Goal: Task Accomplishment & Management: Complete application form

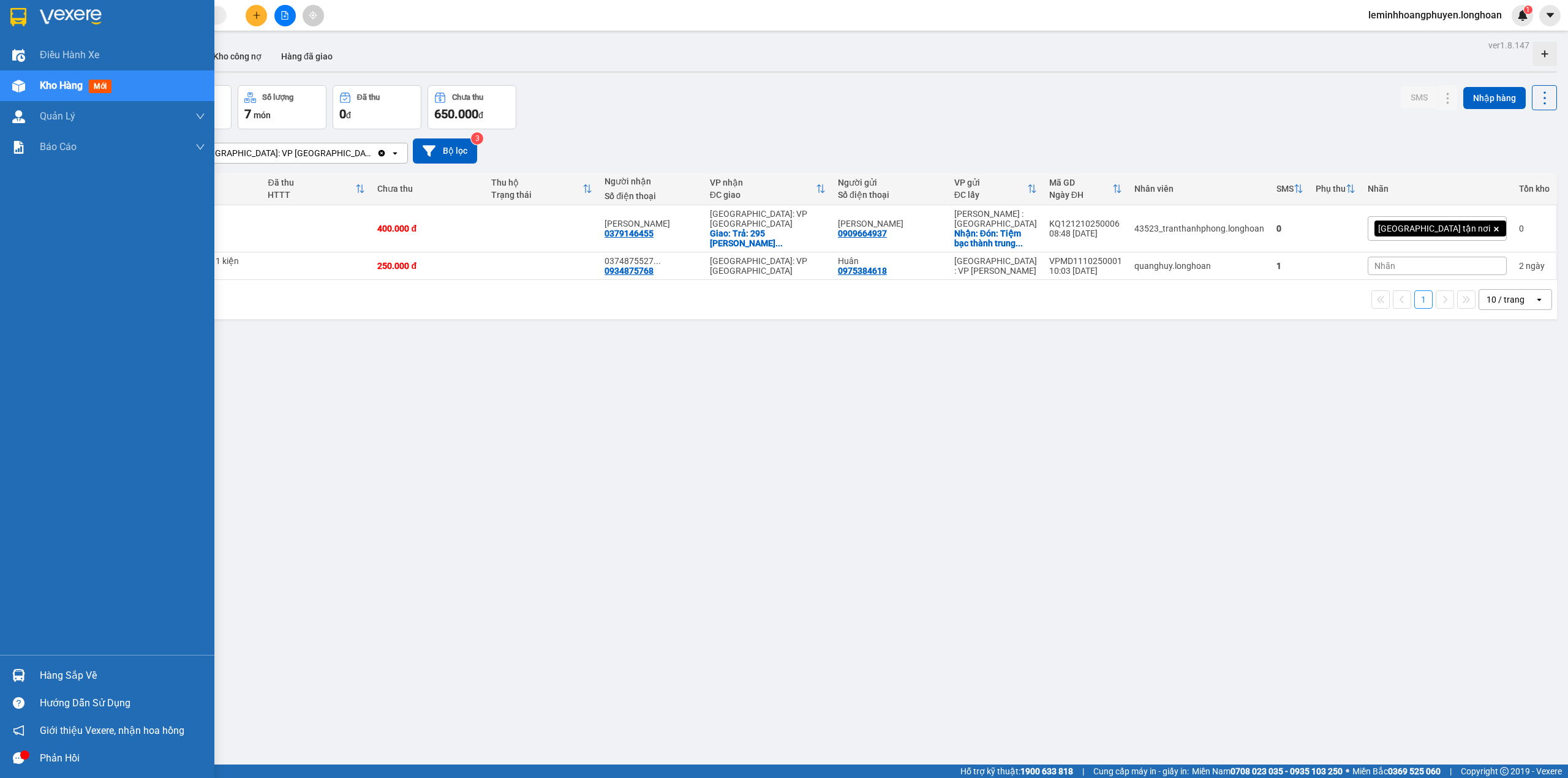
click at [59, 681] on div "Hàng sắp về" at bounding box center [123, 675] width 166 height 19
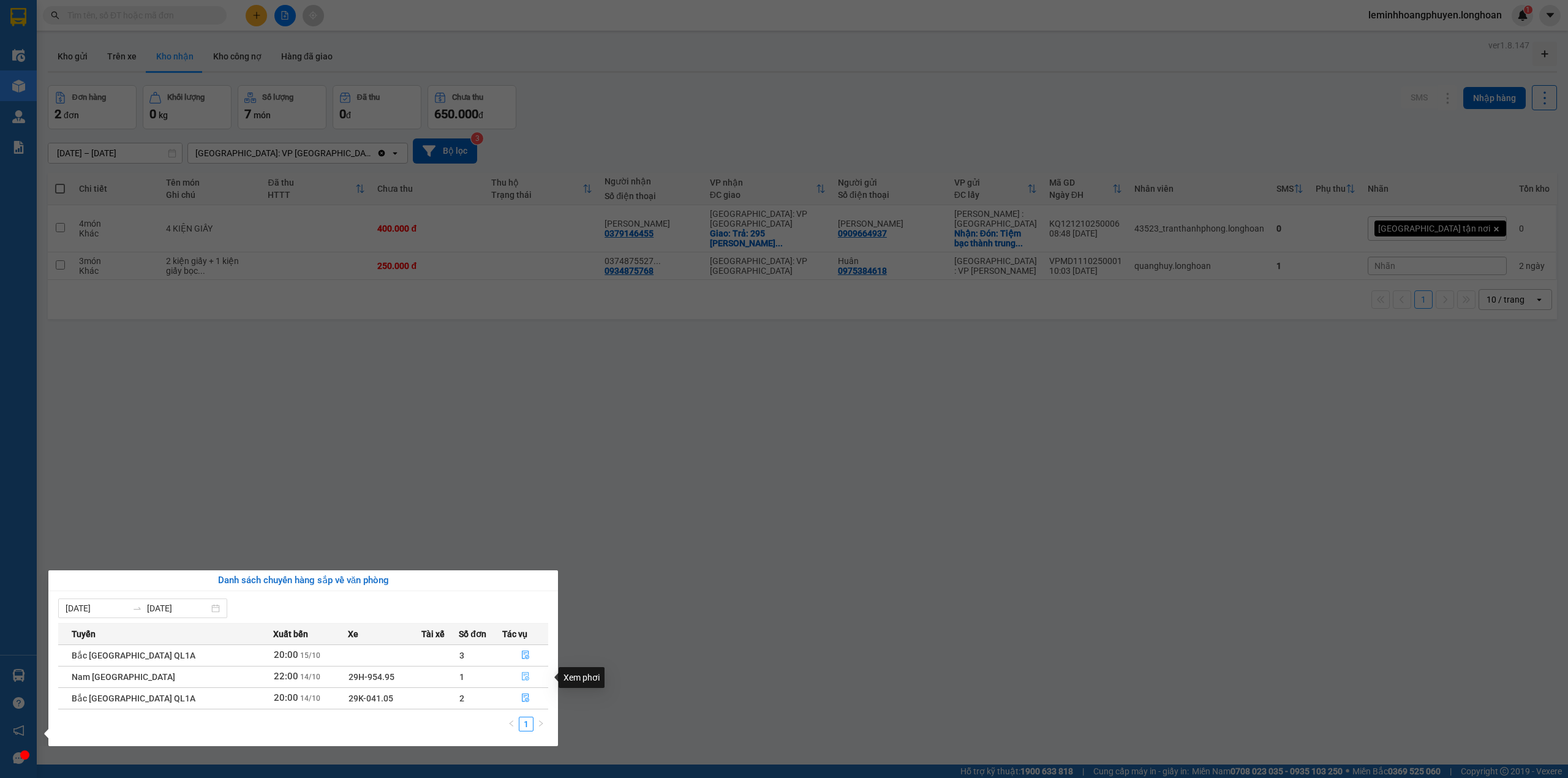
click at [521, 676] on icon "file-done" at bounding box center [525, 676] width 9 height 9
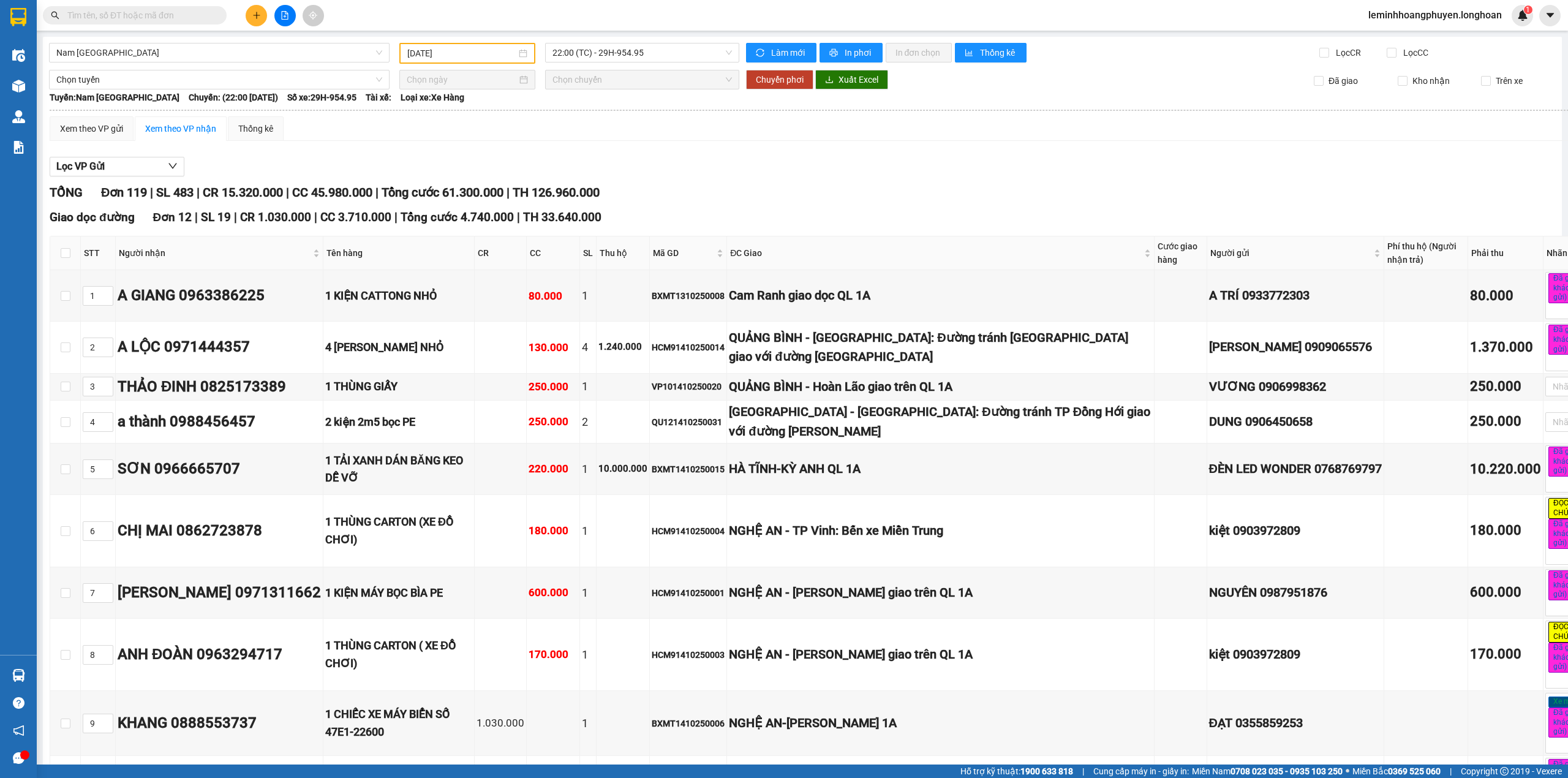
type input "[DATE]"
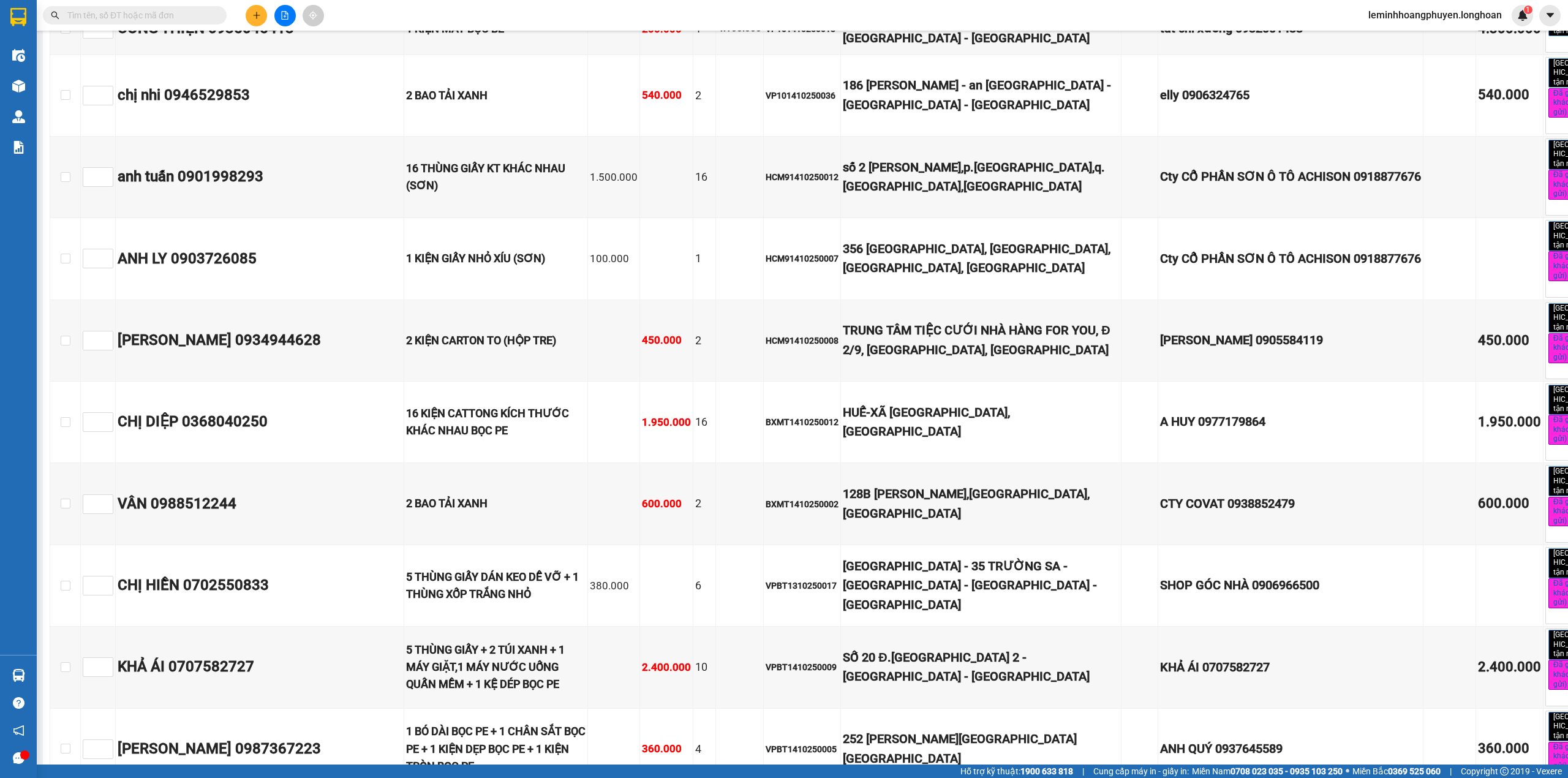
scroll to position [9644, 0]
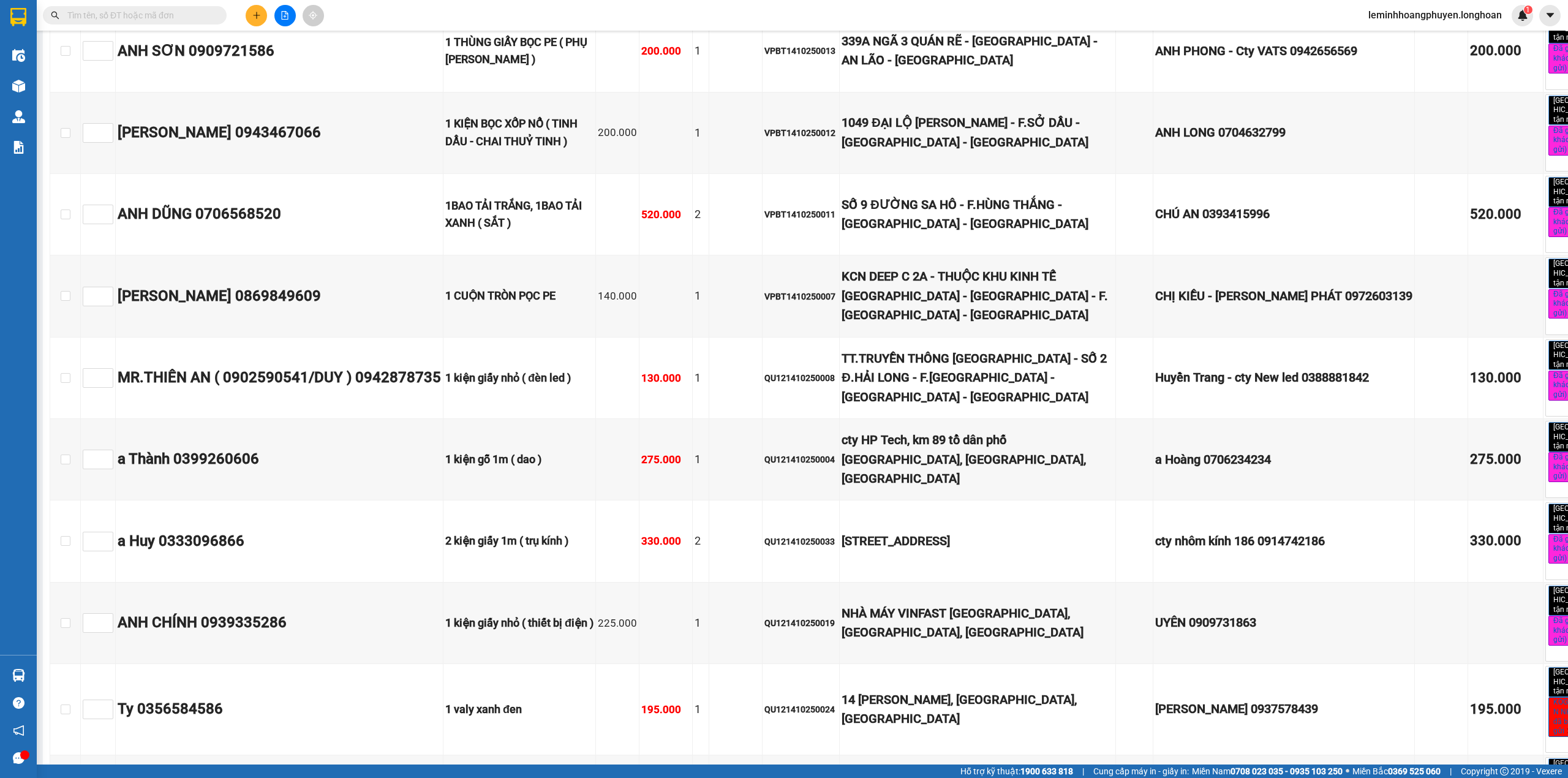
checkbox input "true"
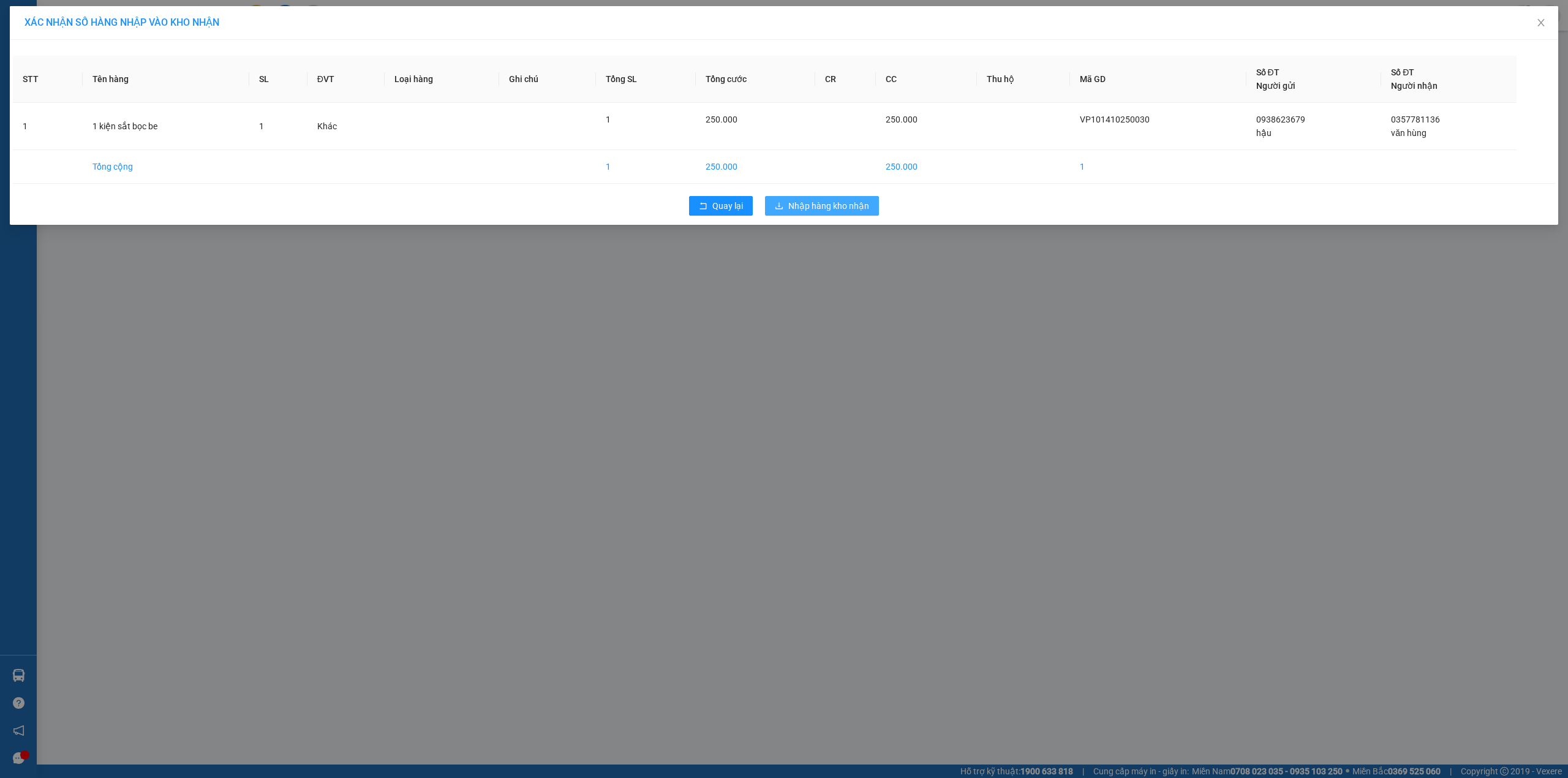
click at [842, 206] on span "Nhập hàng kho nhận" at bounding box center [828, 205] width 81 height 14
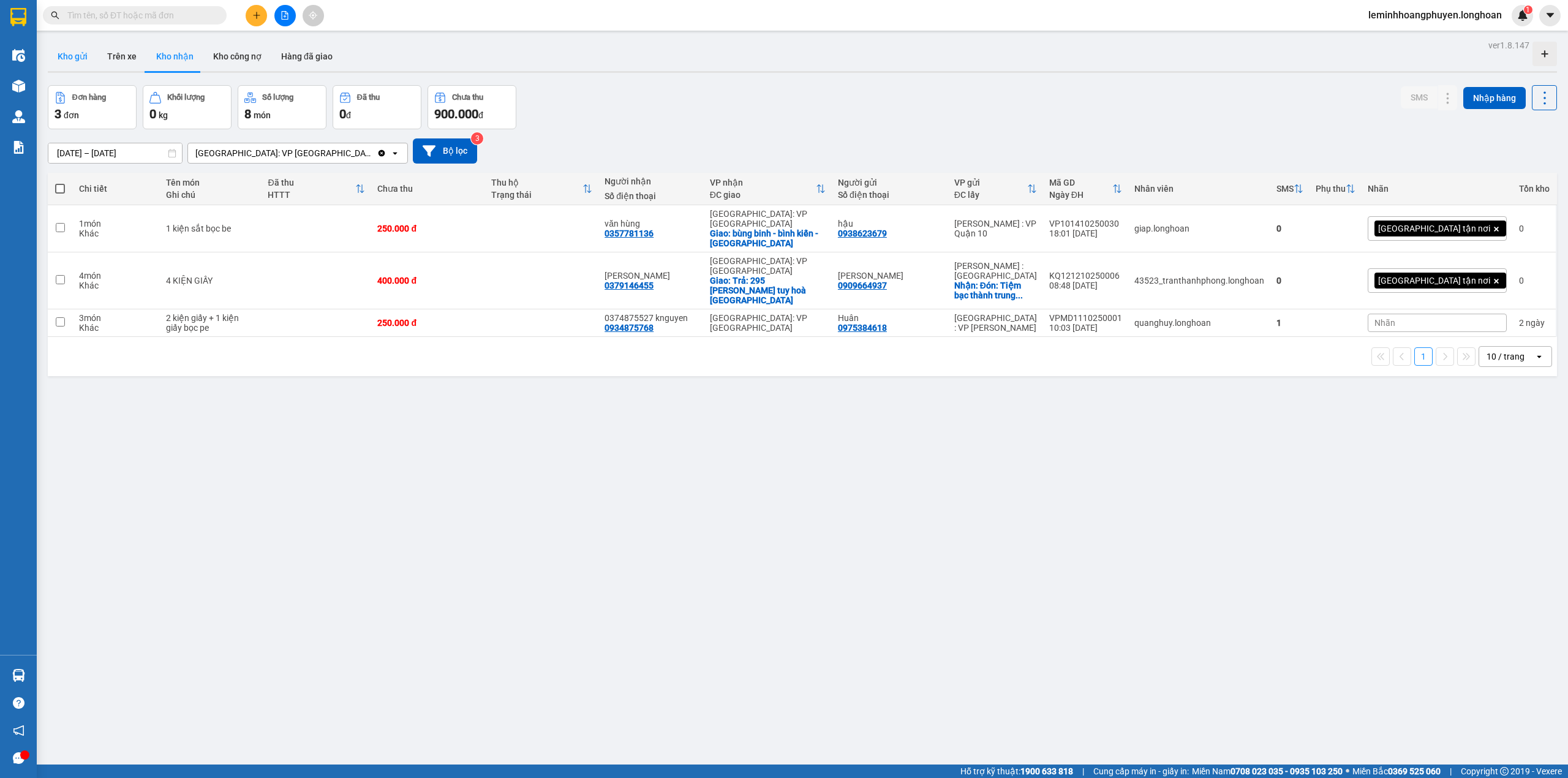
click at [82, 55] on button "Kho gửi" at bounding box center [72, 56] width 50 height 29
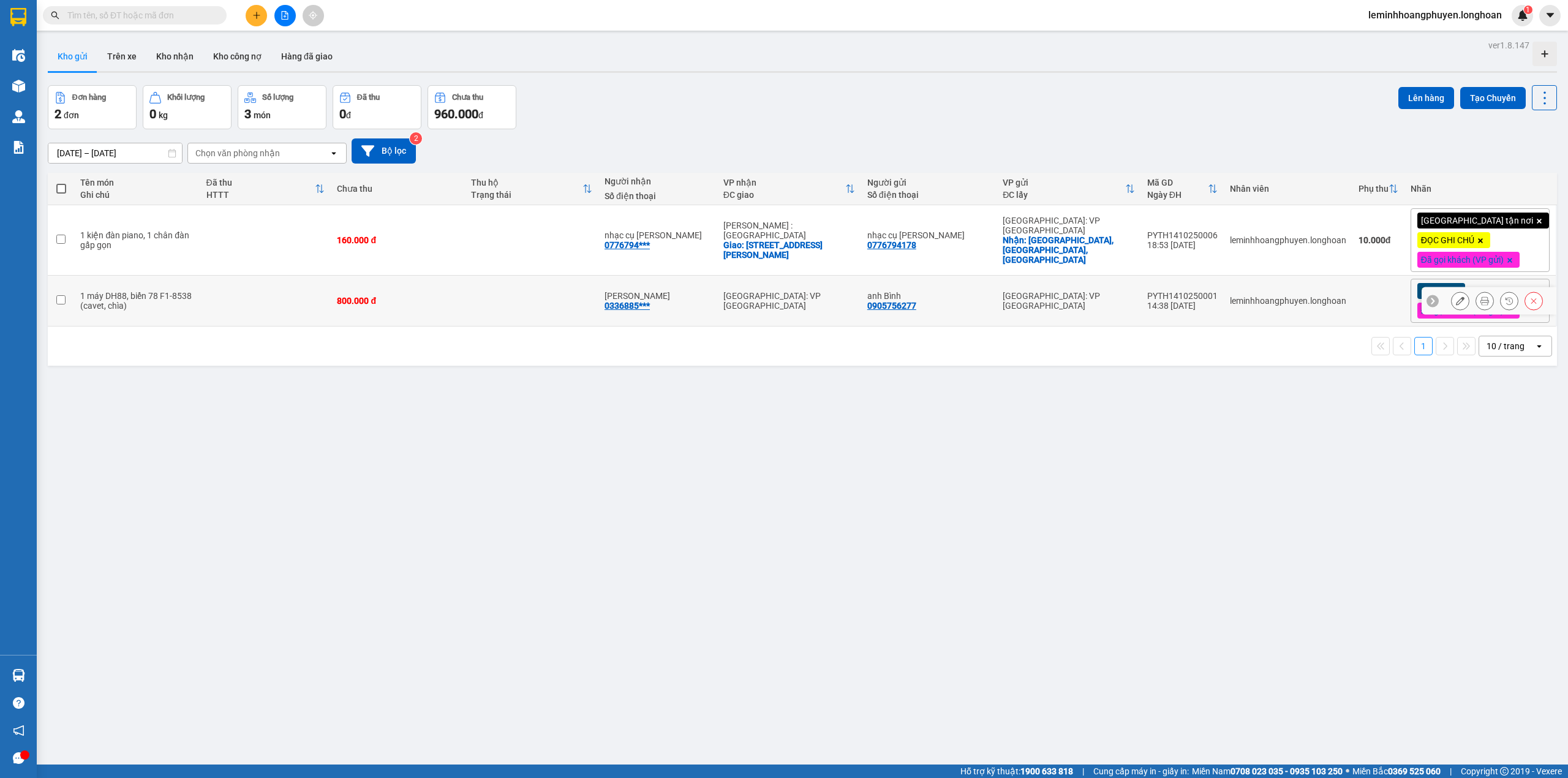
click at [64, 302] on input "checkbox" at bounding box center [60, 299] width 9 height 9
checkbox input "true"
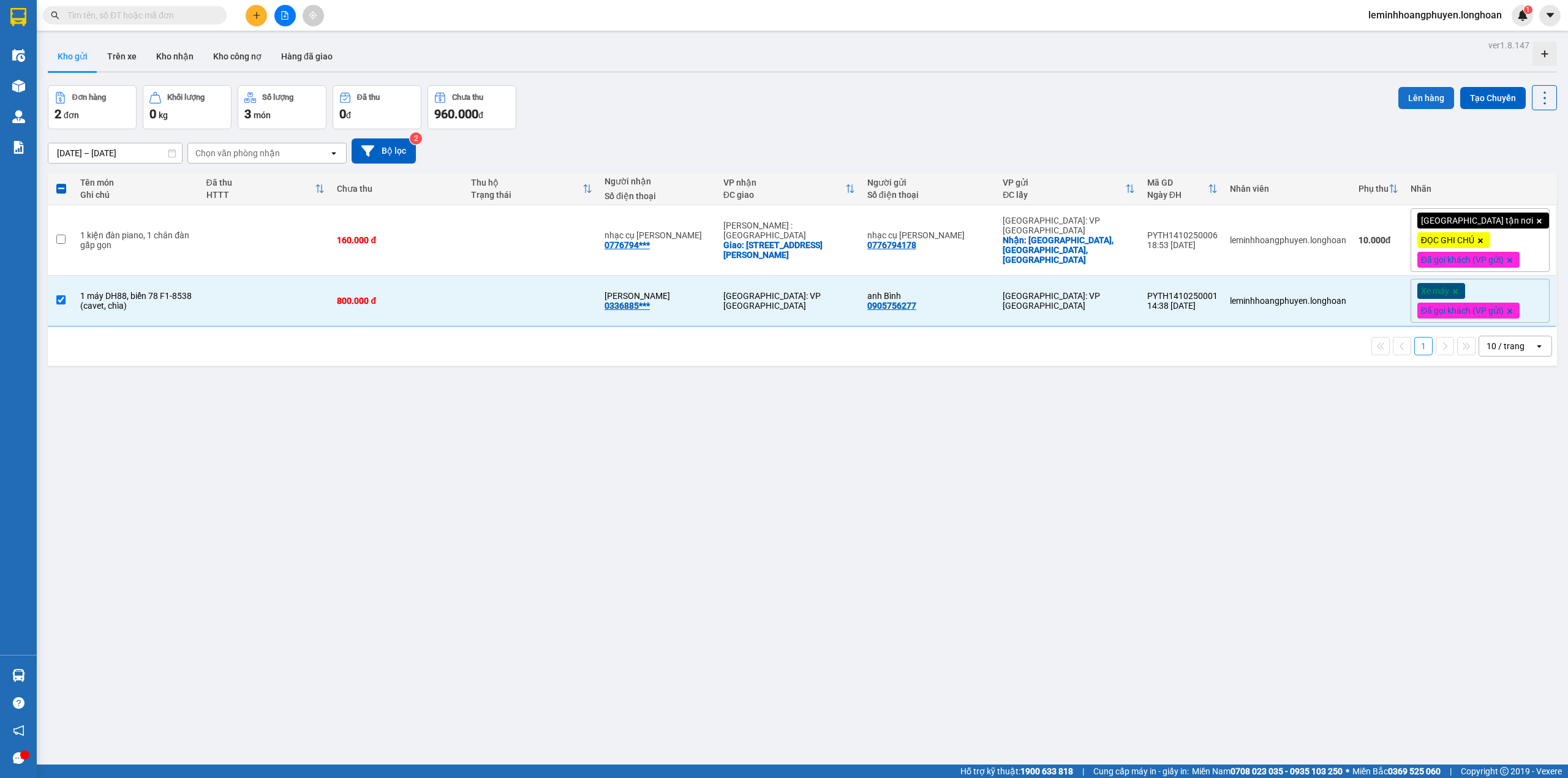
click at [1429, 96] on button "Lên hàng" at bounding box center [1426, 97] width 56 height 22
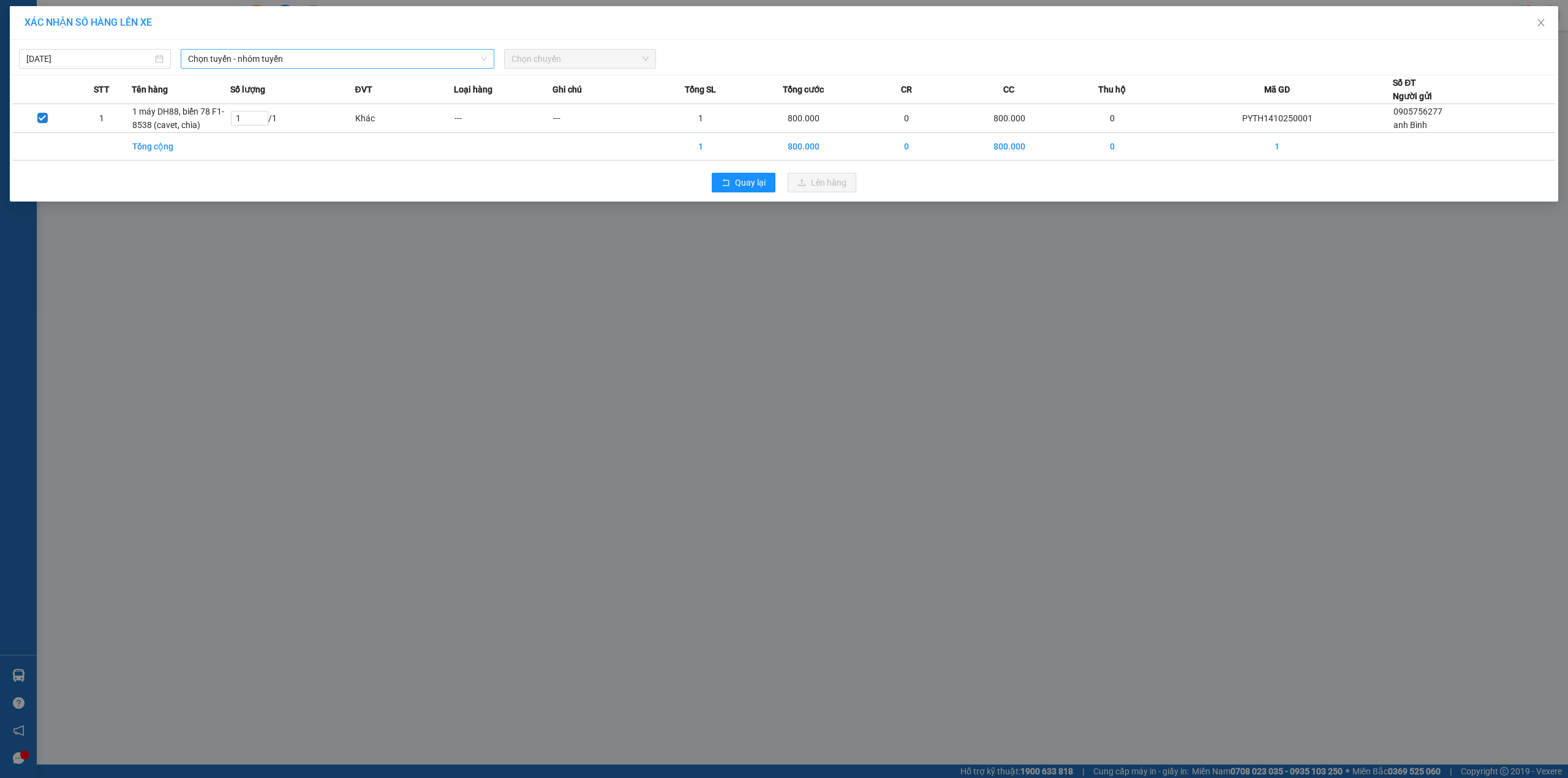
click at [371, 55] on span "Chọn tuyến - nhóm tuyến" at bounding box center [337, 58] width 299 height 19
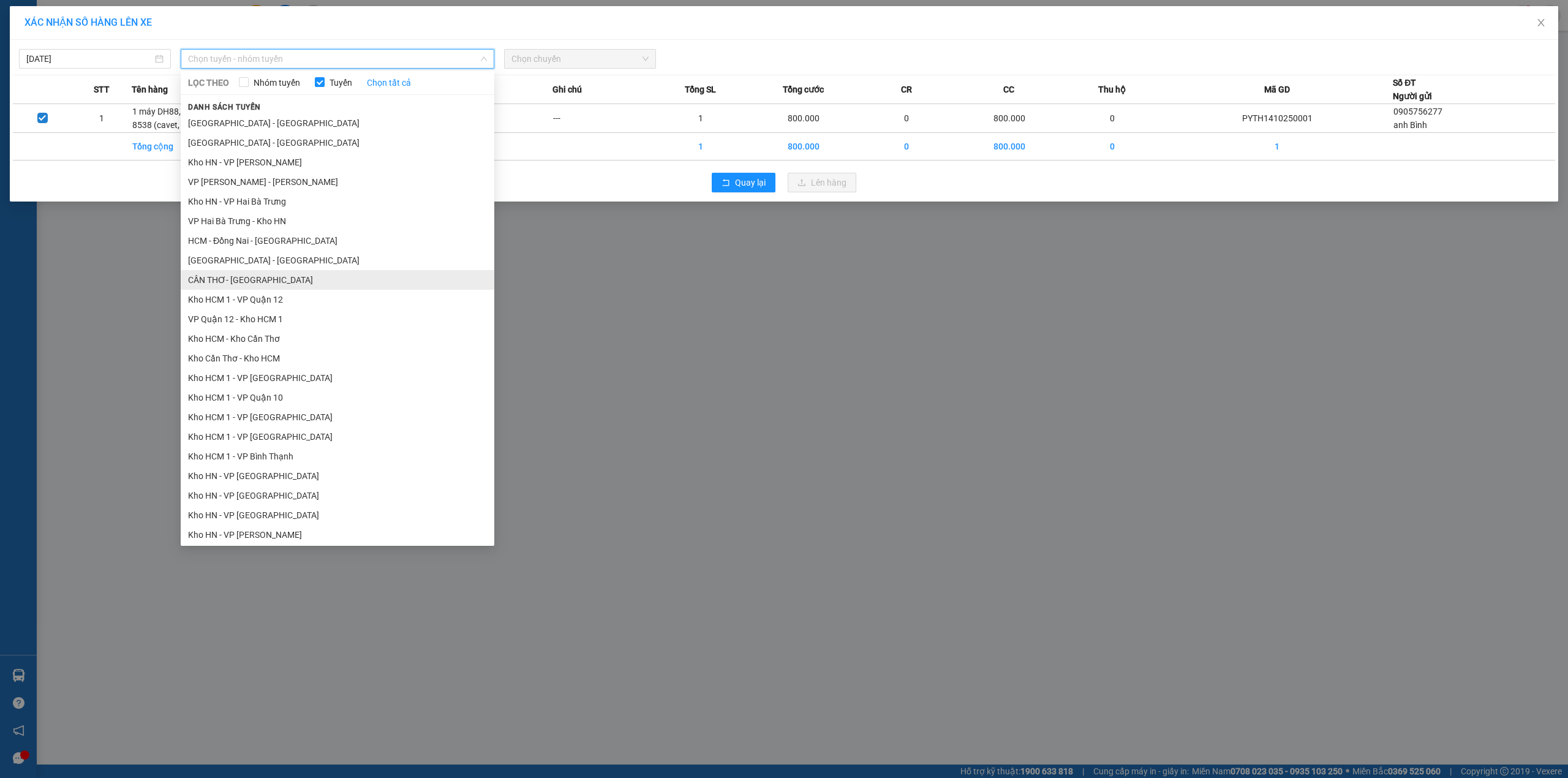
scroll to position [572, 0]
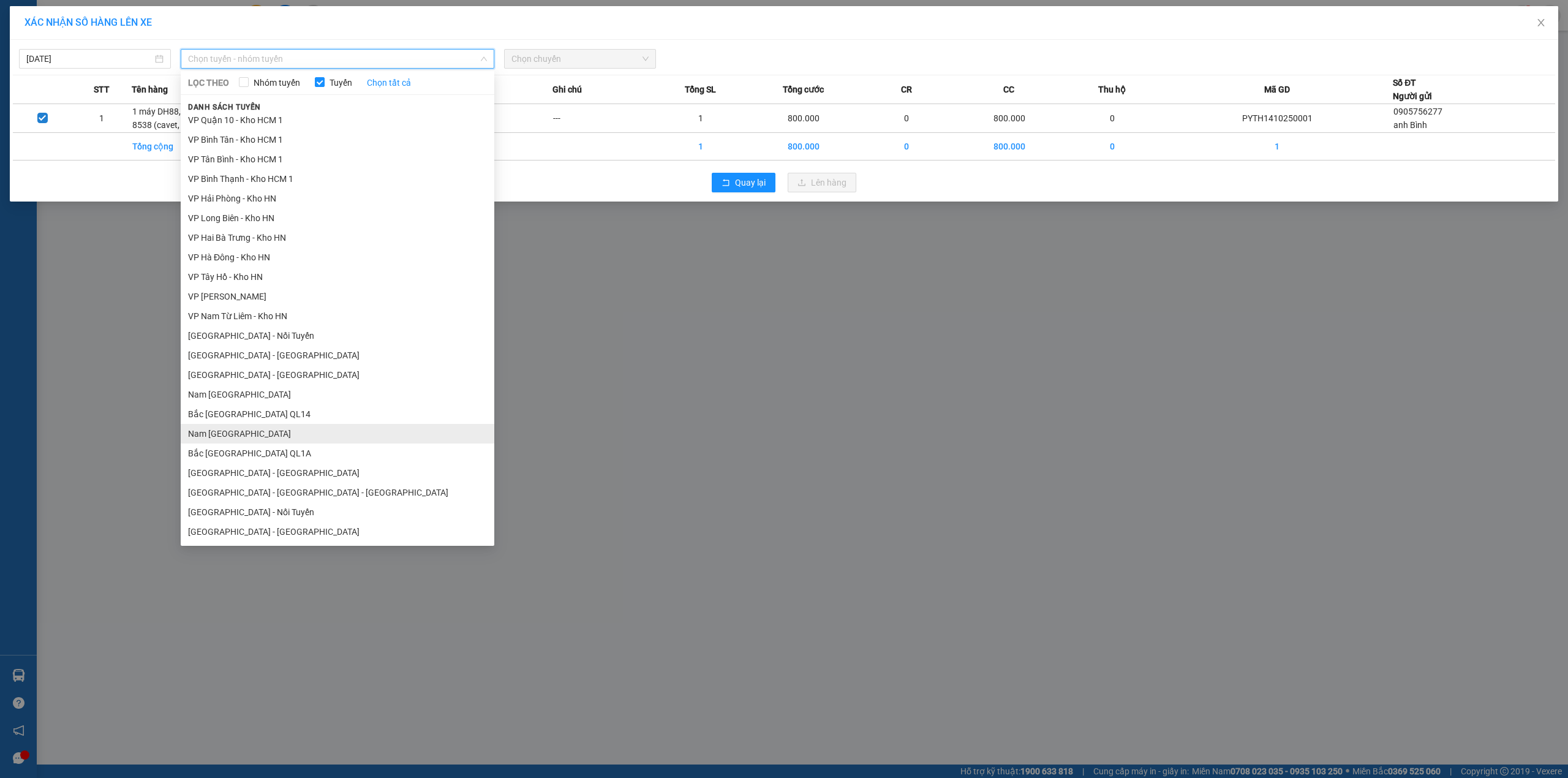
click at [280, 429] on li "Nam [GEOGRAPHIC_DATA]" at bounding box center [338, 433] width 314 height 19
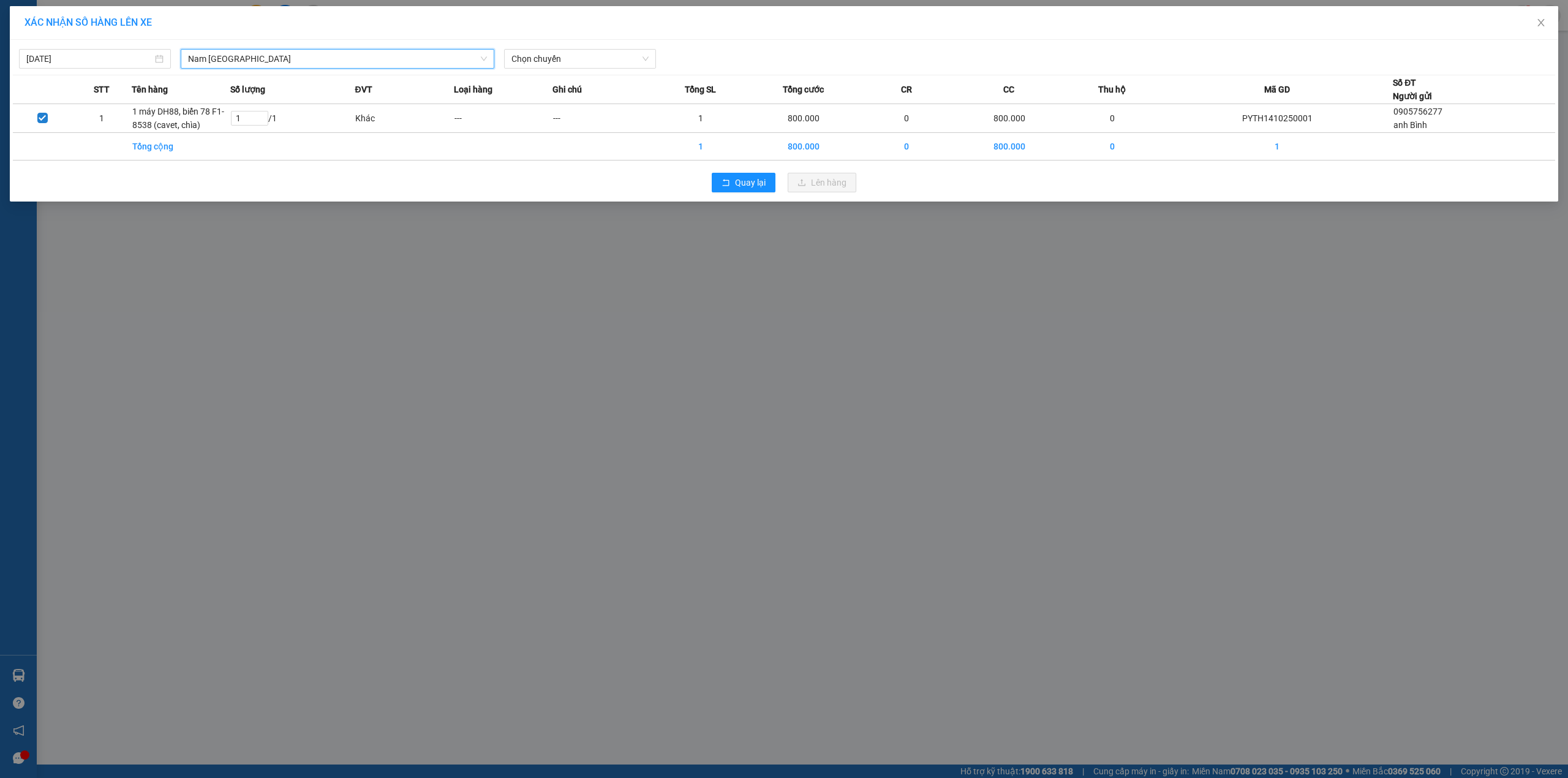
click at [609, 47] on div "[DATE] [GEOGRAPHIC_DATA] [GEOGRAPHIC_DATA] LỌC THEO Nhóm tuyến Tuyến Chọn tất c…" at bounding box center [784, 56] width 1543 height 25
click at [648, 59] on div "Chọn chuyến" at bounding box center [580, 58] width 152 height 19
click at [23, 49] on div "[DATE]" at bounding box center [94, 58] width 152 height 19
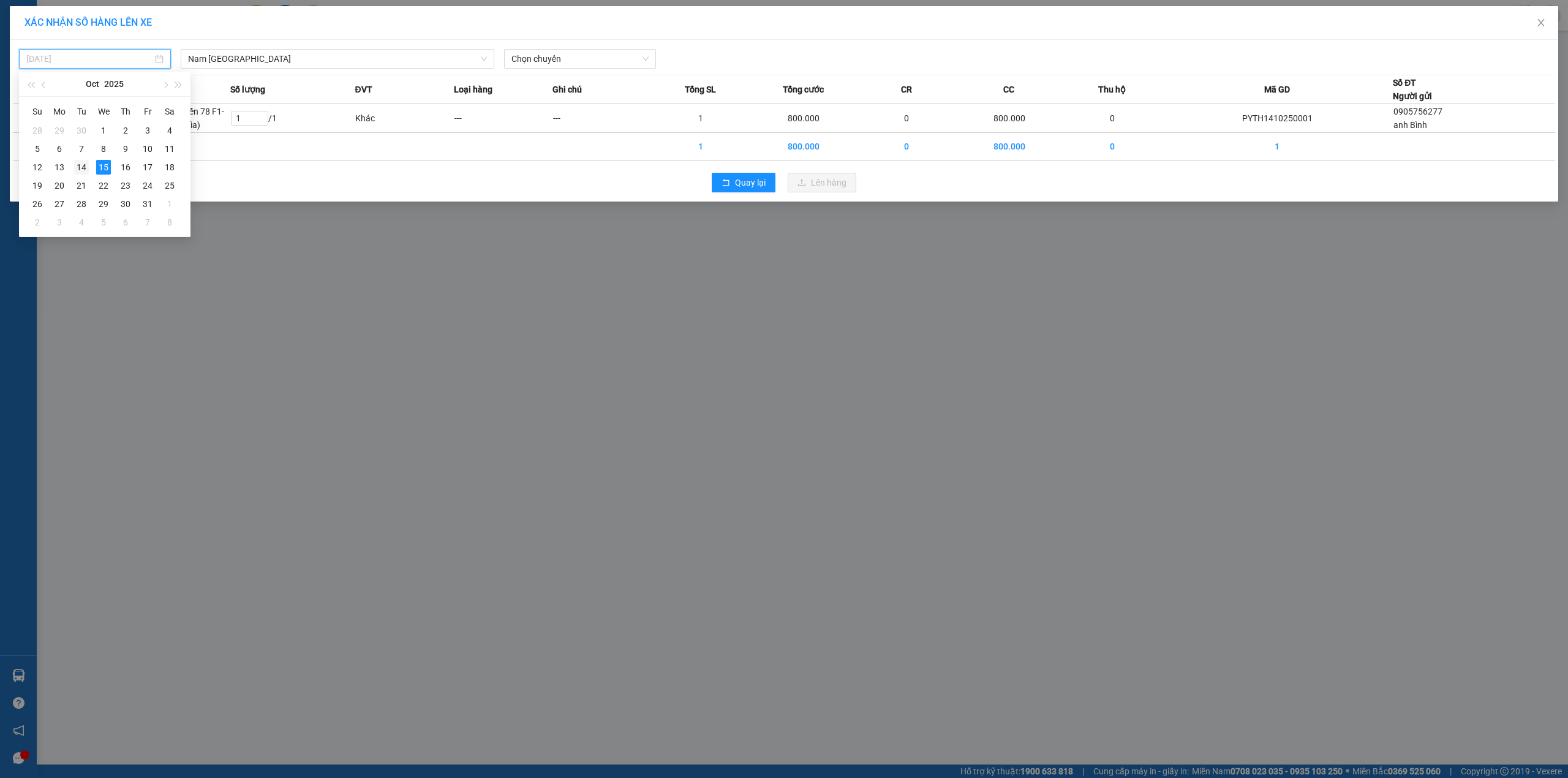
click at [89, 167] on td "14" at bounding box center [81, 167] width 22 height 19
type input "[DATE]"
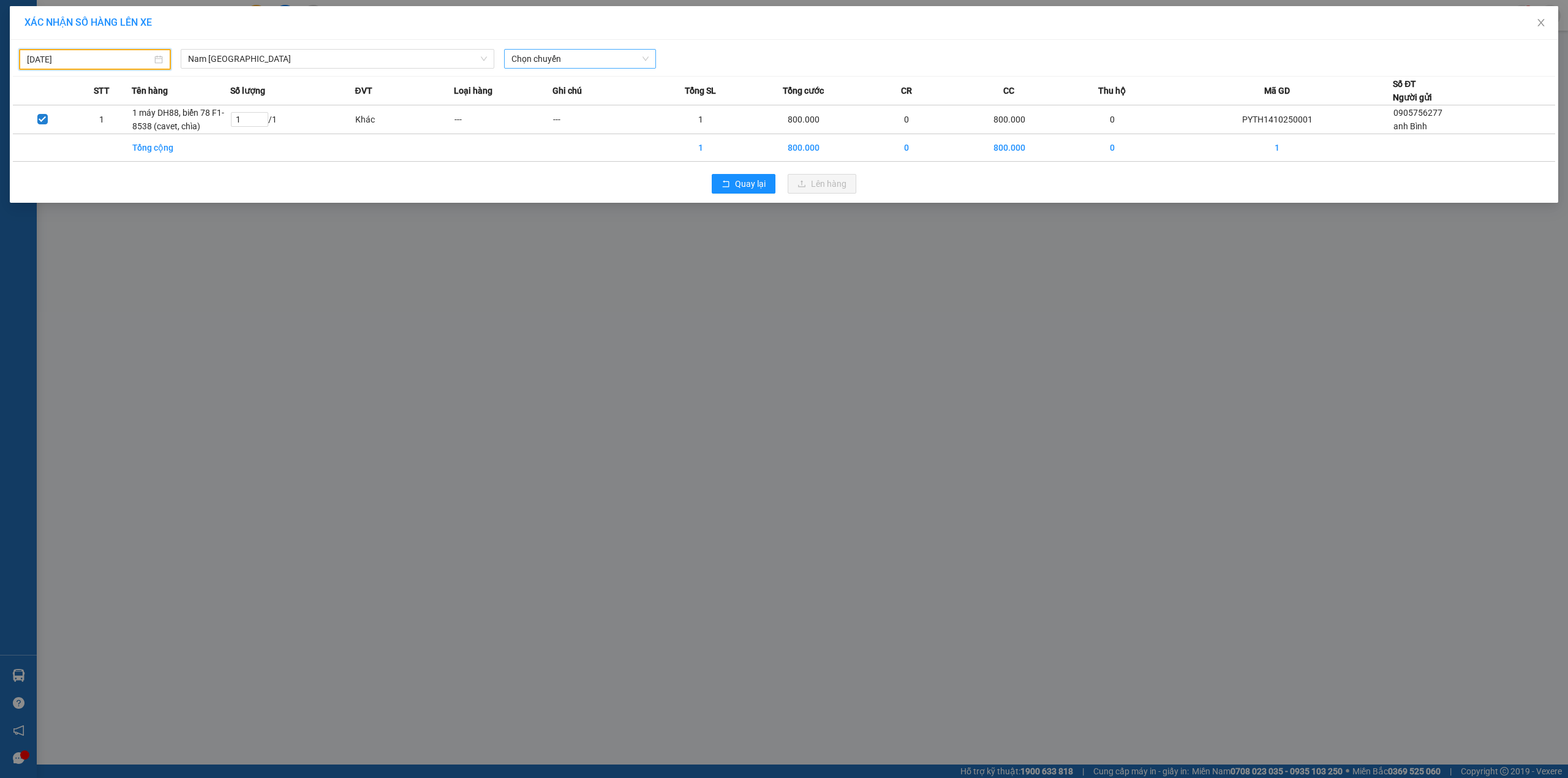
click at [551, 54] on span "Chọn chuyến" at bounding box center [579, 58] width 137 height 19
click at [584, 123] on div "22:00 (TC) - 29H-954.95" at bounding box center [559, 123] width 95 height 14
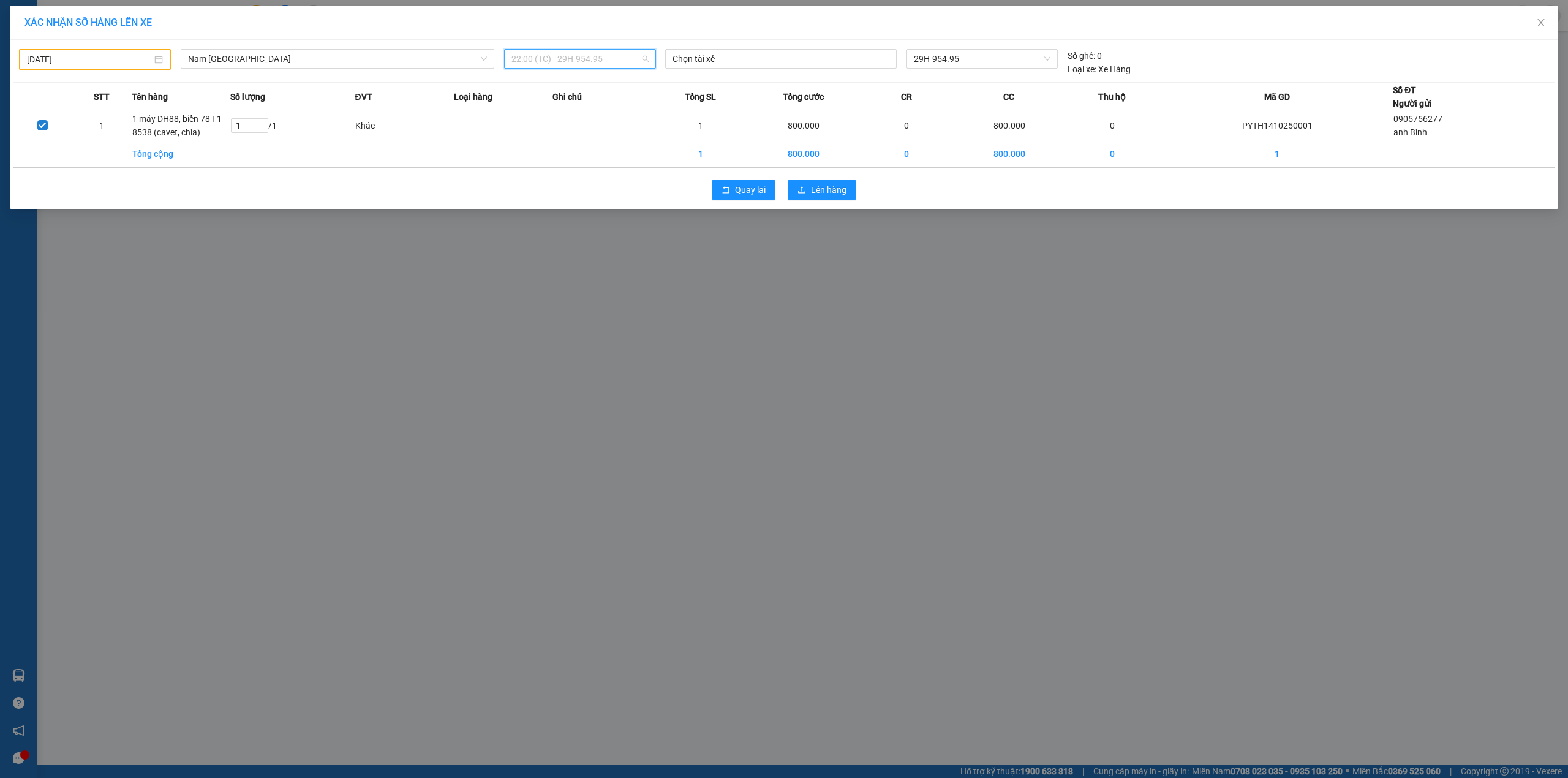
click at [630, 55] on span "22:00 (TC) - 29H-954.95" at bounding box center [579, 58] width 137 height 19
click at [580, 121] on div "22:00 (TC) - 29H-954.95" at bounding box center [559, 123] width 95 height 14
click at [846, 195] on span "Lên hàng" at bounding box center [829, 190] width 35 height 14
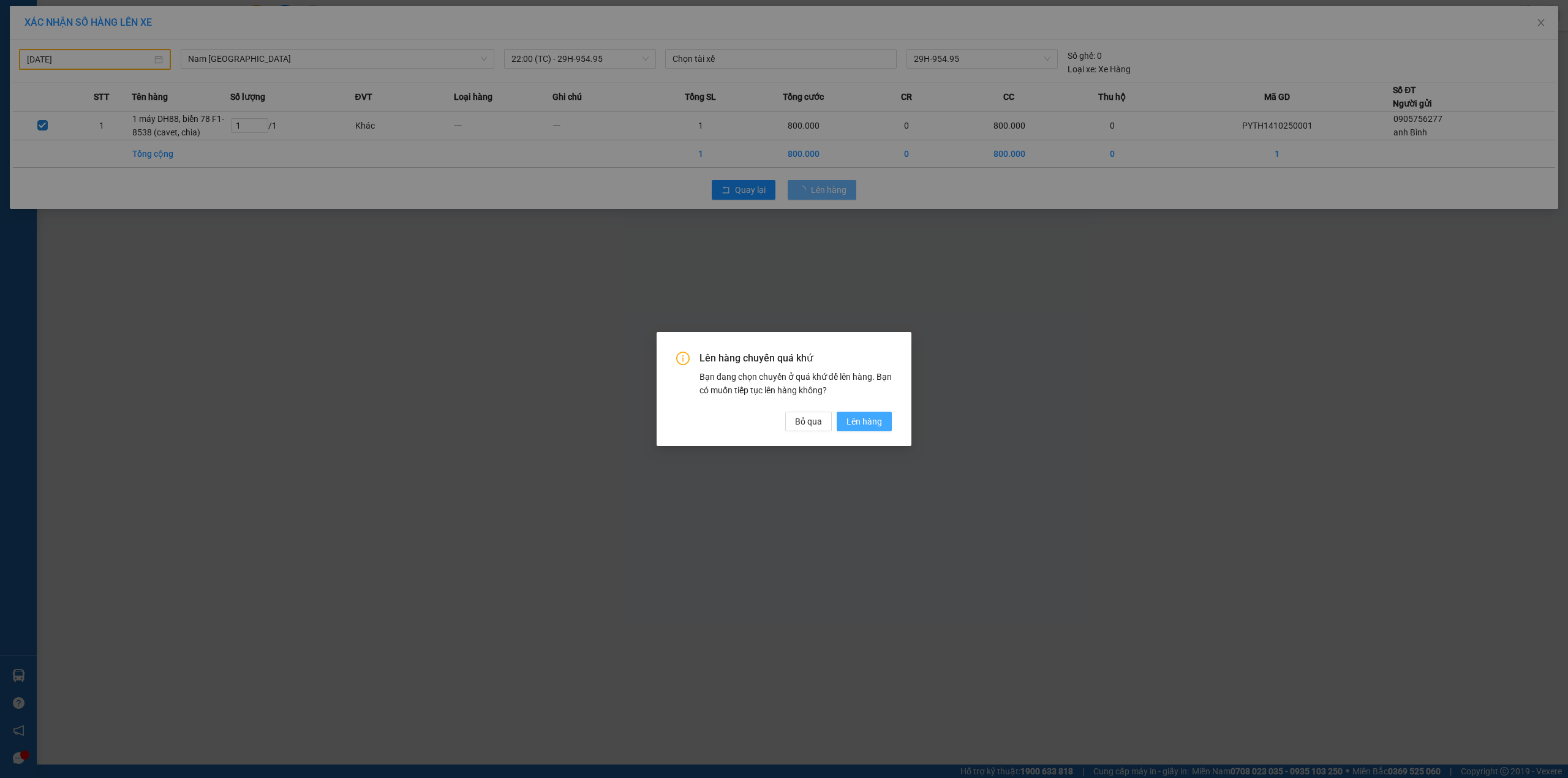
click at [864, 414] on button "Lên hàng" at bounding box center [864, 422] width 56 height 19
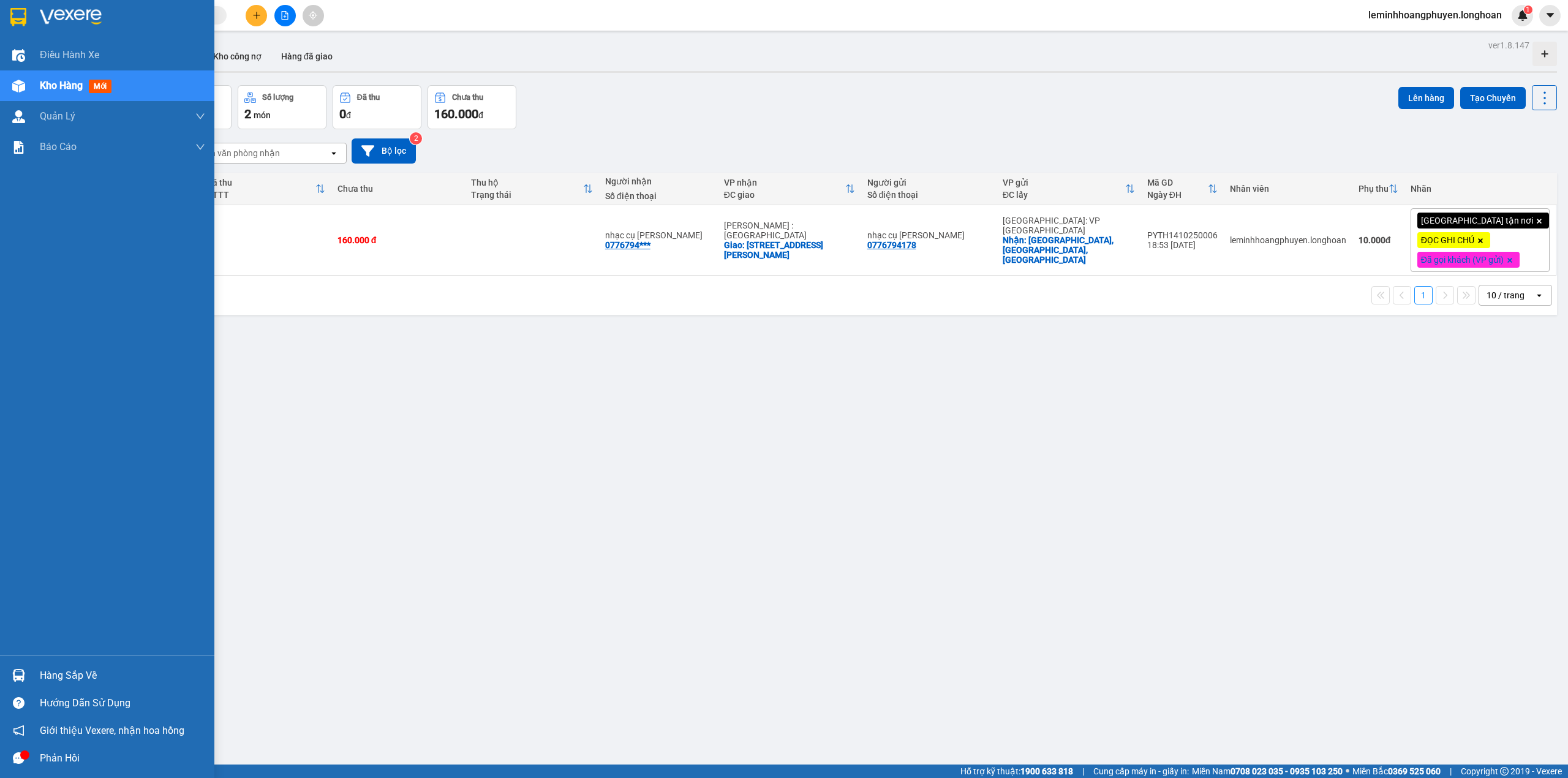
click at [77, 668] on div "Hàng sắp về" at bounding box center [123, 675] width 166 height 19
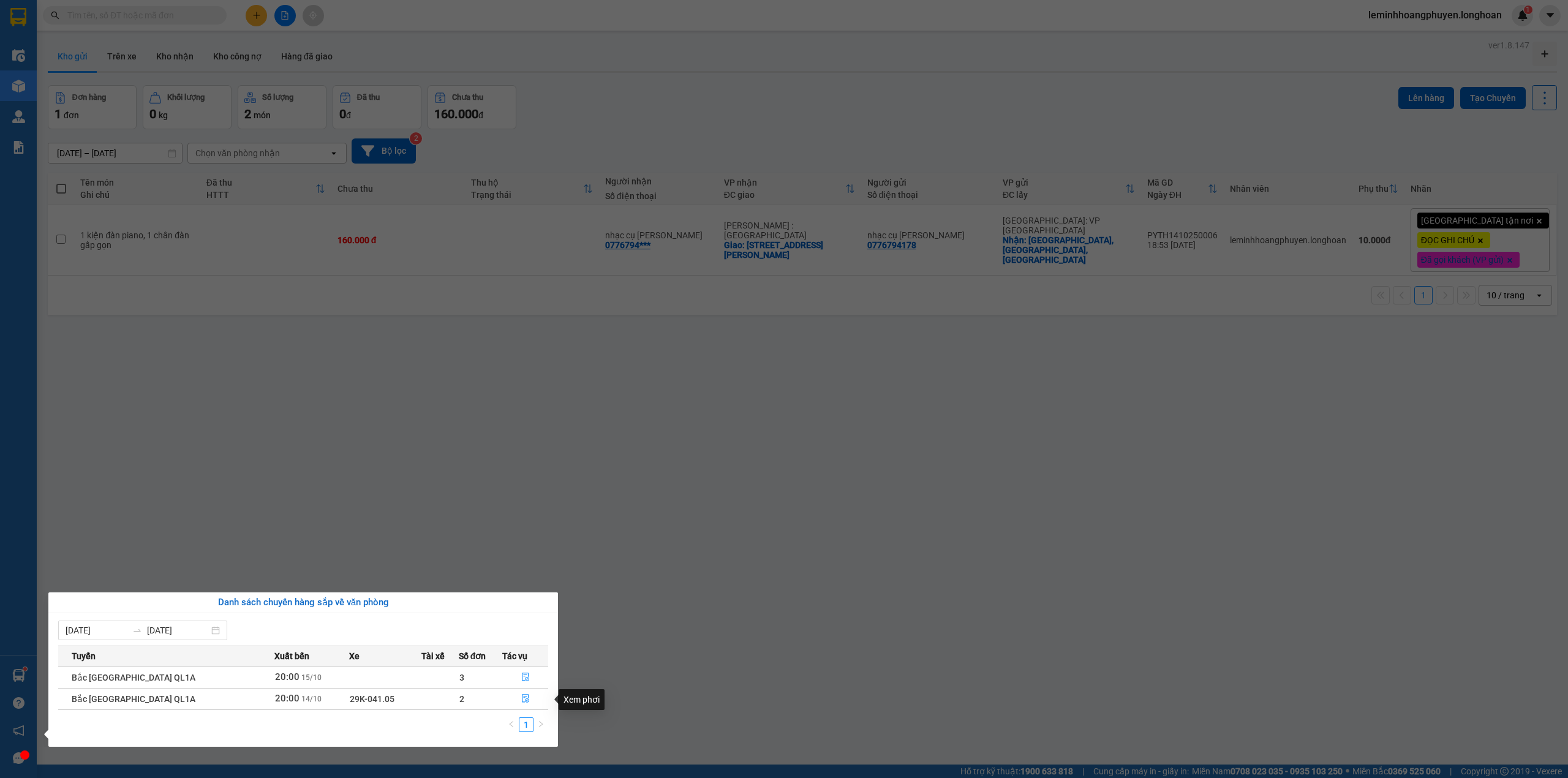
click at [696, 508] on section "Kết quả tìm kiếm ( 0 ) Bộ lọc No Data leminhhoangphuyen.longhoan 1 Điều hành xe…" at bounding box center [784, 389] width 1568 height 778
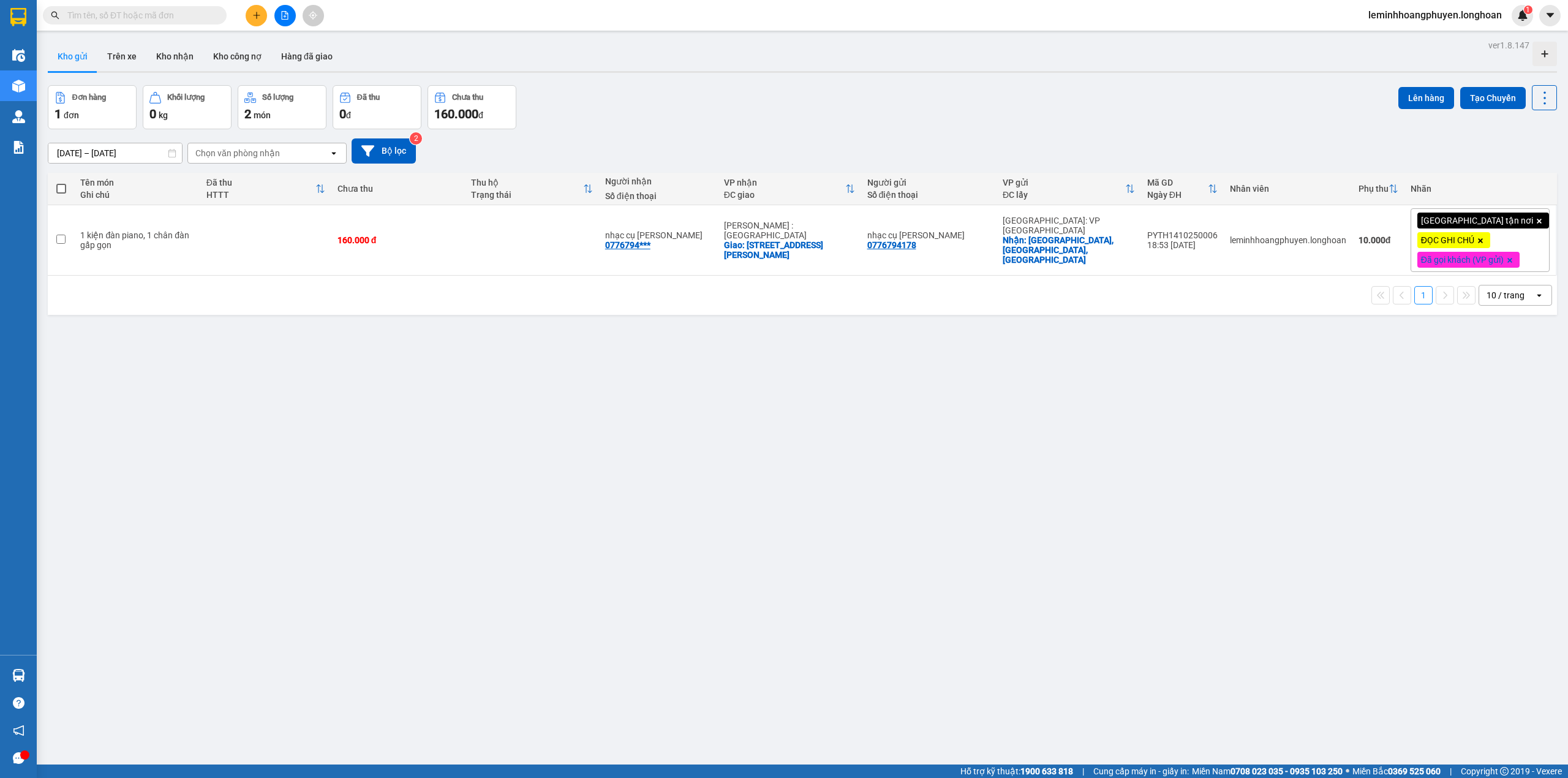
click at [118, 14] on input "text" at bounding box center [139, 16] width 144 height 14
click at [189, 15] on input "text" at bounding box center [139, 16] width 144 height 14
click at [165, 9] on input "text" at bounding box center [139, 16] width 144 height 14
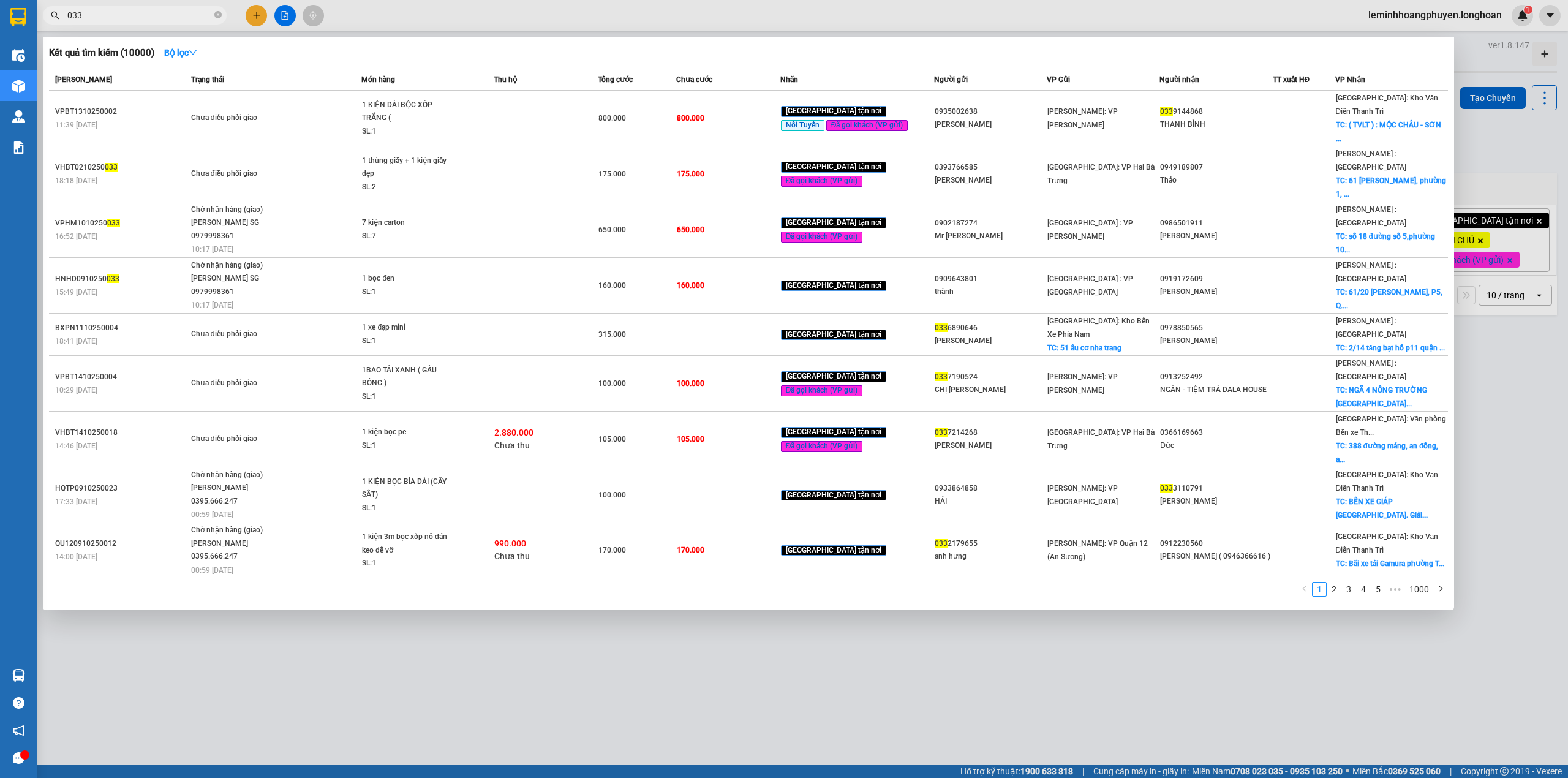
click at [143, 13] on input "033" at bounding box center [139, 16] width 144 height 14
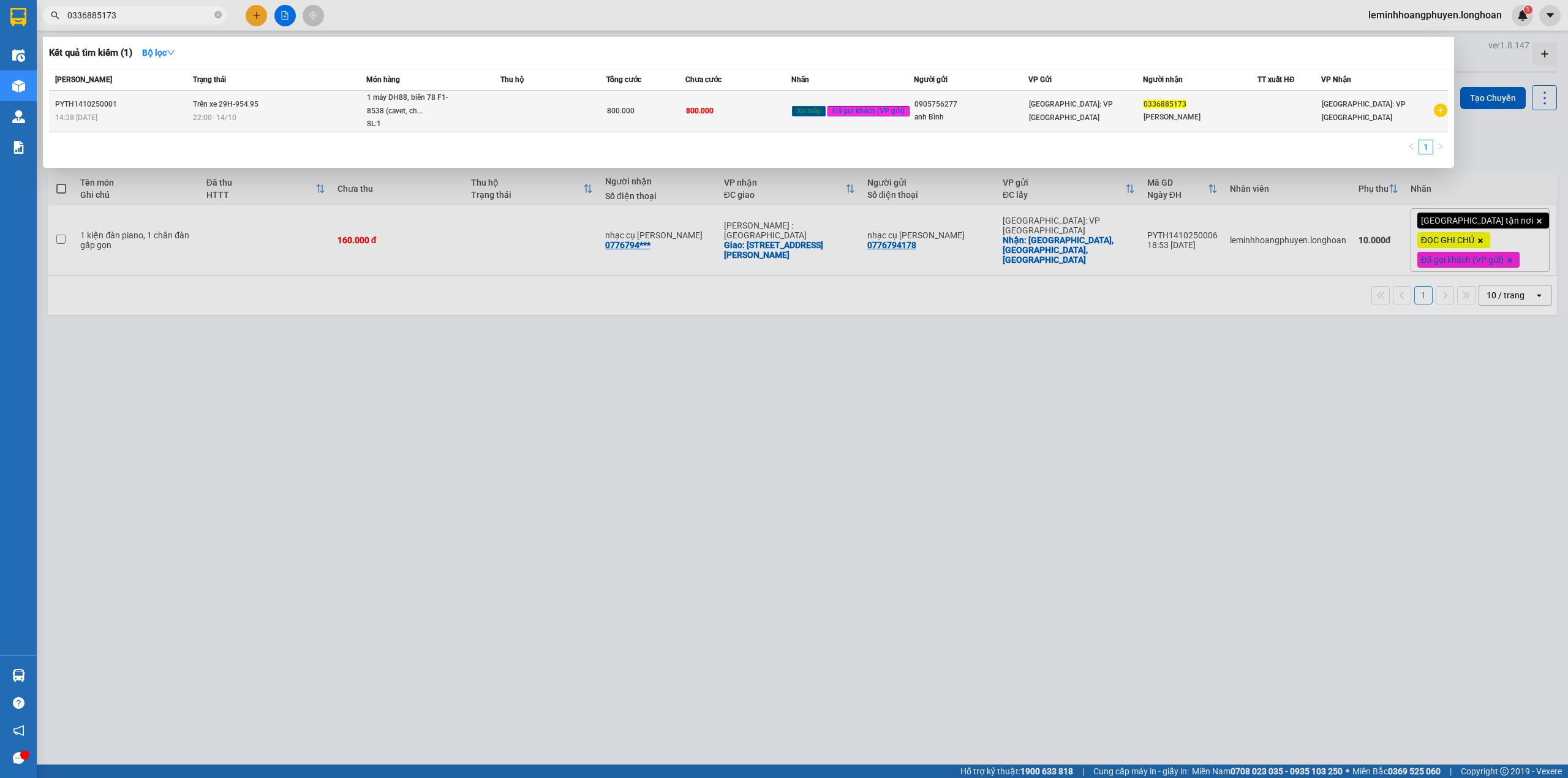
type input "0336885173"
click at [1132, 105] on div "[GEOGRAPHIC_DATA]: VP [GEOGRAPHIC_DATA]" at bounding box center [1086, 111] width 113 height 27
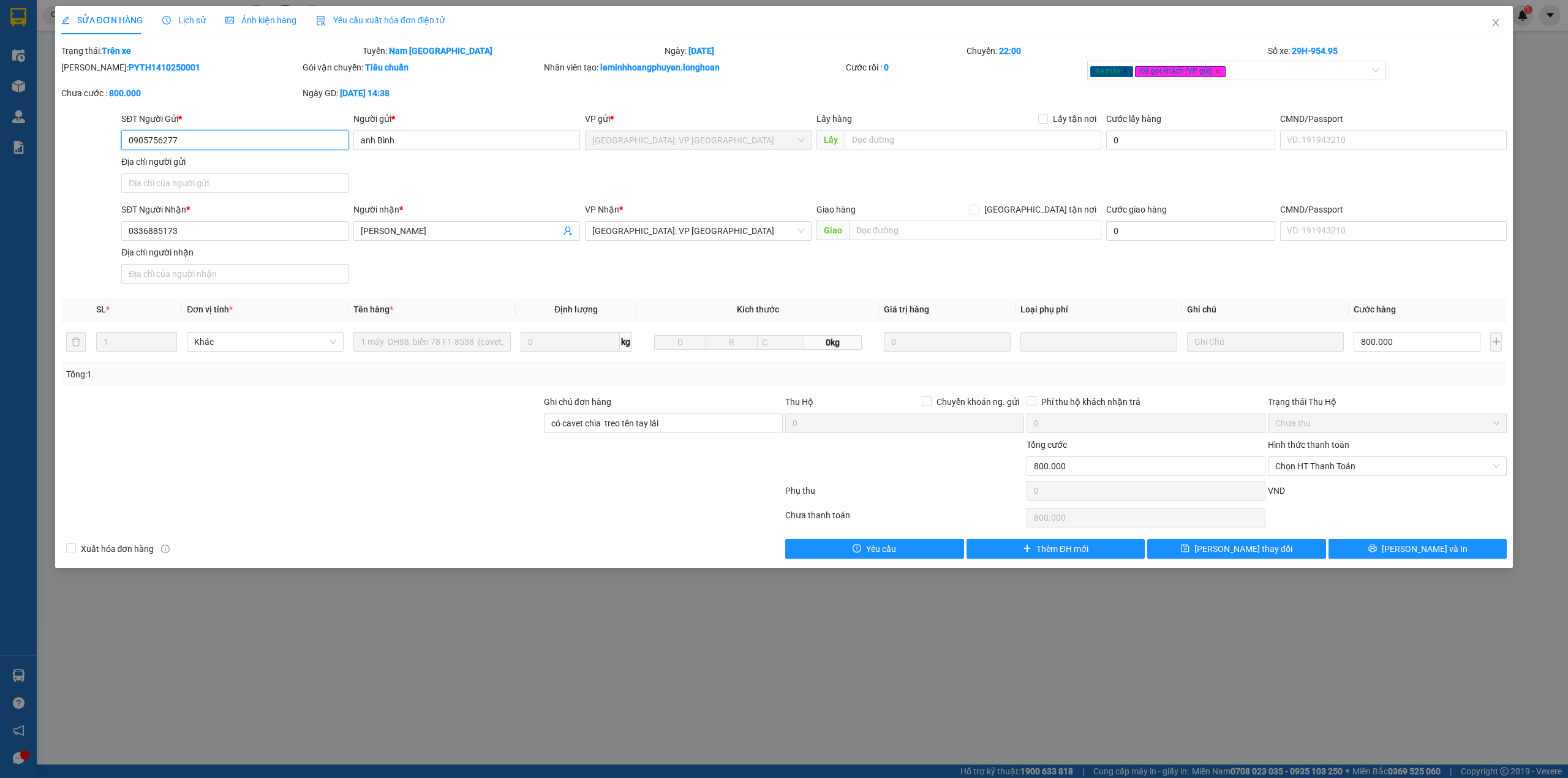
type input "0905756277"
type input "anh Bình"
type input "0336885173"
type input "[PERSON_NAME]"
type input "có cavet chìa treo tên tay lái"
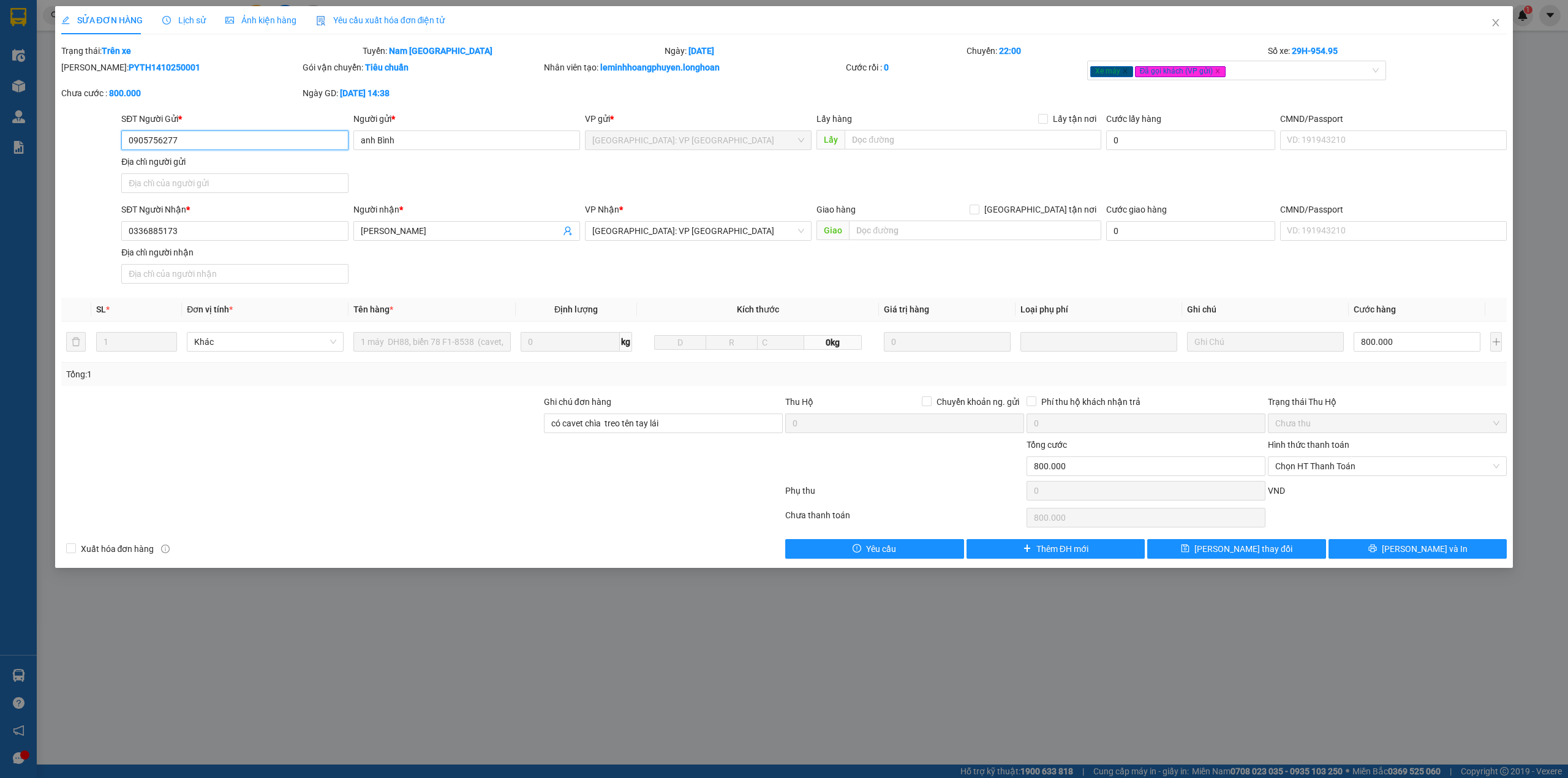
type input "0"
type input "800.000"
click at [1498, 22] on icon "close" at bounding box center [1496, 22] width 7 height 8
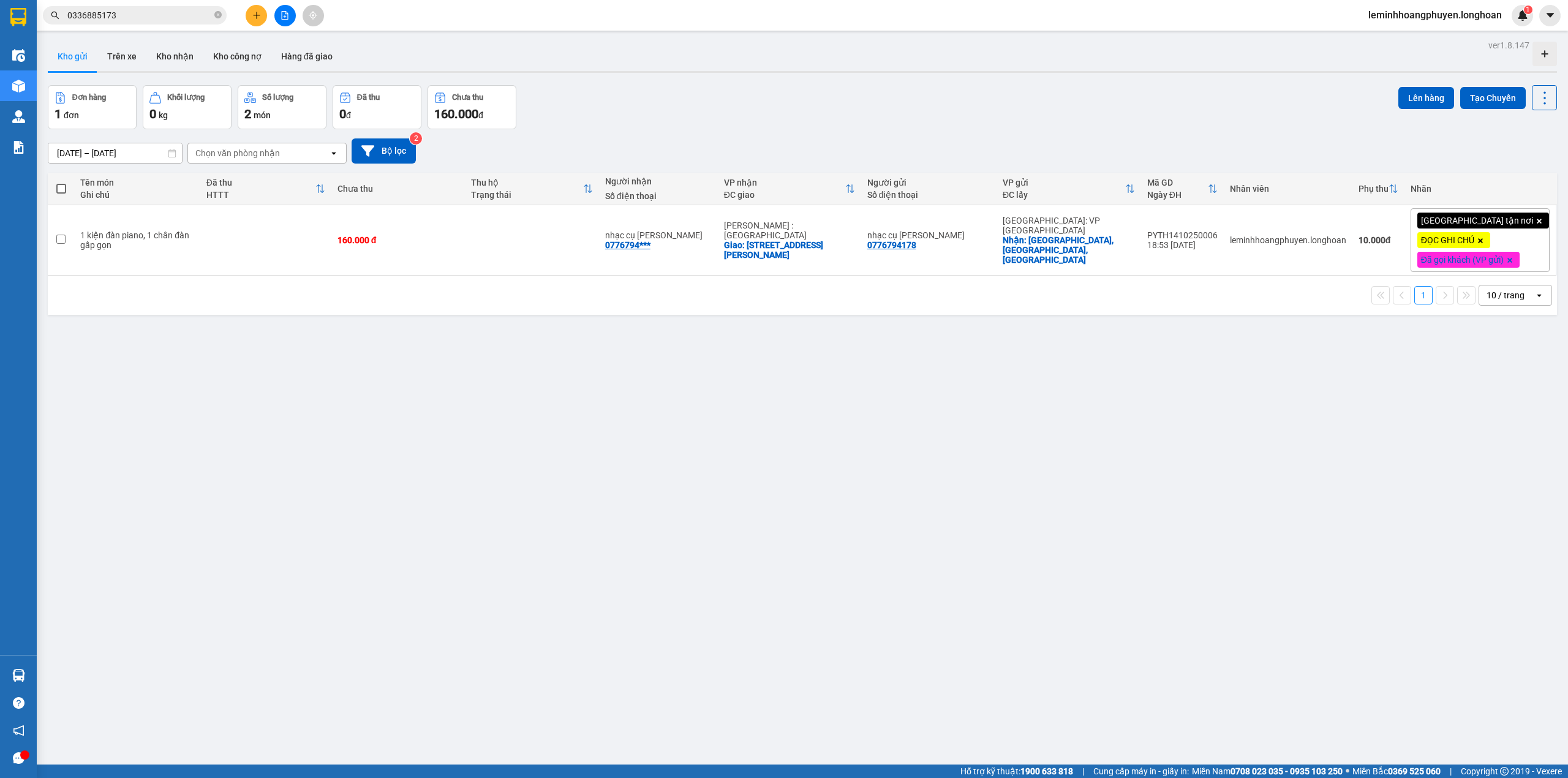
click at [217, 436] on div "ver 1.8.147 Kho gửi Trên xe Kho nhận Kho công nợ Hàng đã giao Đơn hàng 1 đơn Kh…" at bounding box center [803, 426] width 1519 height 778
click at [283, 605] on div "ver 1.8.147 Kho gửi Trên xe Kho nhận Kho công nợ Hàng đã giao Đơn hàng 1 đơn Kh…" at bounding box center [803, 426] width 1519 height 778
click at [285, 528] on div "ver 1.8.147 Kho gửi Trên xe Kho nhận Kho công nợ Hàng đã giao Đơn hàng 1 đơn Kh…" at bounding box center [803, 426] width 1519 height 778
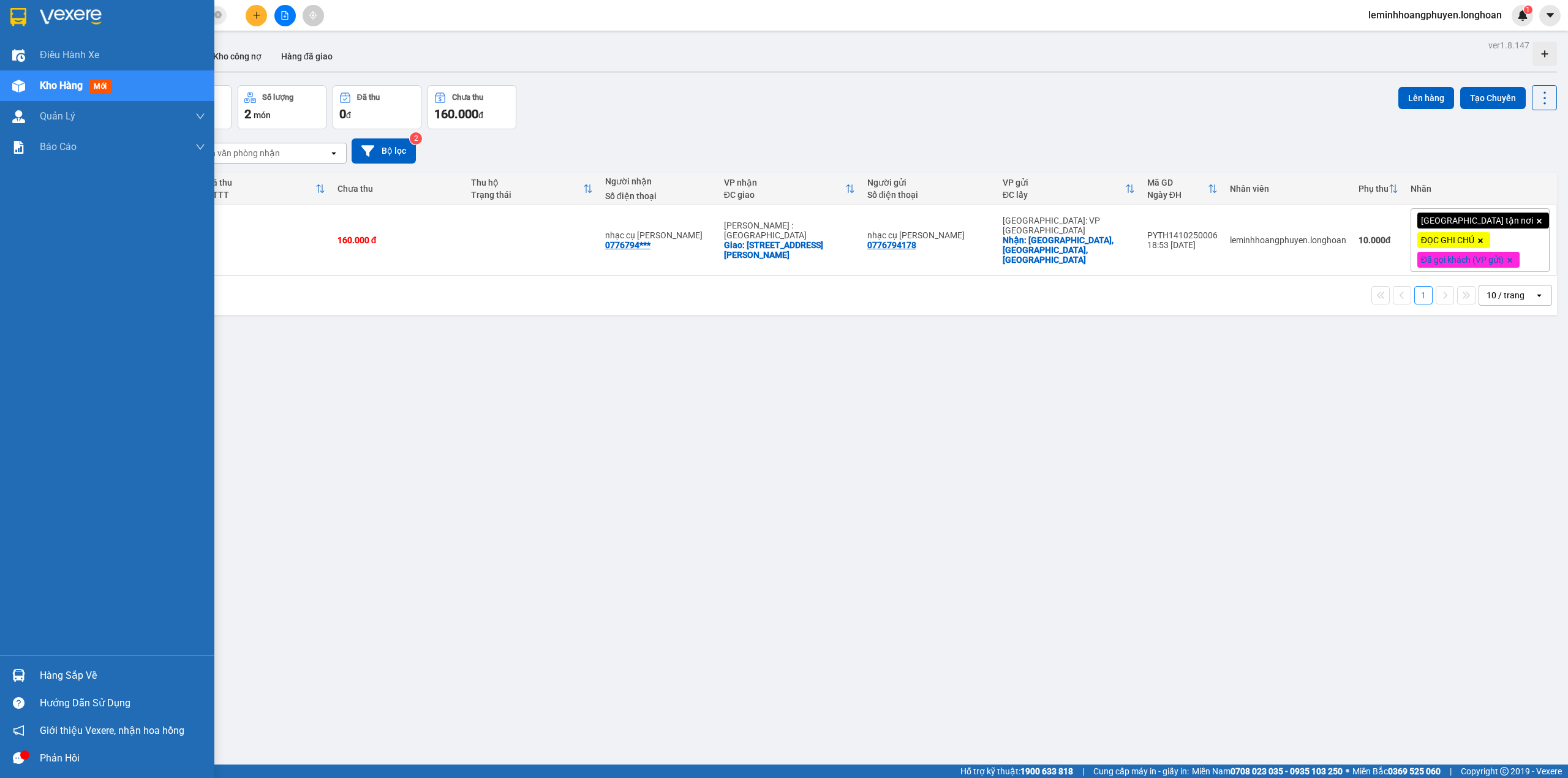
click at [13, 672] on img at bounding box center [19, 675] width 13 height 13
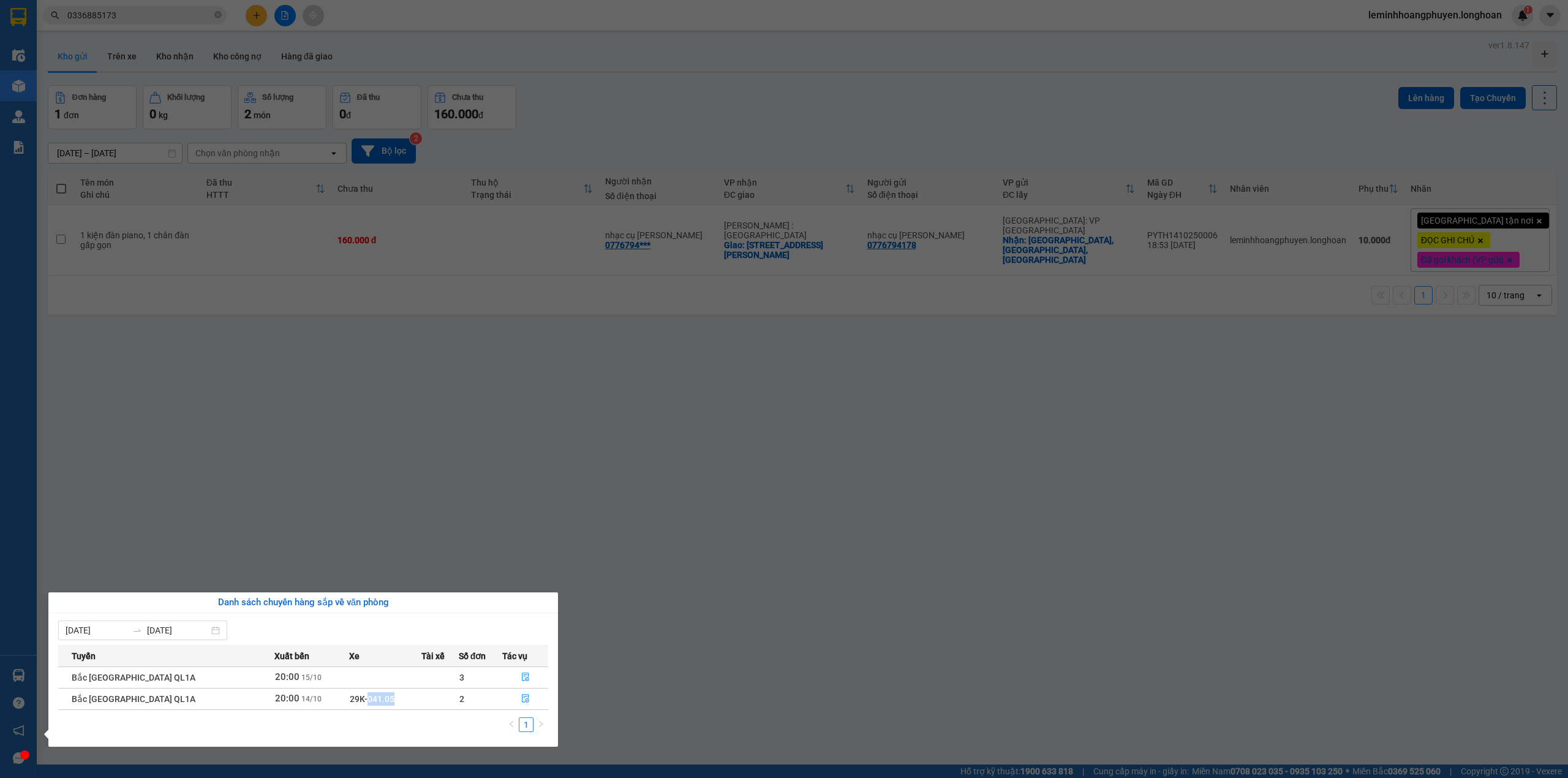
drag, startPoint x: 367, startPoint y: 694, endPoint x: 337, endPoint y: 699, distance: 30.4
click at [350, 699] on td "29K-041.05" at bounding box center [386, 698] width 72 height 21
copy span "041.05"
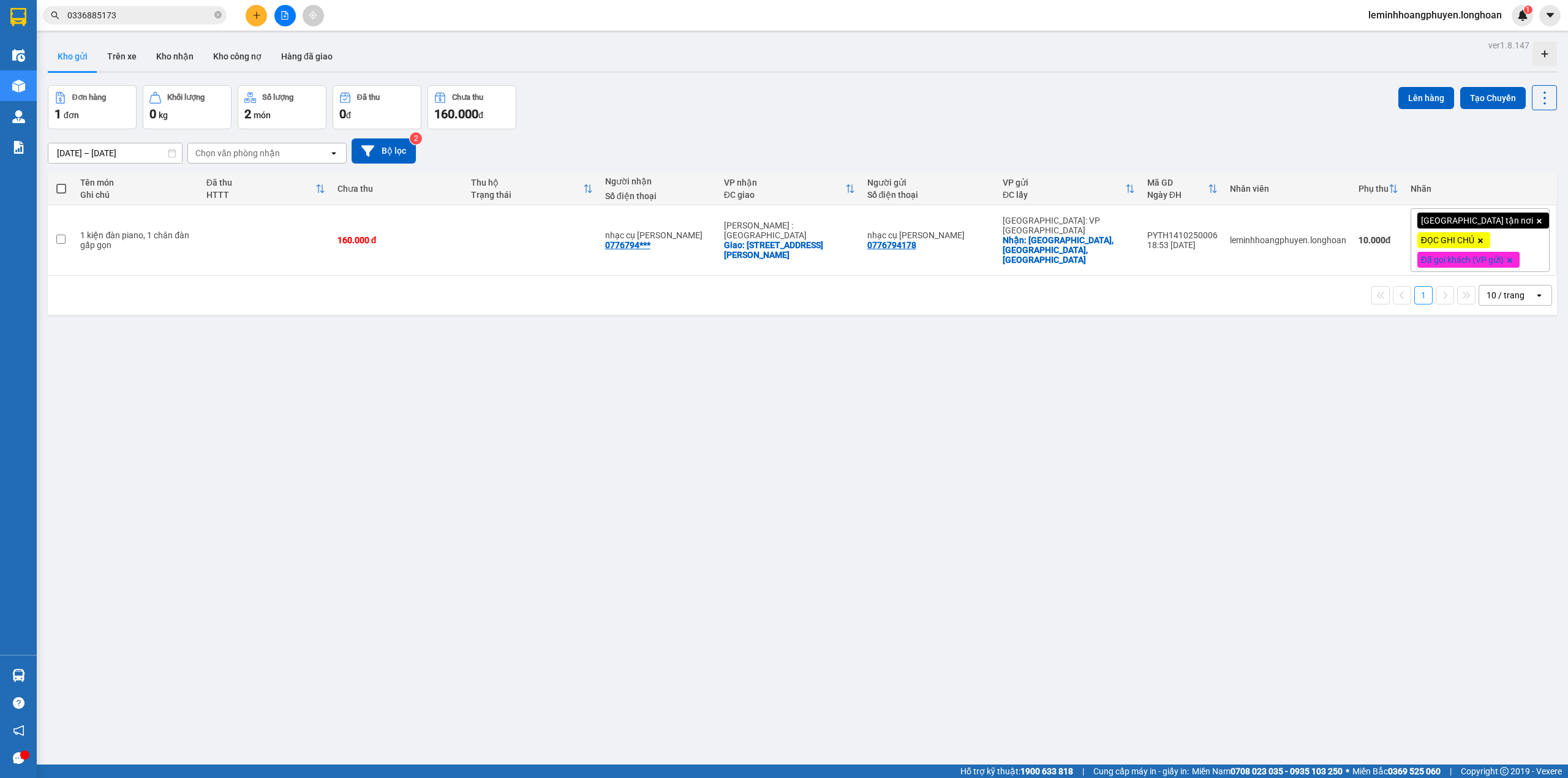
click at [280, 51] on section "Kết quả tìm kiếm ( 1 ) Bộ lọc Mã ĐH Trạng thái Món hàng Thu hộ Tổng cước Chưa c…" at bounding box center [784, 389] width 1568 height 778
click at [299, 55] on button "Hàng đã giao" at bounding box center [307, 56] width 71 height 29
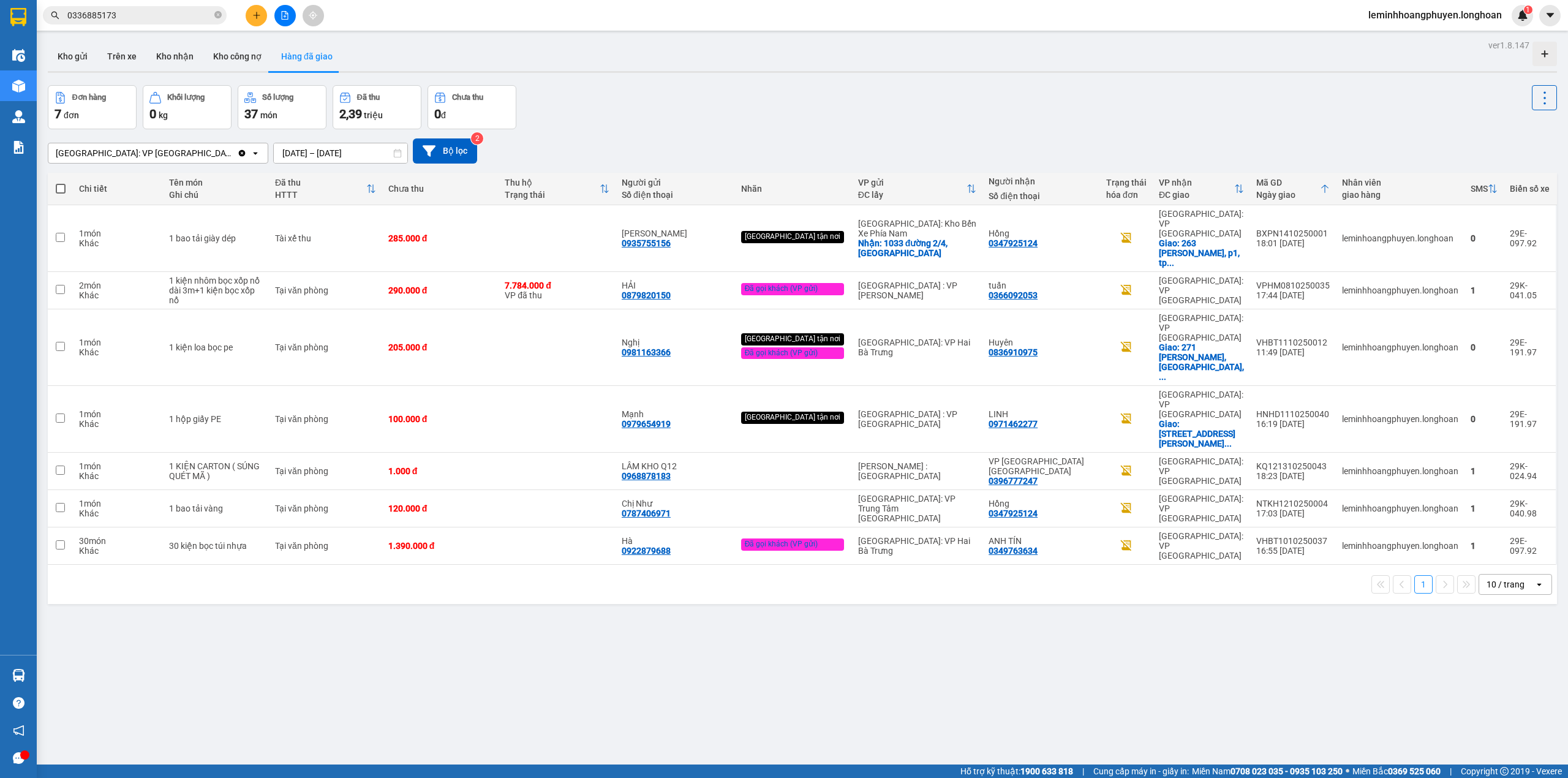
click at [274, 158] on input "[DATE] – [DATE]" at bounding box center [340, 153] width 133 height 19
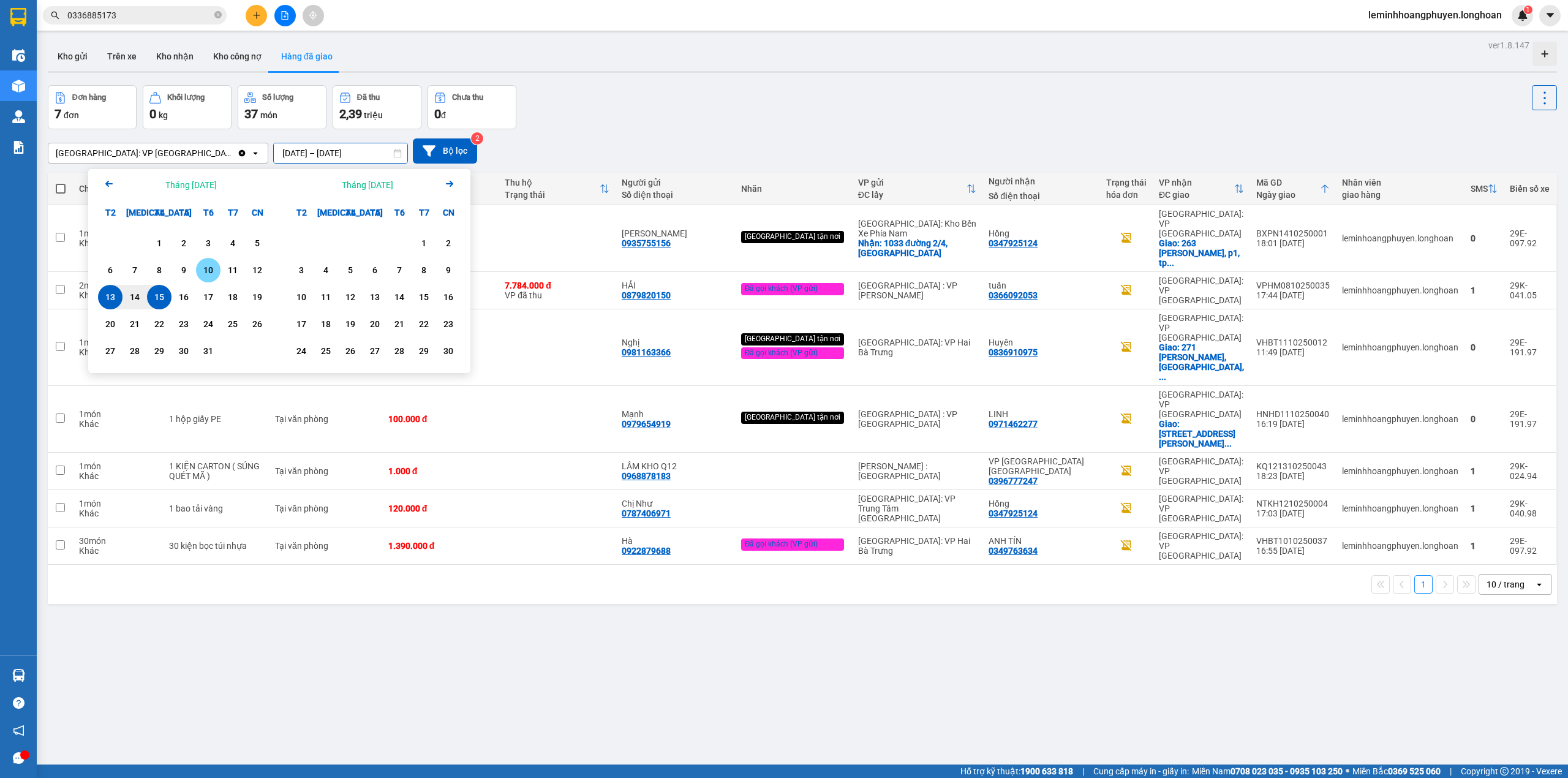
click at [201, 270] on div "10" at bounding box center [208, 270] width 18 height 15
click at [167, 295] on div "15" at bounding box center [160, 297] width 18 height 15
type input "[DATE] – [DATE]"
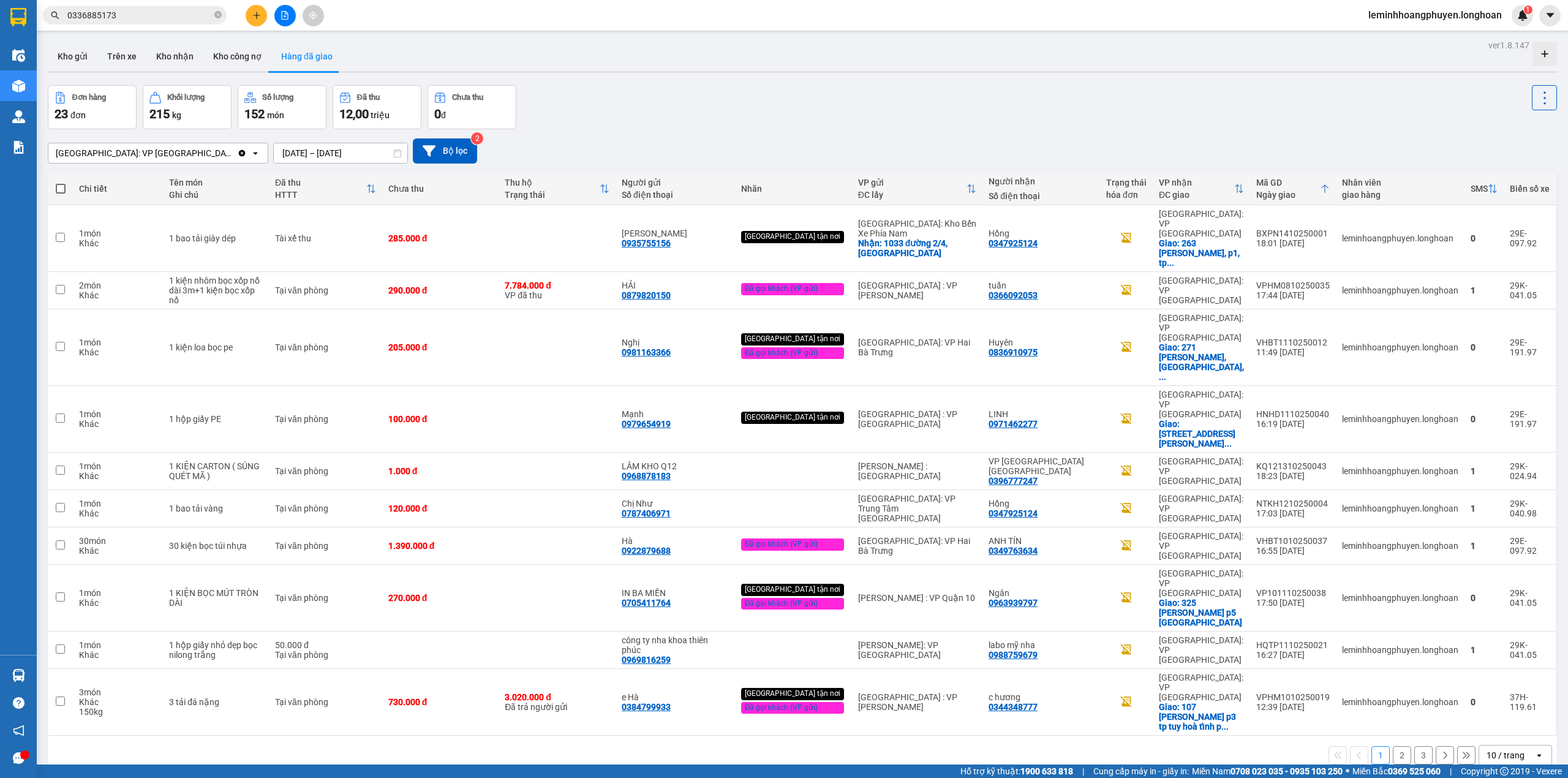
click at [1395, 746] on button "2" at bounding box center [1401, 755] width 19 height 19
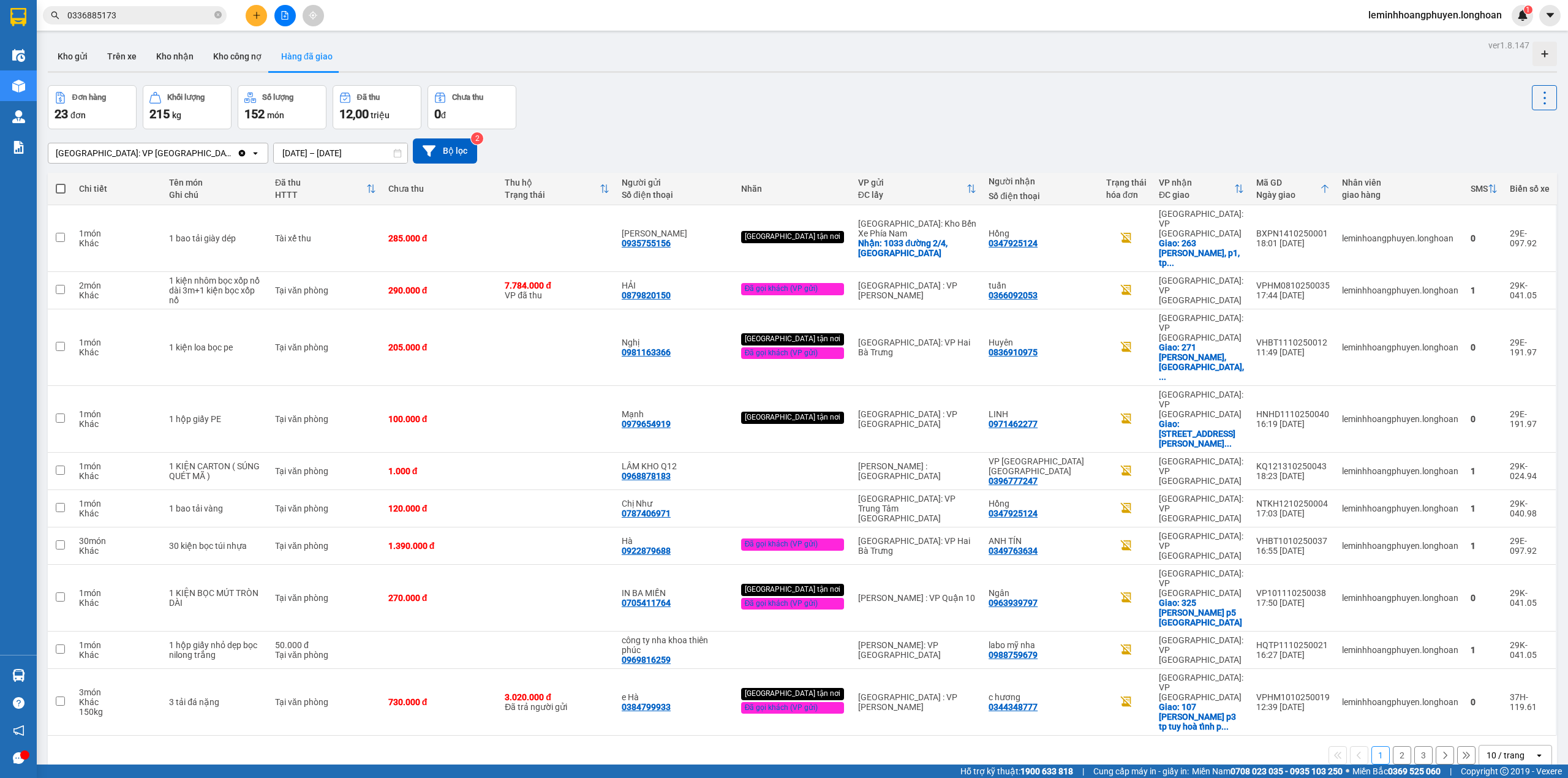
click at [1393, 746] on button "2" at bounding box center [1401, 755] width 19 height 19
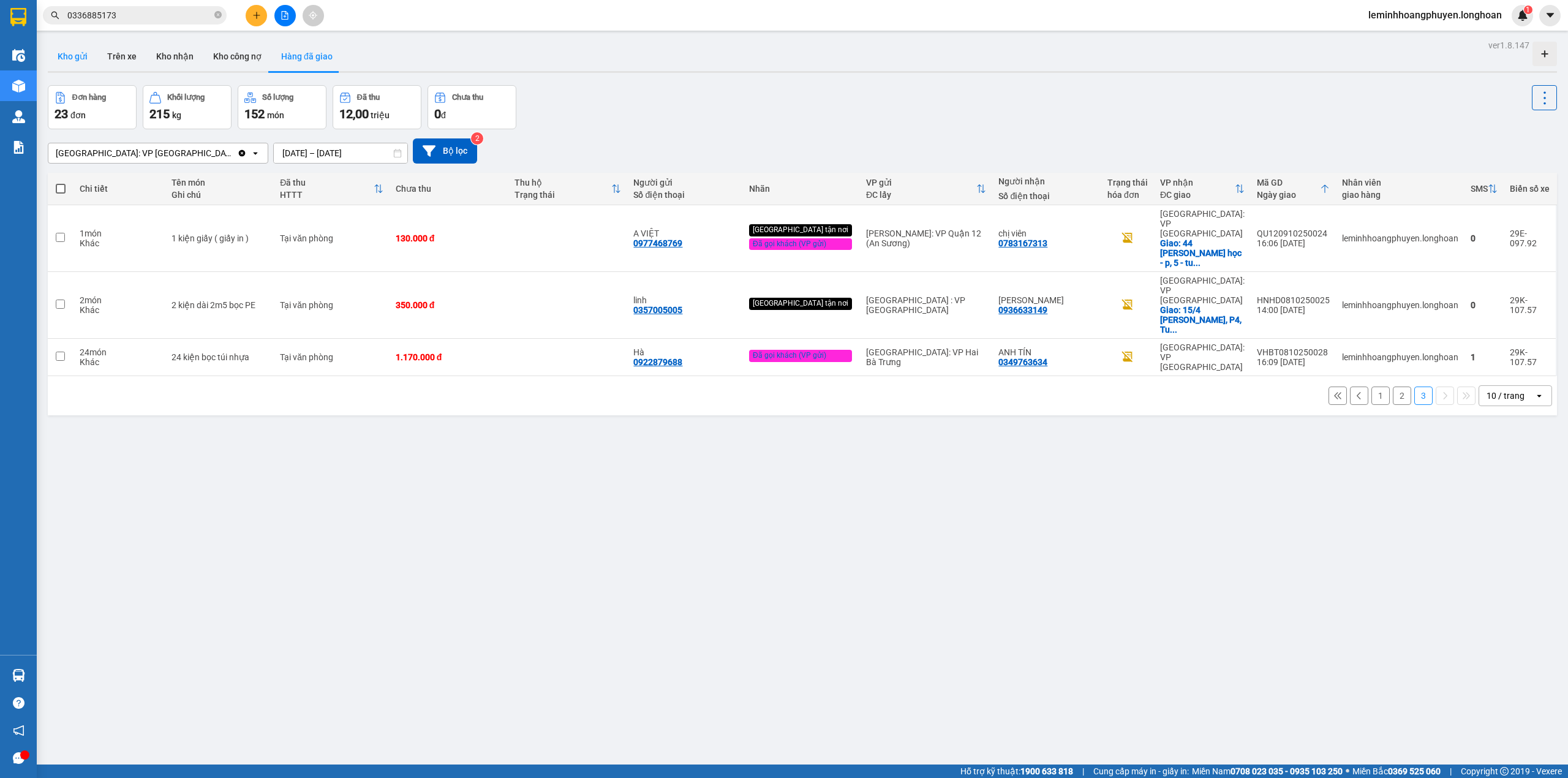
click at [75, 52] on button "Kho gửi" at bounding box center [72, 56] width 50 height 29
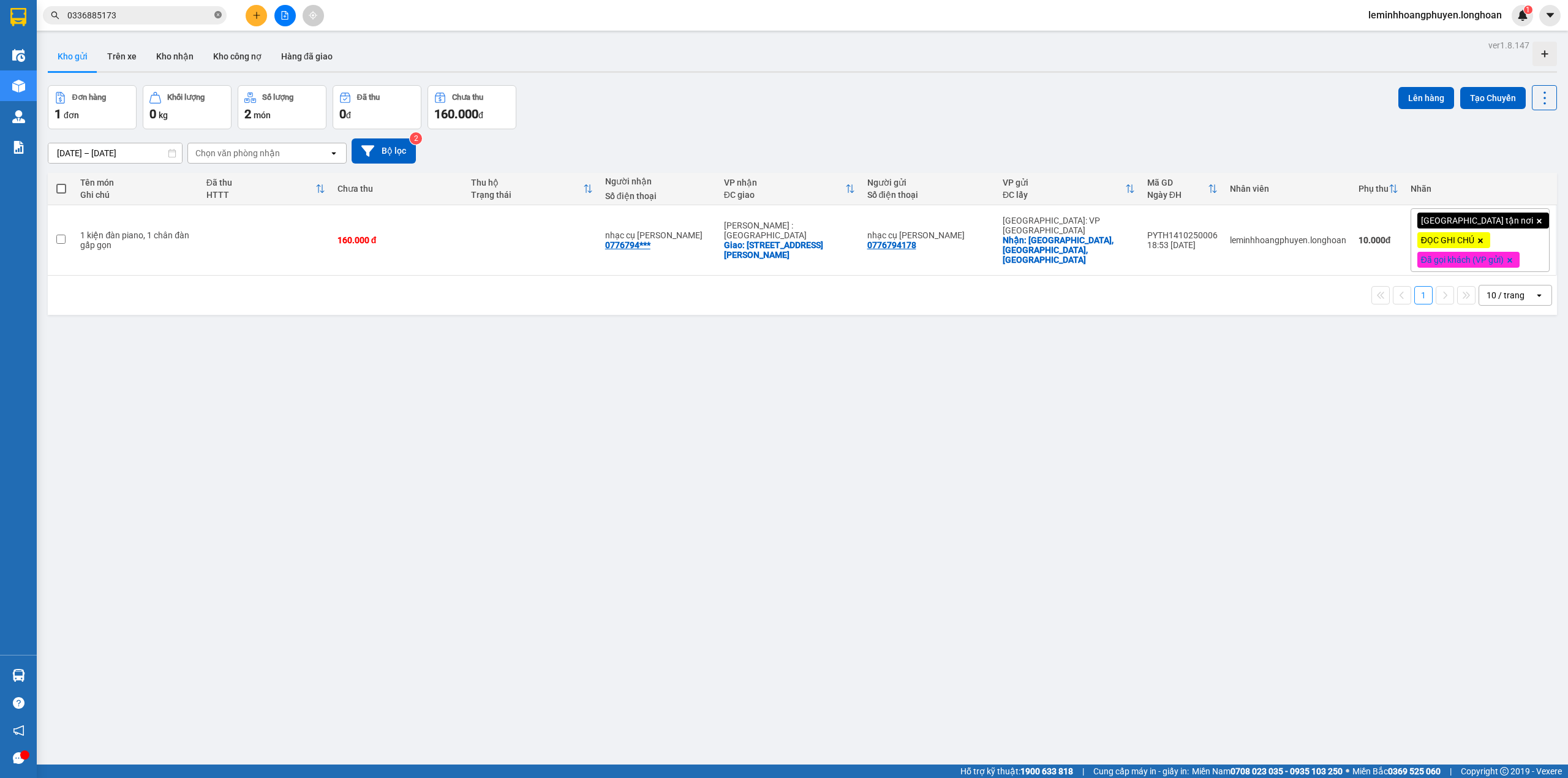
click at [220, 16] on icon "close-circle" at bounding box center [218, 15] width 8 height 8
click at [198, 16] on input "text" at bounding box center [139, 16] width 144 height 14
click at [120, 18] on input "text" at bounding box center [139, 16] width 144 height 14
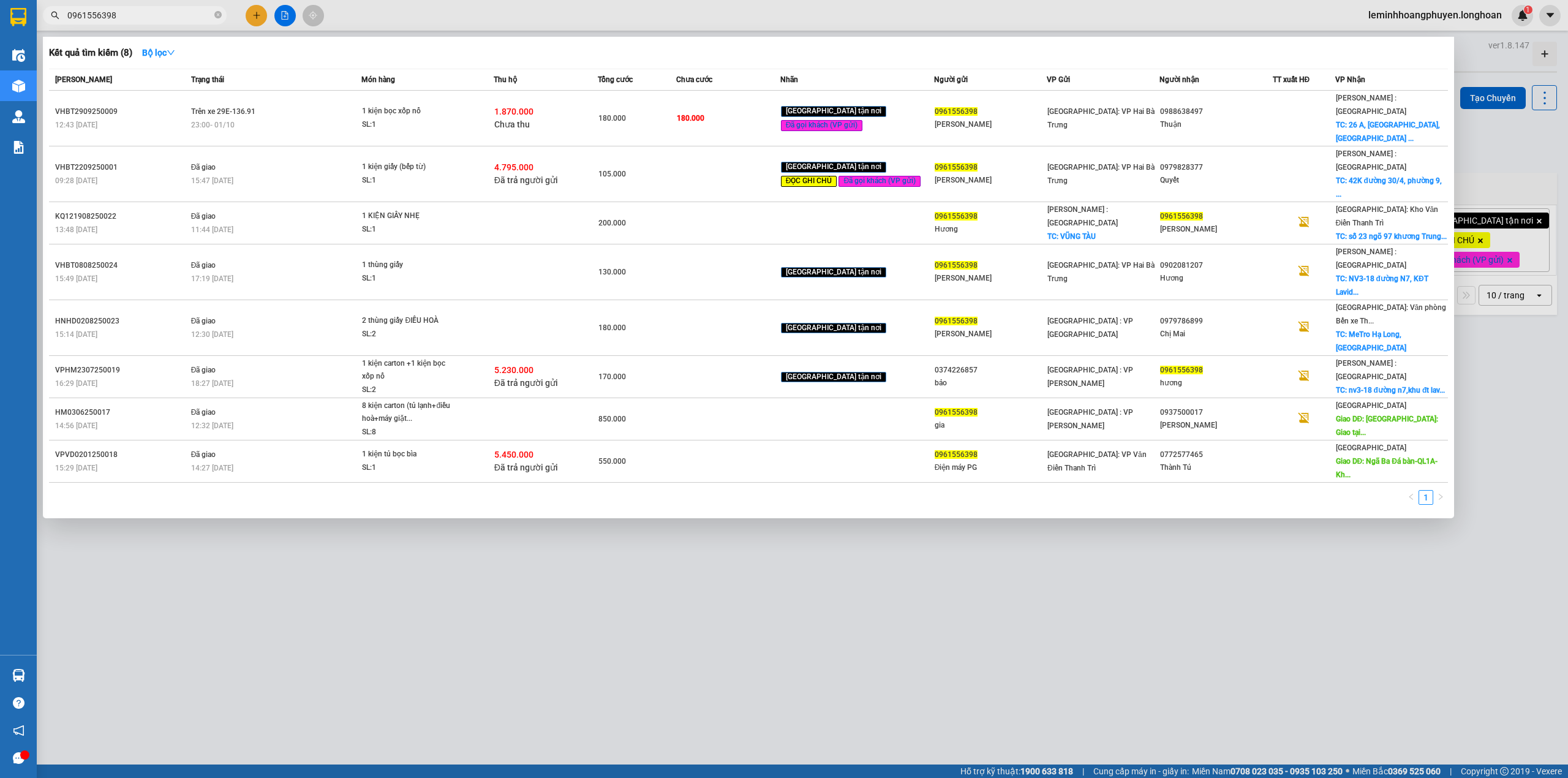
type input "0961556398"
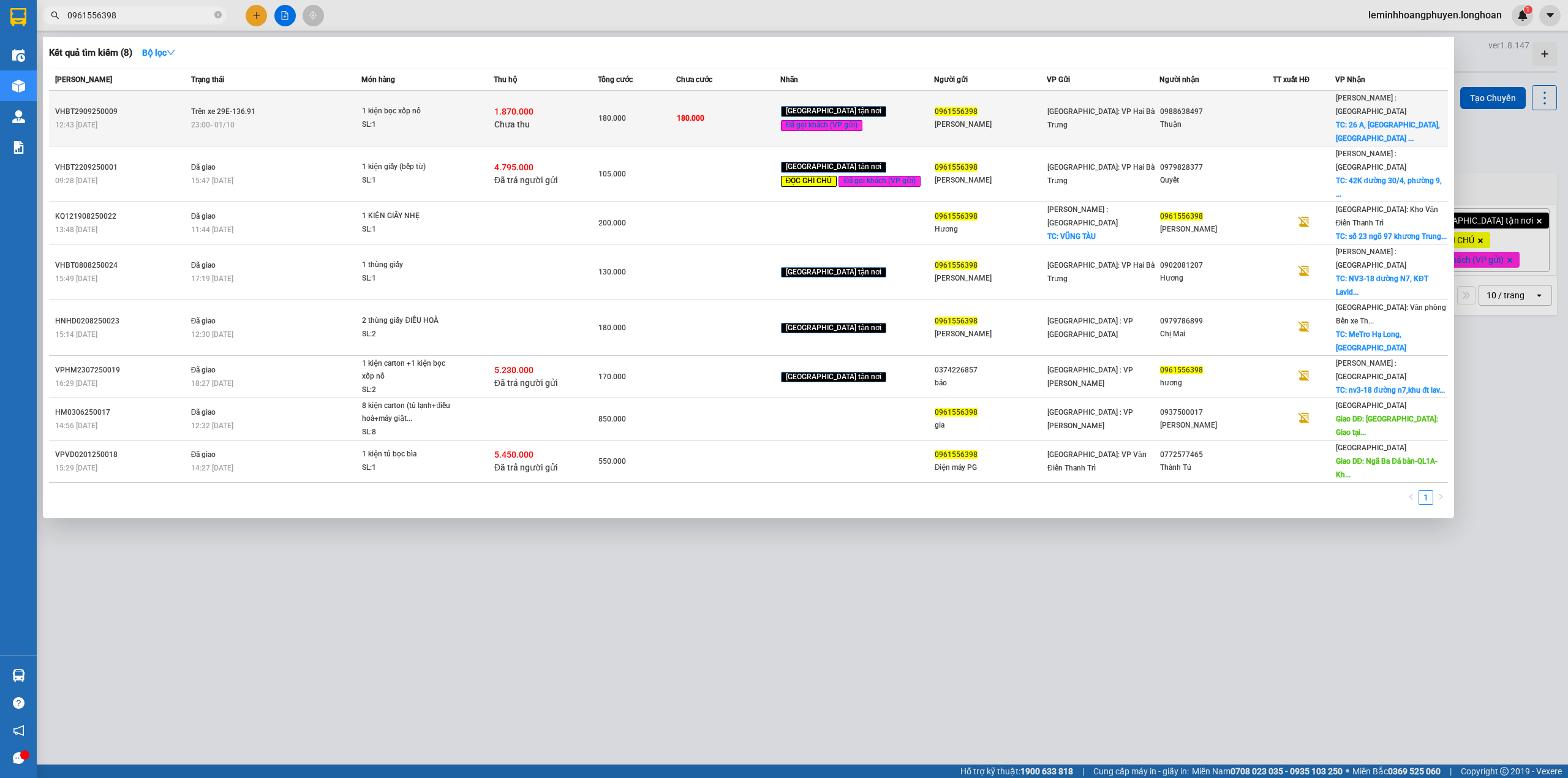
click at [998, 105] on div "0961556398" at bounding box center [990, 111] width 111 height 13
click at [1246, 105] on div "0988638497" at bounding box center [1215, 111] width 111 height 13
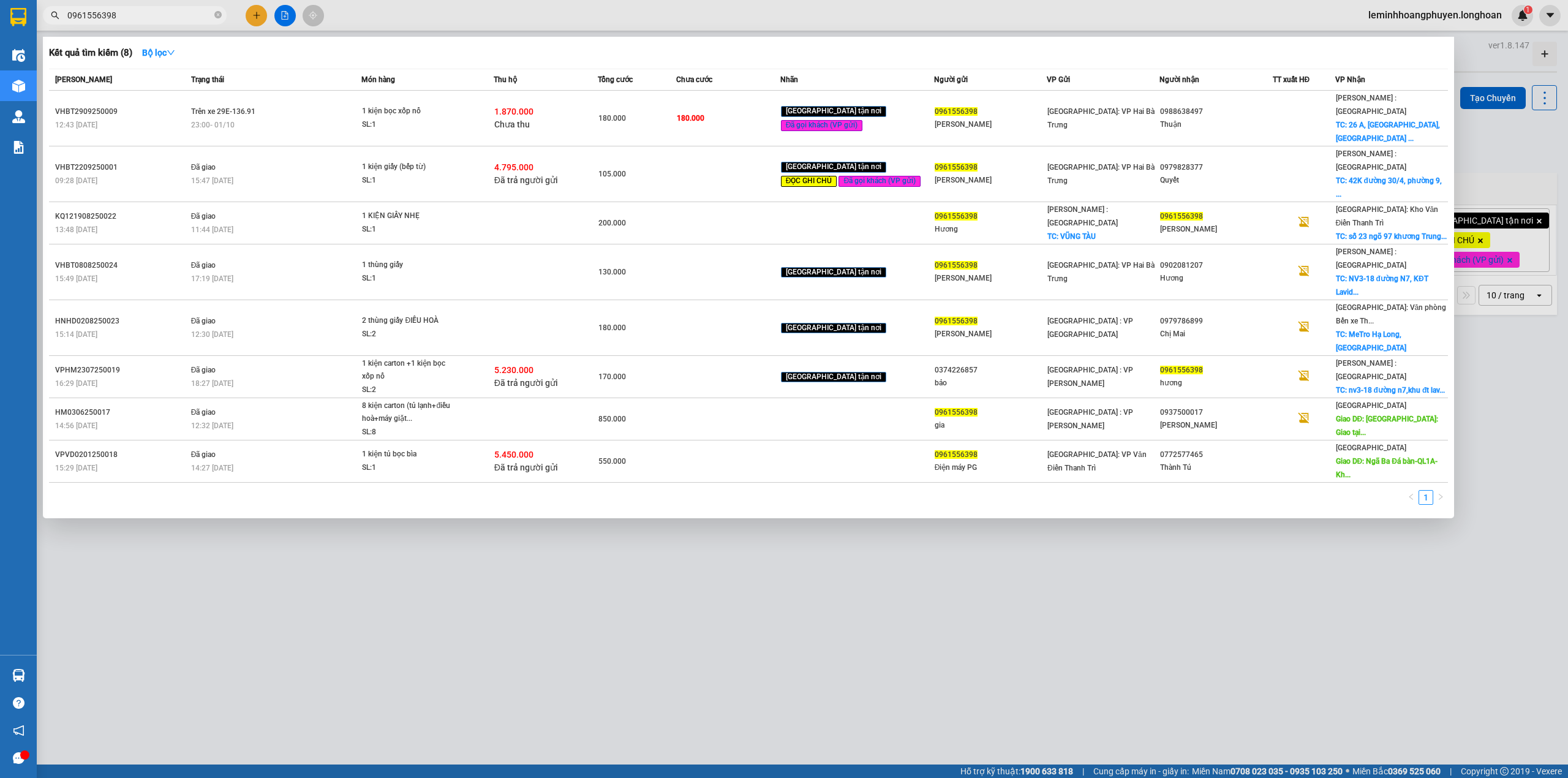
click at [1483, 520] on div at bounding box center [784, 389] width 1568 height 778
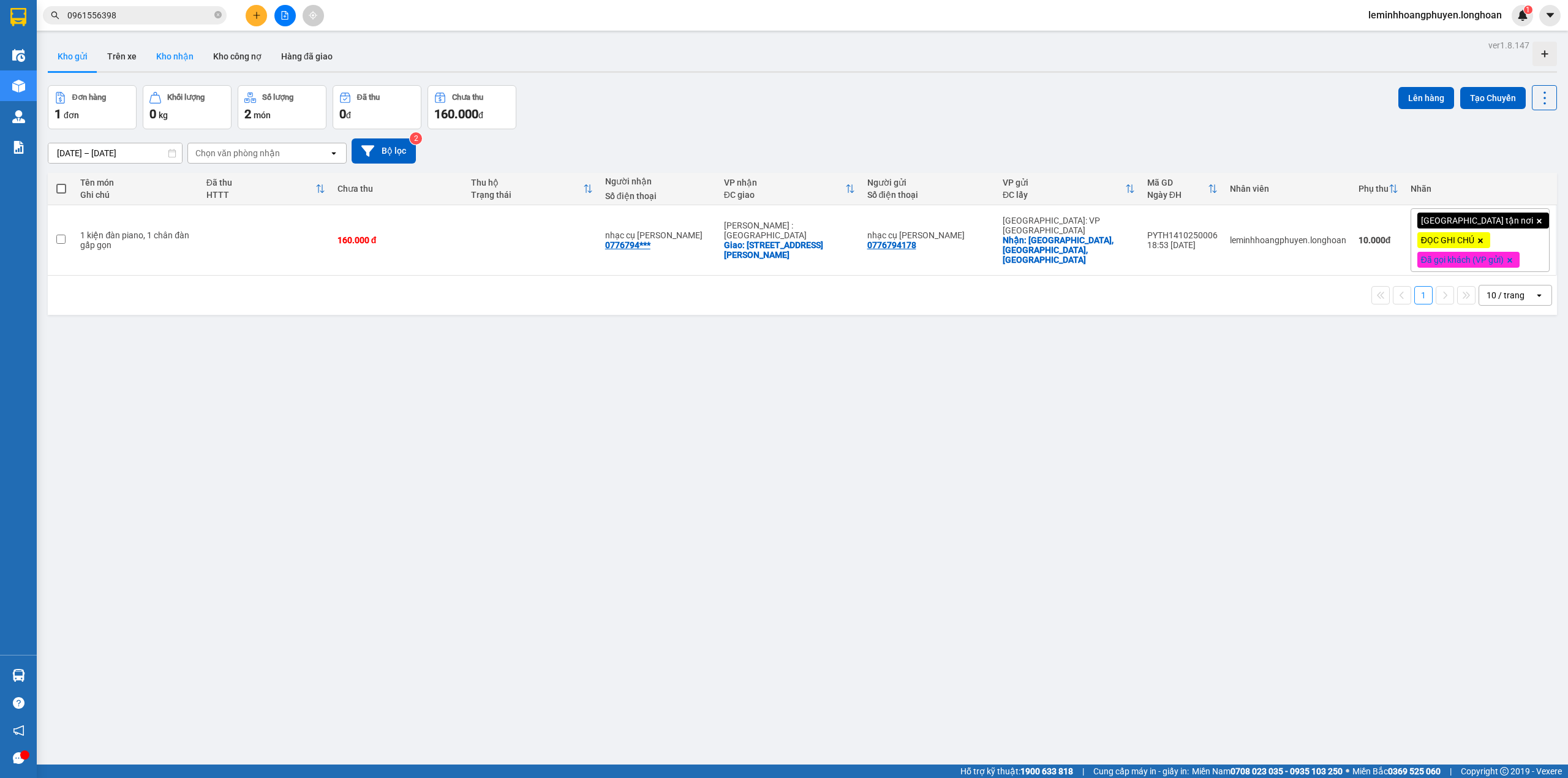
click at [194, 60] on button "Kho nhận" at bounding box center [174, 56] width 56 height 29
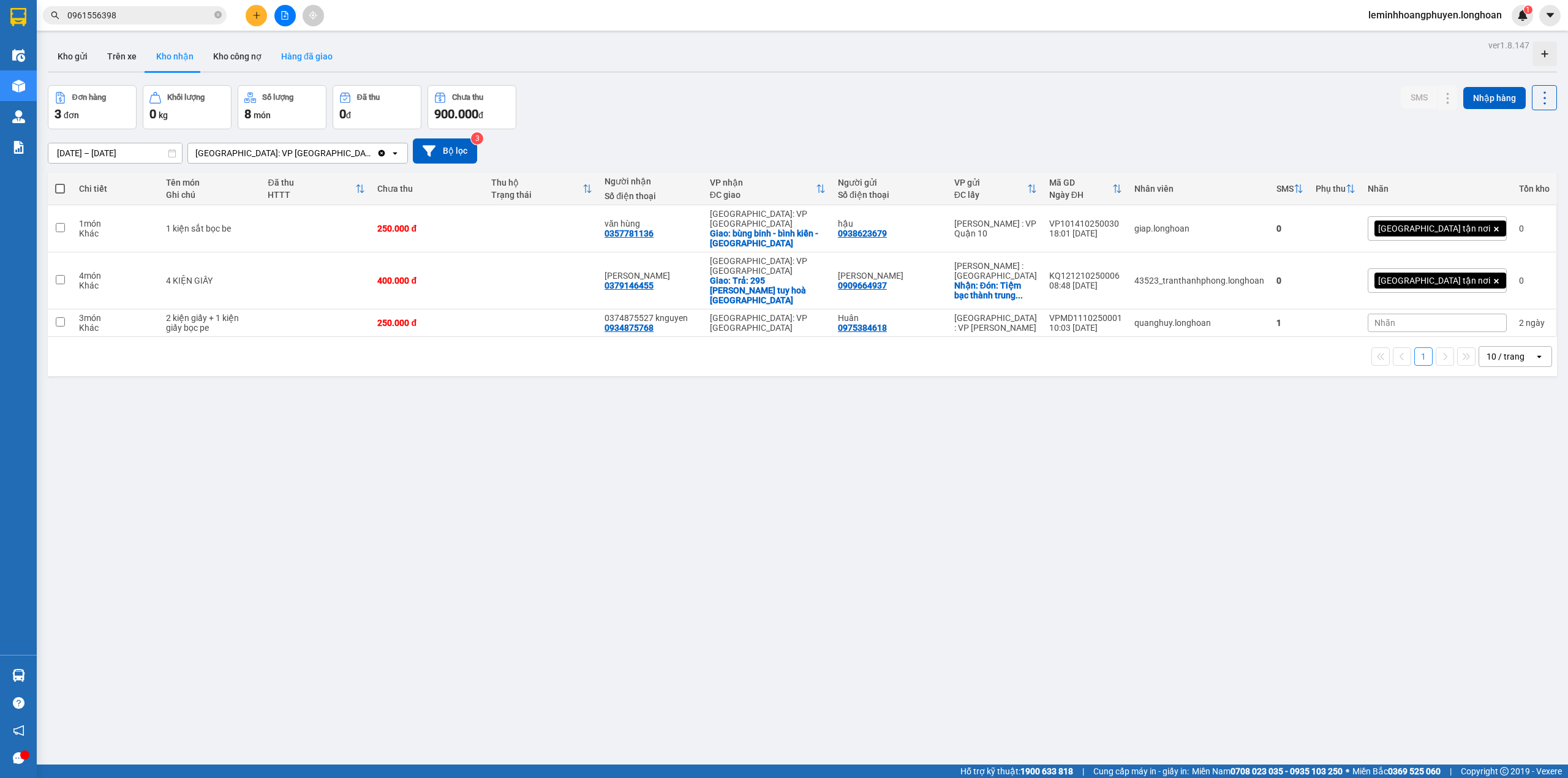
click at [277, 56] on button "Hàng đã giao" at bounding box center [307, 56] width 71 height 29
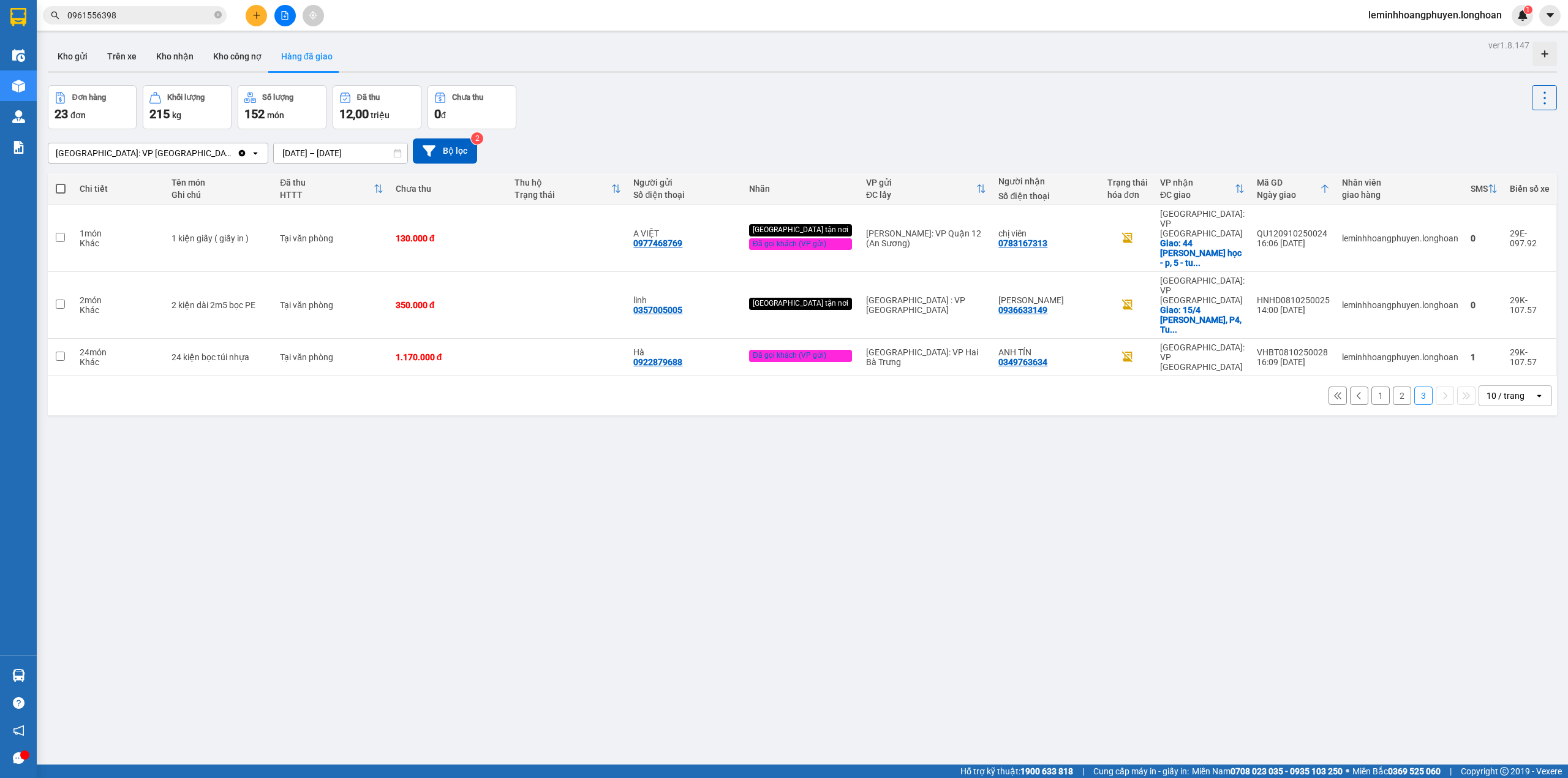
click at [1395, 387] on button "2" at bounding box center [1401, 395] width 19 height 19
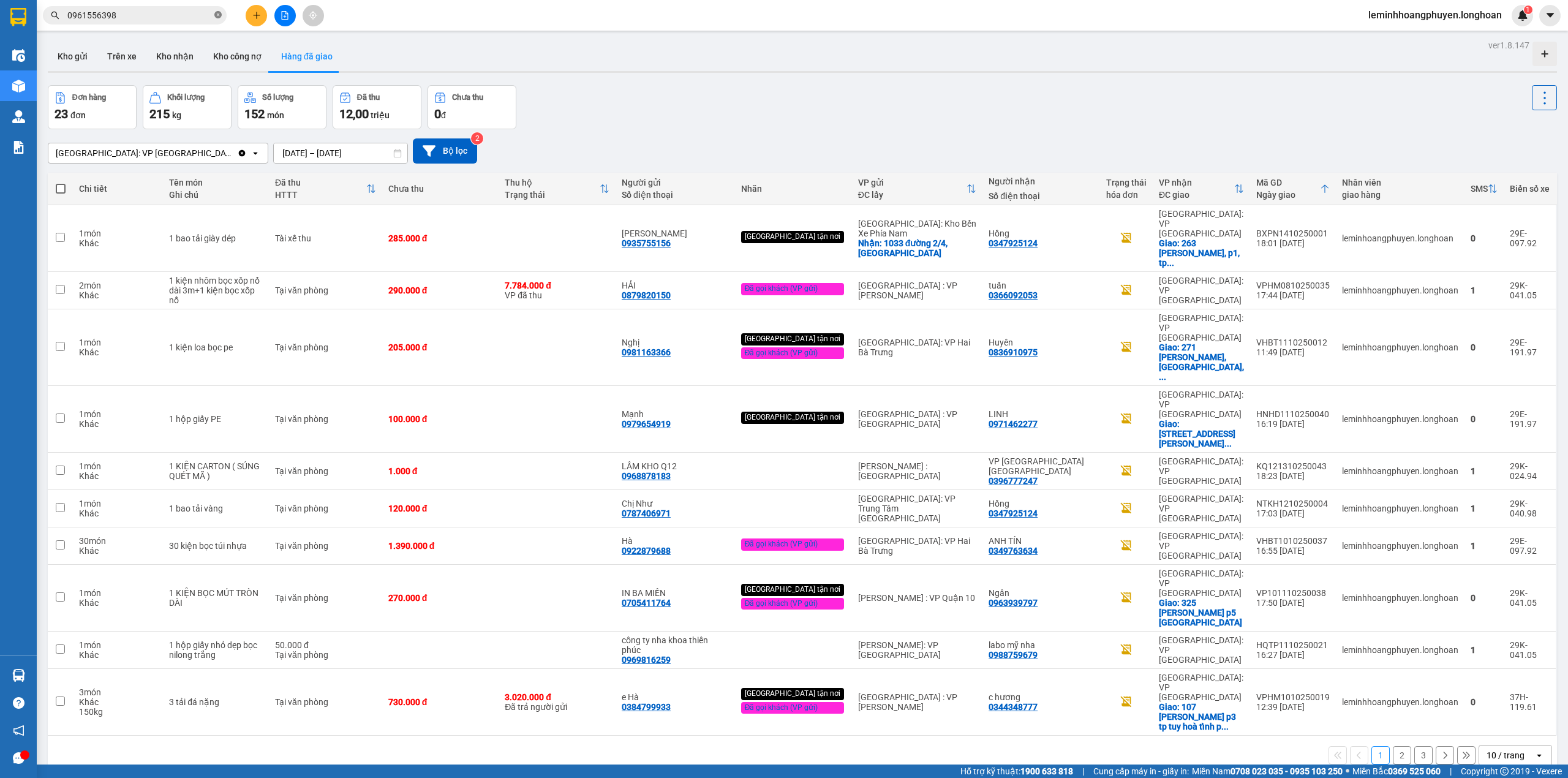
click at [218, 15] on icon "close-circle" at bounding box center [218, 15] width 8 height 8
click at [192, 15] on input "text" at bounding box center [139, 16] width 144 height 14
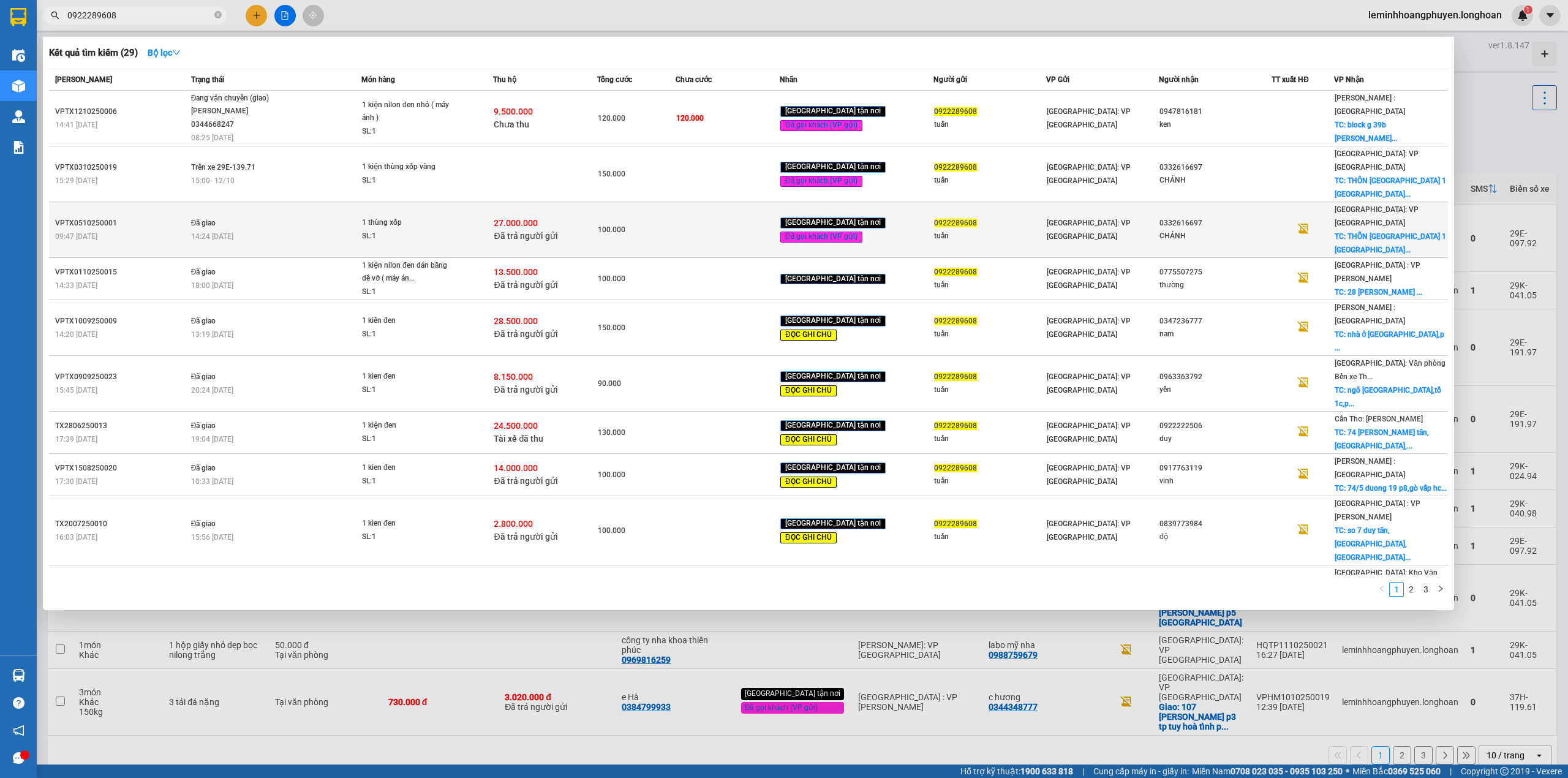
type input "0922289608"
click at [765, 203] on td at bounding box center [728, 230] width 104 height 56
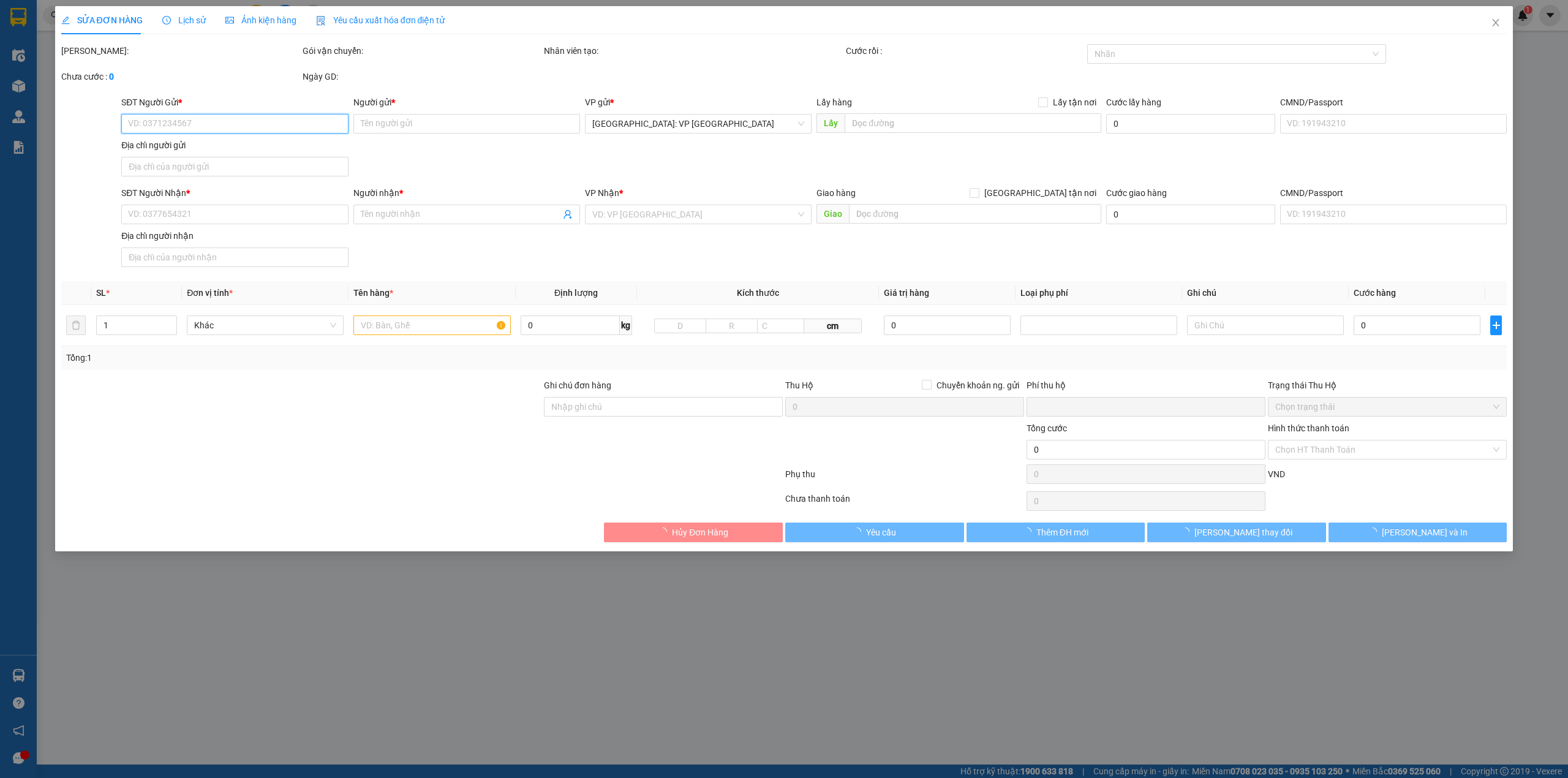
type input "0922289608"
type input "tuấn"
type input "[STREET_ADDRESS]"
type input "0332616697"
type input "CHÁNH"
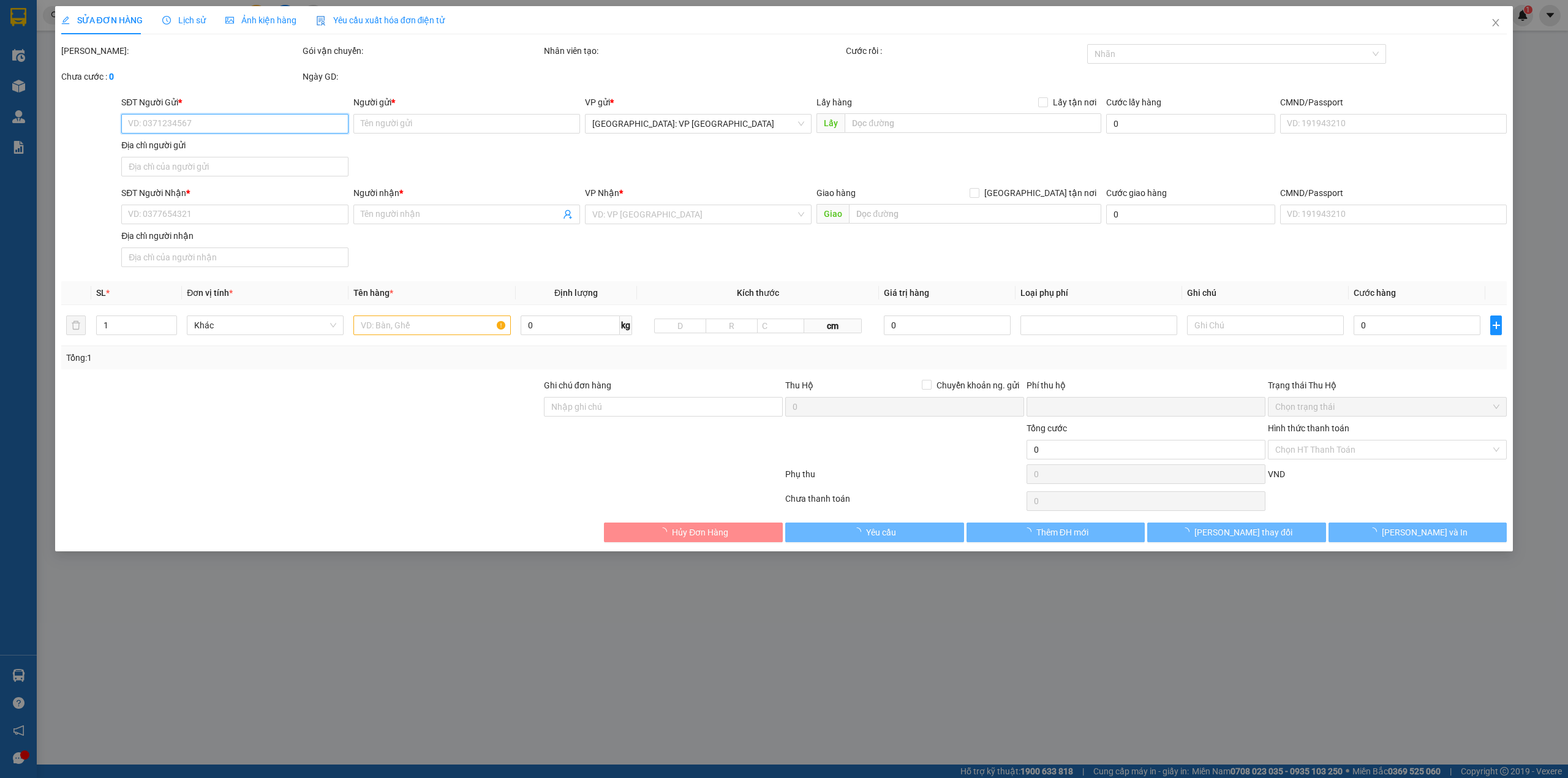
checkbox input "true"
type input "THÔN [GEOGRAPHIC_DATA] 1 [GEOGRAPHIC_DATA] [GEOGRAPHIC_DATA] [GEOGRAPHIC_DATA]"
type input "nhận nguyên kiện bể vỡ không đền"
checkbox input "true"
type input "27.000.000"
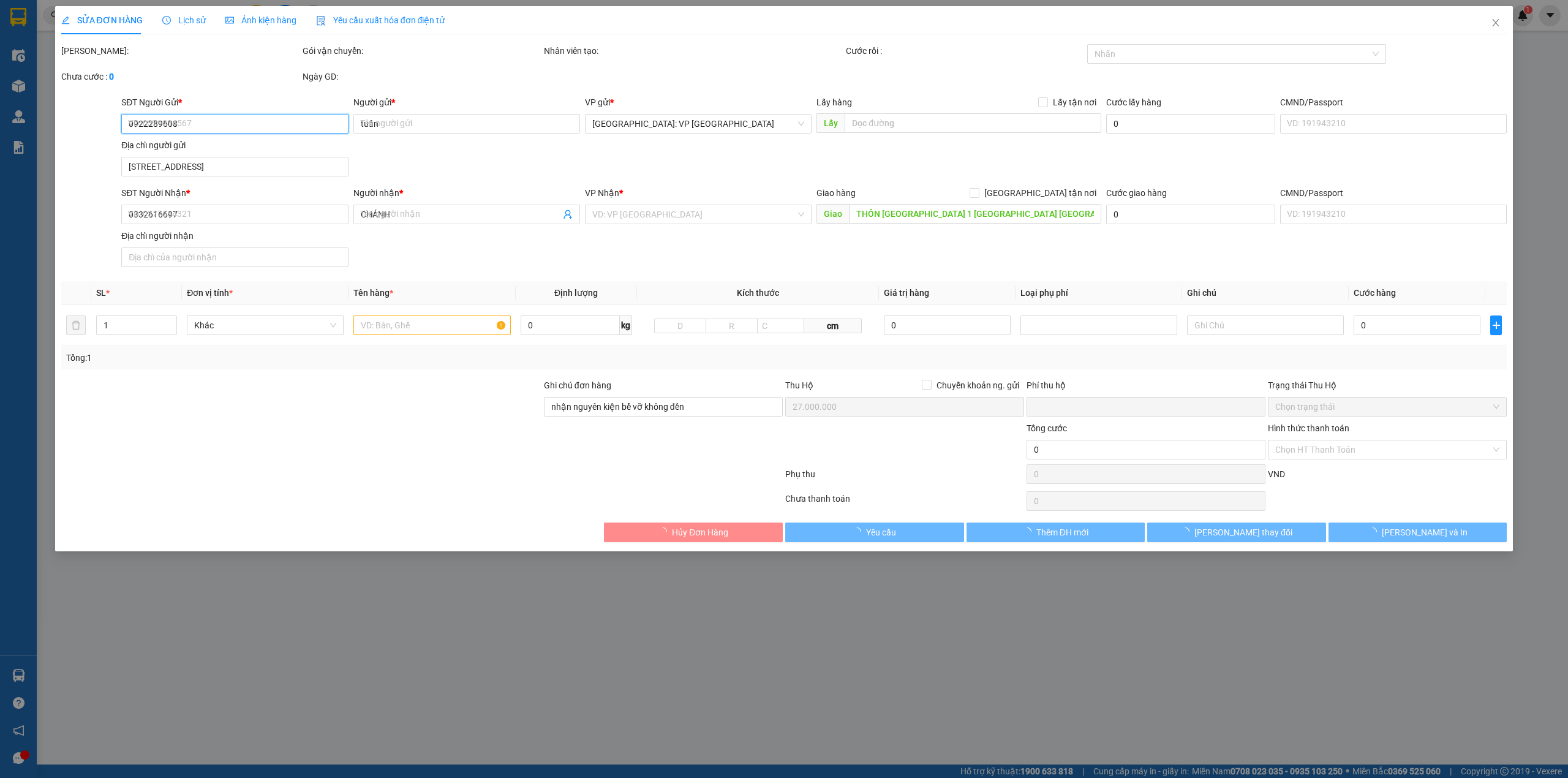
type input "60.000"
type input "100.000"
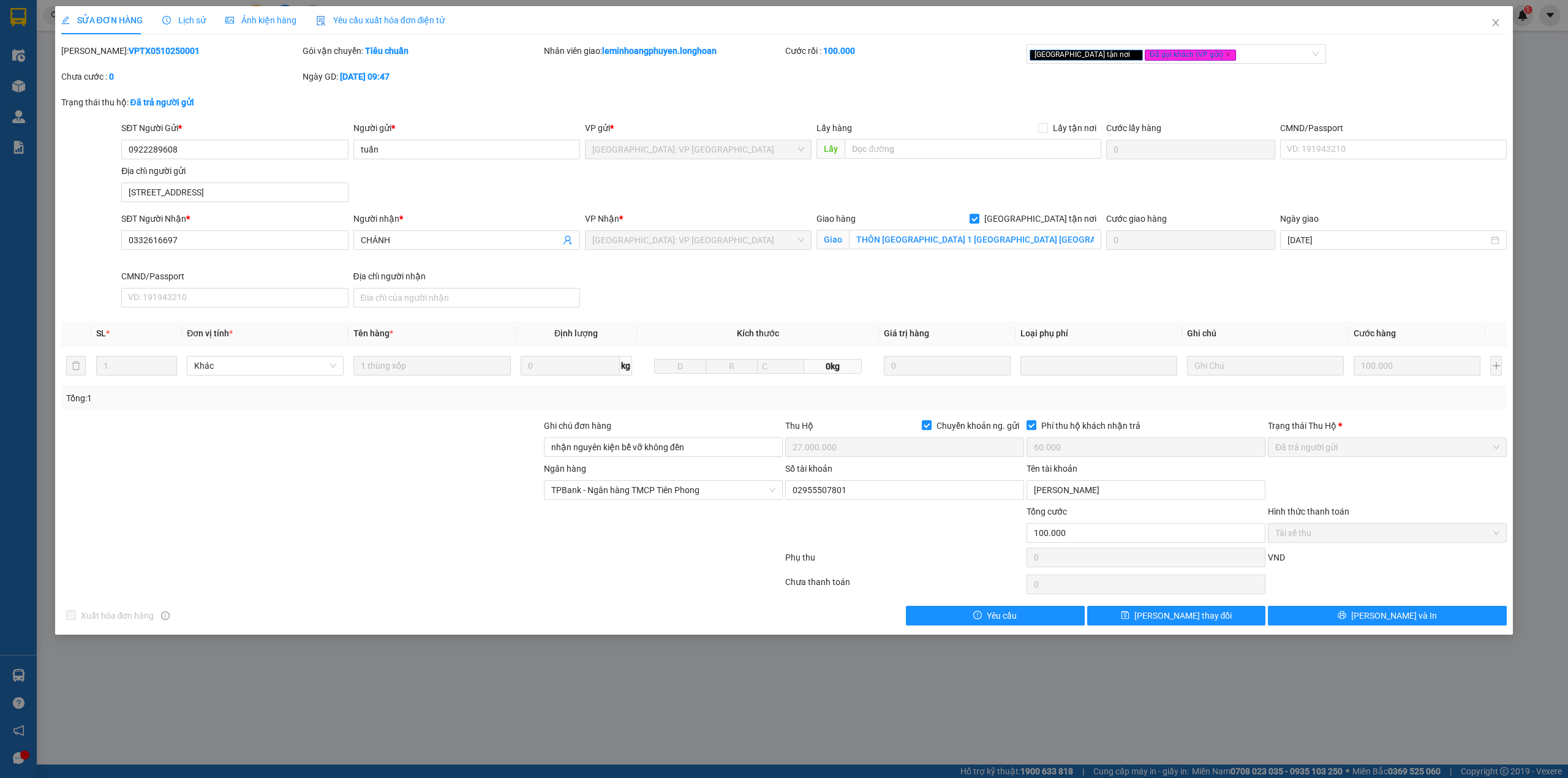
click at [185, 27] on div "Lịch sử" at bounding box center [184, 19] width 44 height 28
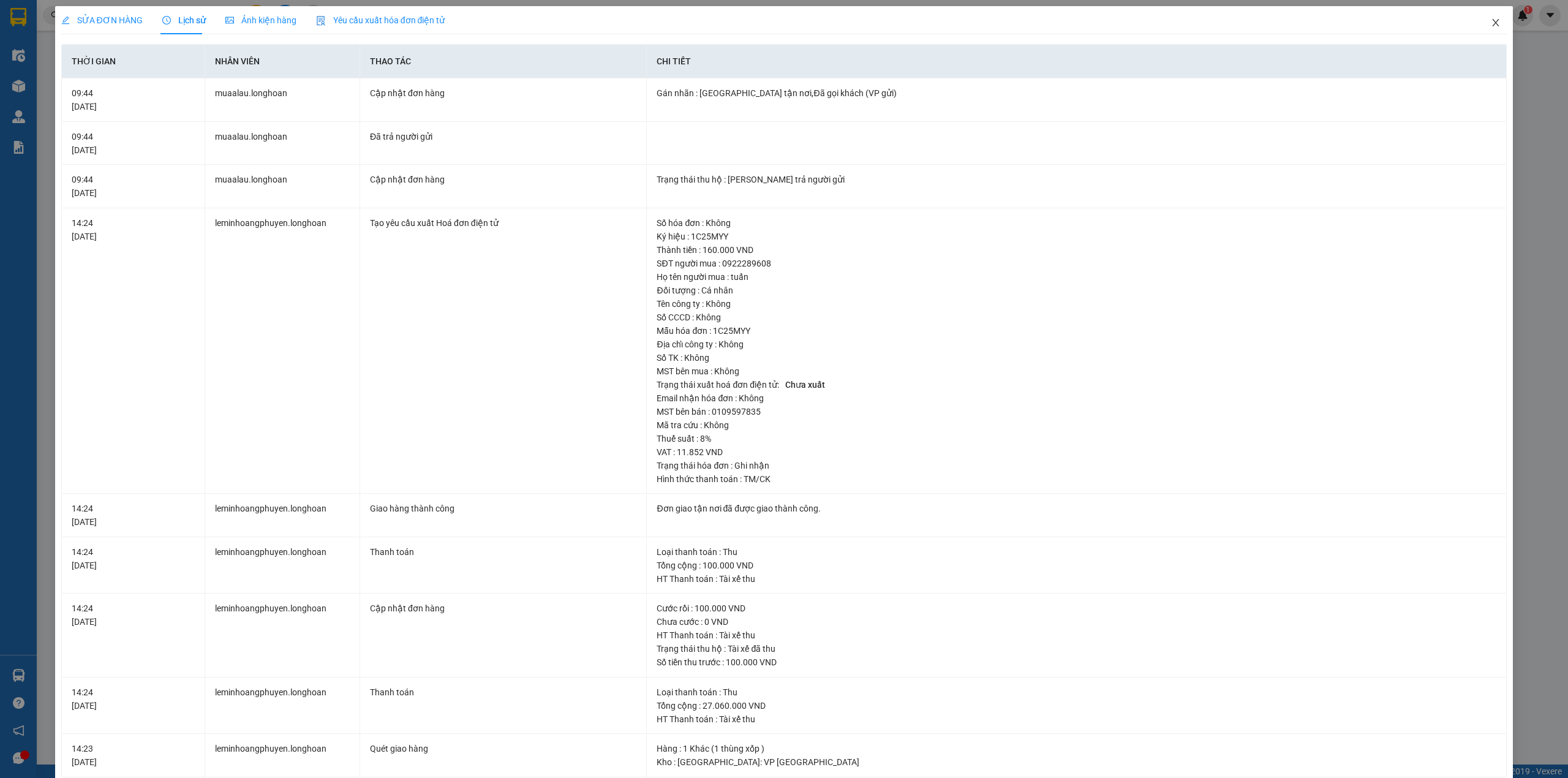
click at [1491, 19] on icon "close" at bounding box center [1496, 22] width 10 height 10
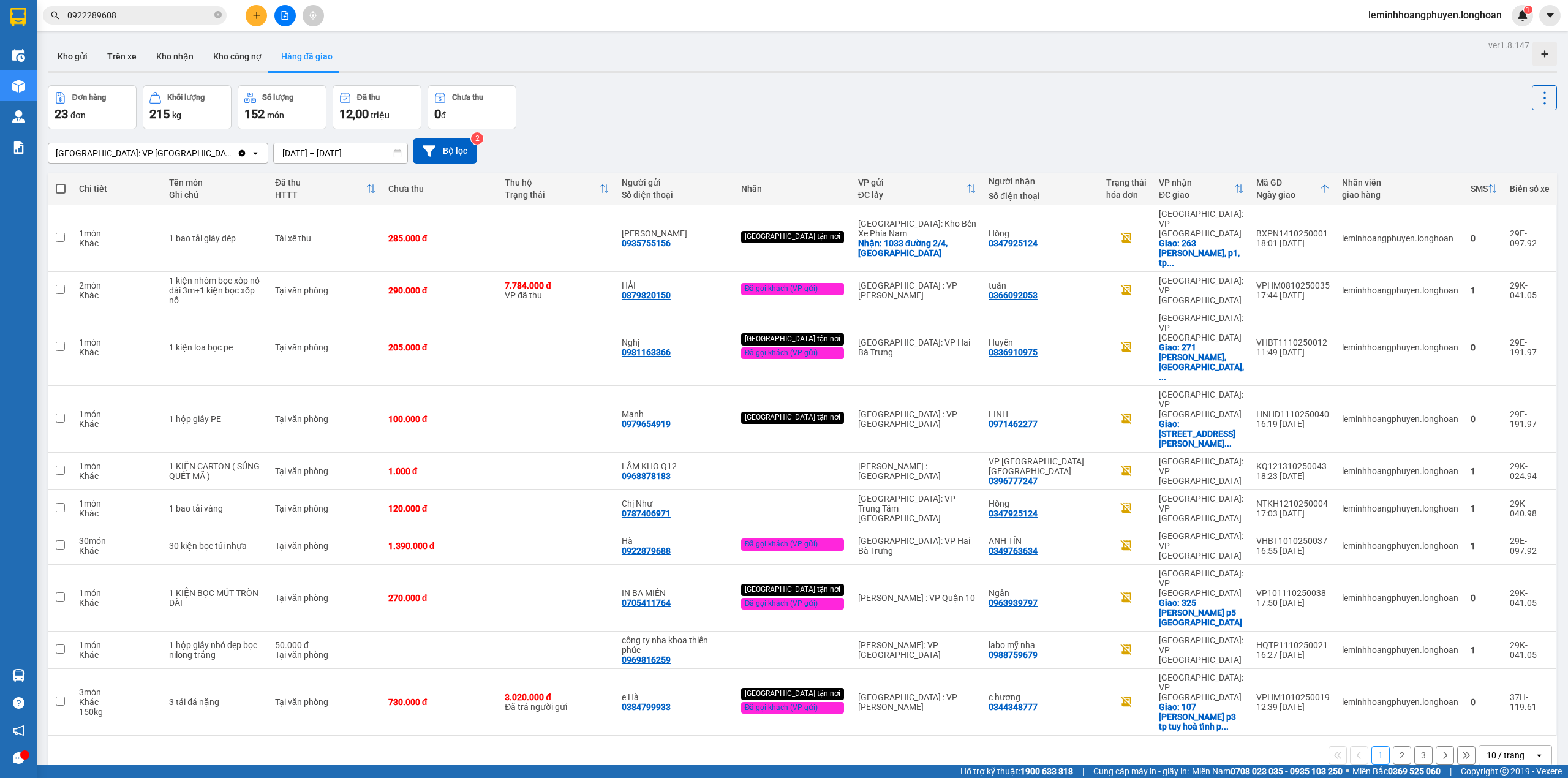
drag, startPoint x: 150, startPoint y: 22, endPoint x: 165, endPoint y: 18, distance: 15.5
click at [152, 22] on span "0922289608" at bounding box center [134, 15] width 184 height 19
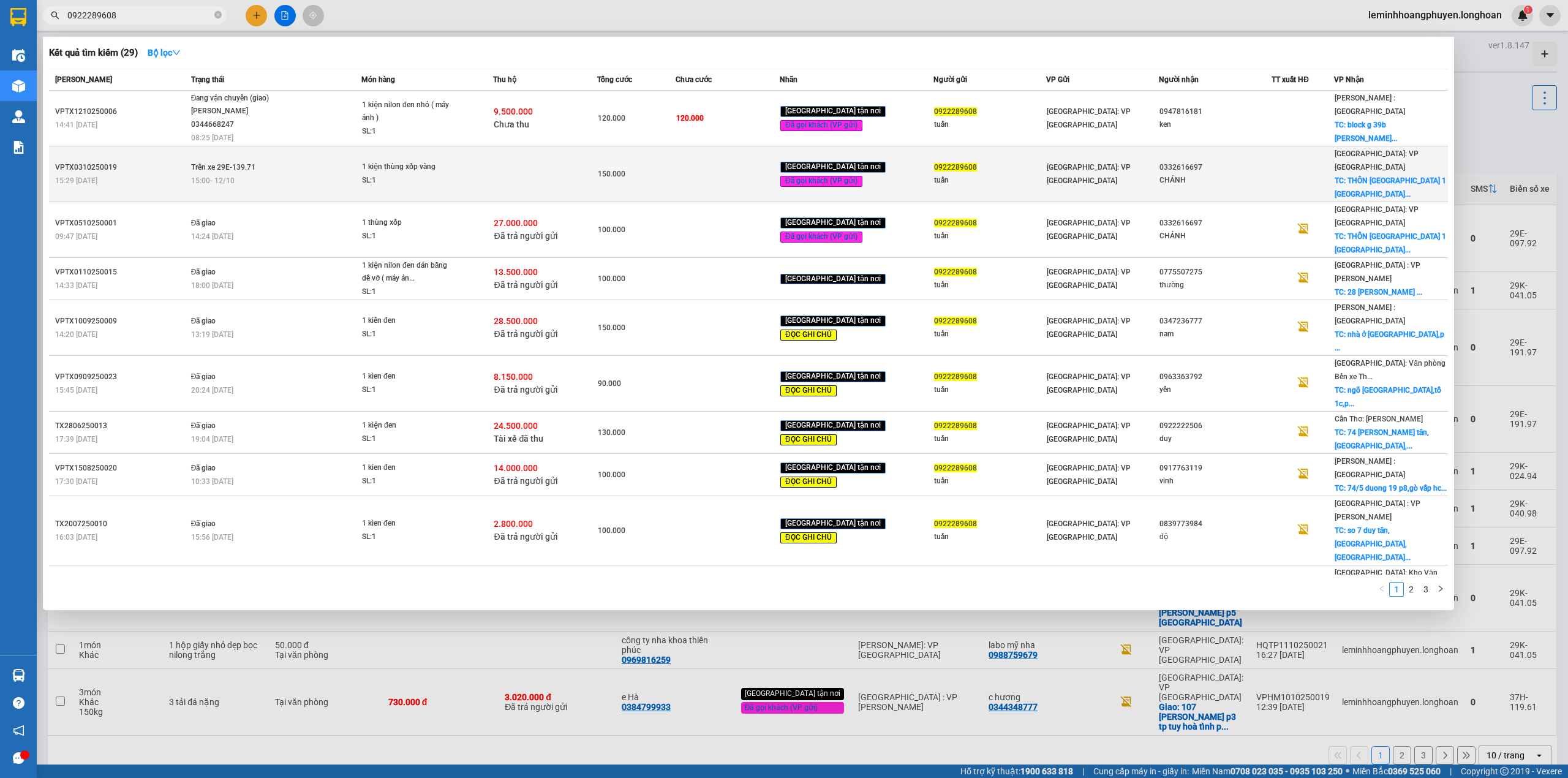
click at [1026, 161] on div "0922289608" at bounding box center [989, 167] width 111 height 13
click at [1377, 176] on span "TC: THÔN [GEOGRAPHIC_DATA] 1 [GEOGRAPHIC_DATA]..." at bounding box center [1391, 187] width 111 height 22
click at [1304, 167] on div at bounding box center [1302, 173] width 61 height 13
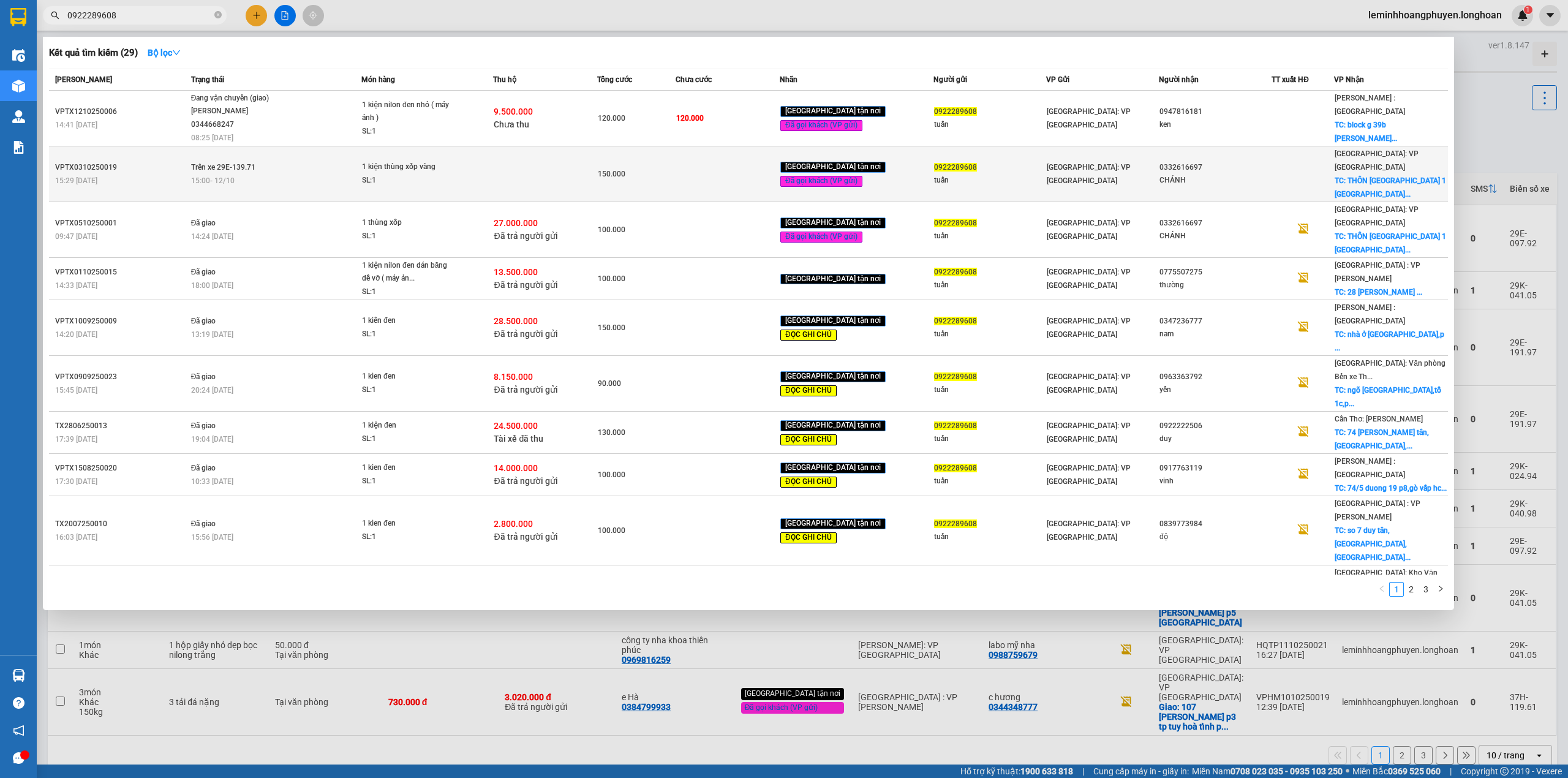
click at [1304, 167] on div at bounding box center [1302, 173] width 61 height 13
click at [1235, 161] on div "0332616697" at bounding box center [1215, 167] width 111 height 13
click at [934, 161] on div "0922289608" at bounding box center [989, 167] width 111 height 13
click at [614, 169] on span "150.000" at bounding box center [612, 173] width 27 height 9
click at [124, 174] on div "15:29 [DATE]" at bounding box center [122, 181] width 132 height 14
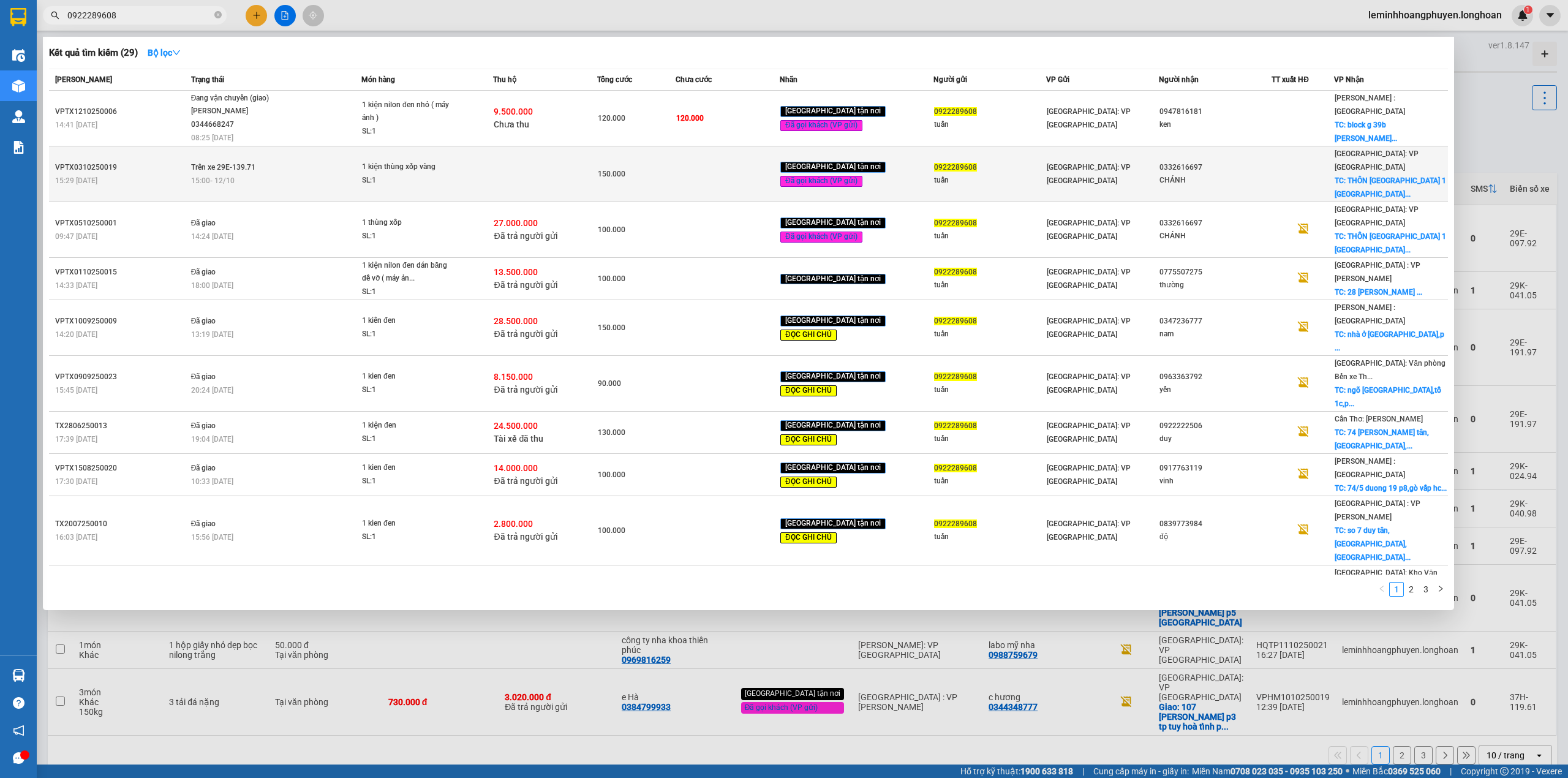
click at [124, 174] on div "15:29 [DATE]" at bounding box center [122, 181] width 132 height 14
click at [1091, 146] on td "[GEOGRAPHIC_DATA]: VP [GEOGRAPHIC_DATA]" at bounding box center [1102, 173] width 113 height 56
click at [1236, 161] on div "0332616697" at bounding box center [1215, 167] width 111 height 13
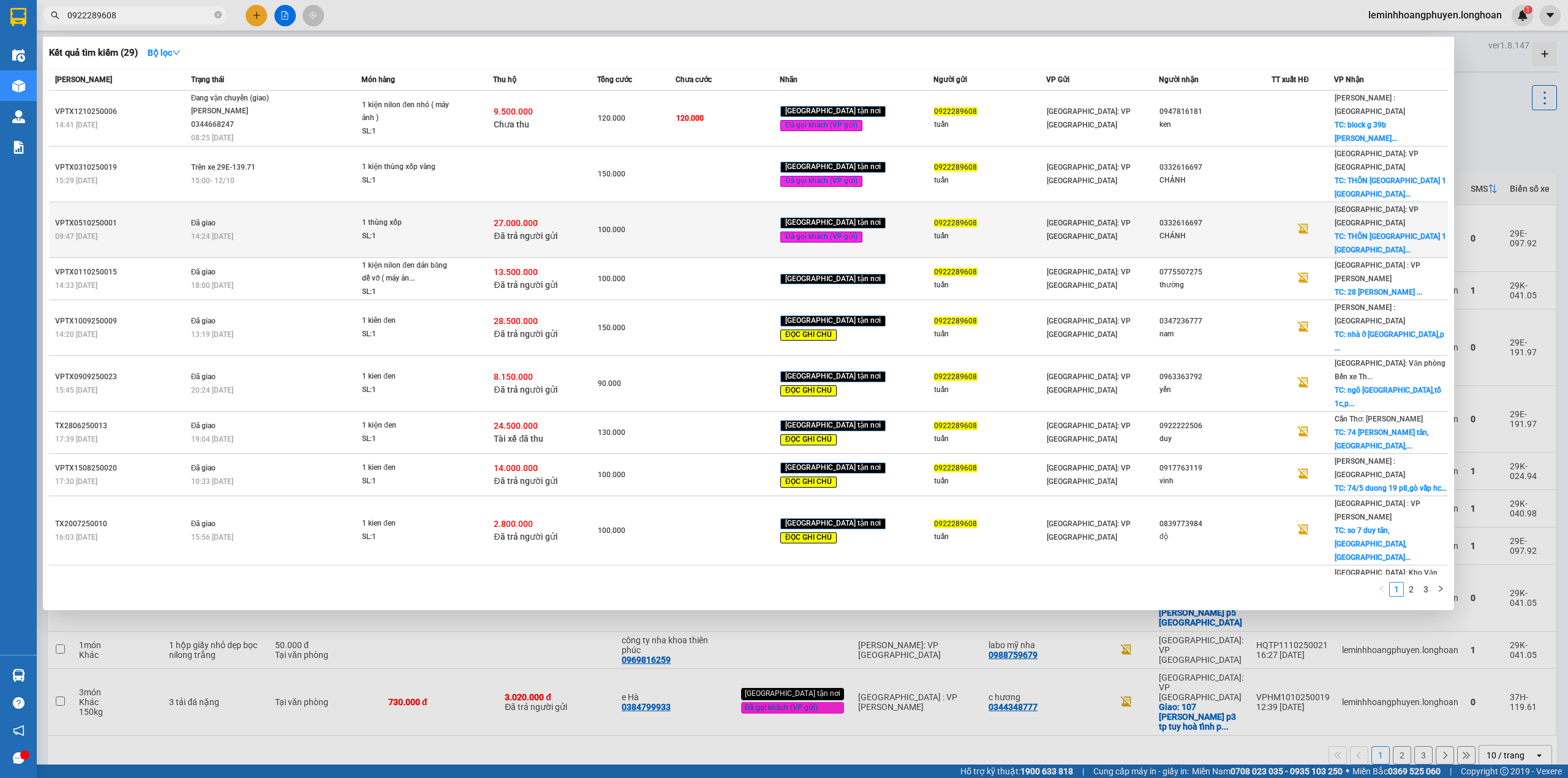
click at [947, 219] on span "0922289608" at bounding box center [955, 223] width 43 height 9
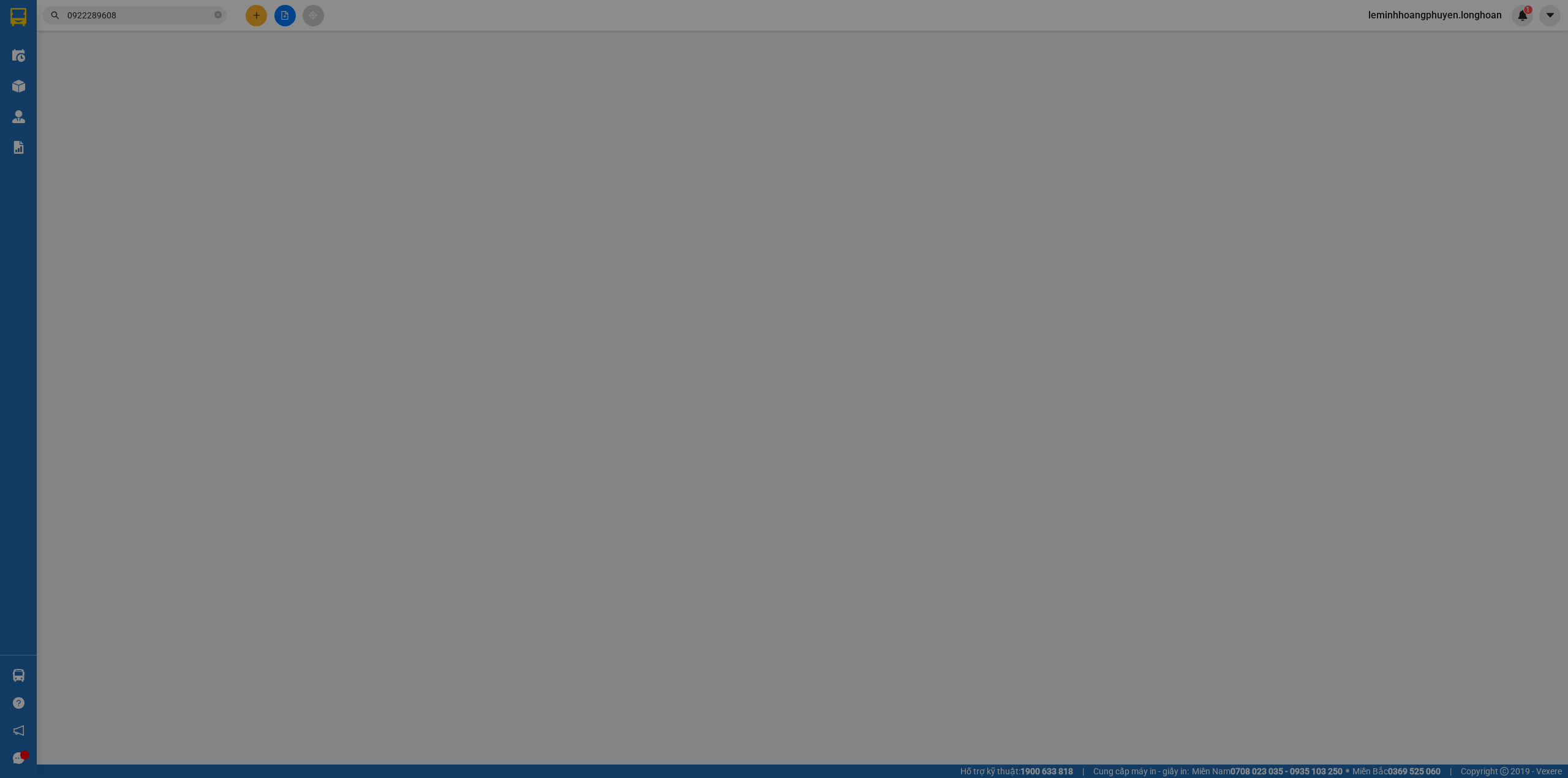
type input "0922289608"
type input "tuấn"
type input "[STREET_ADDRESS]"
type input "0332616697"
type input "CHÁNH"
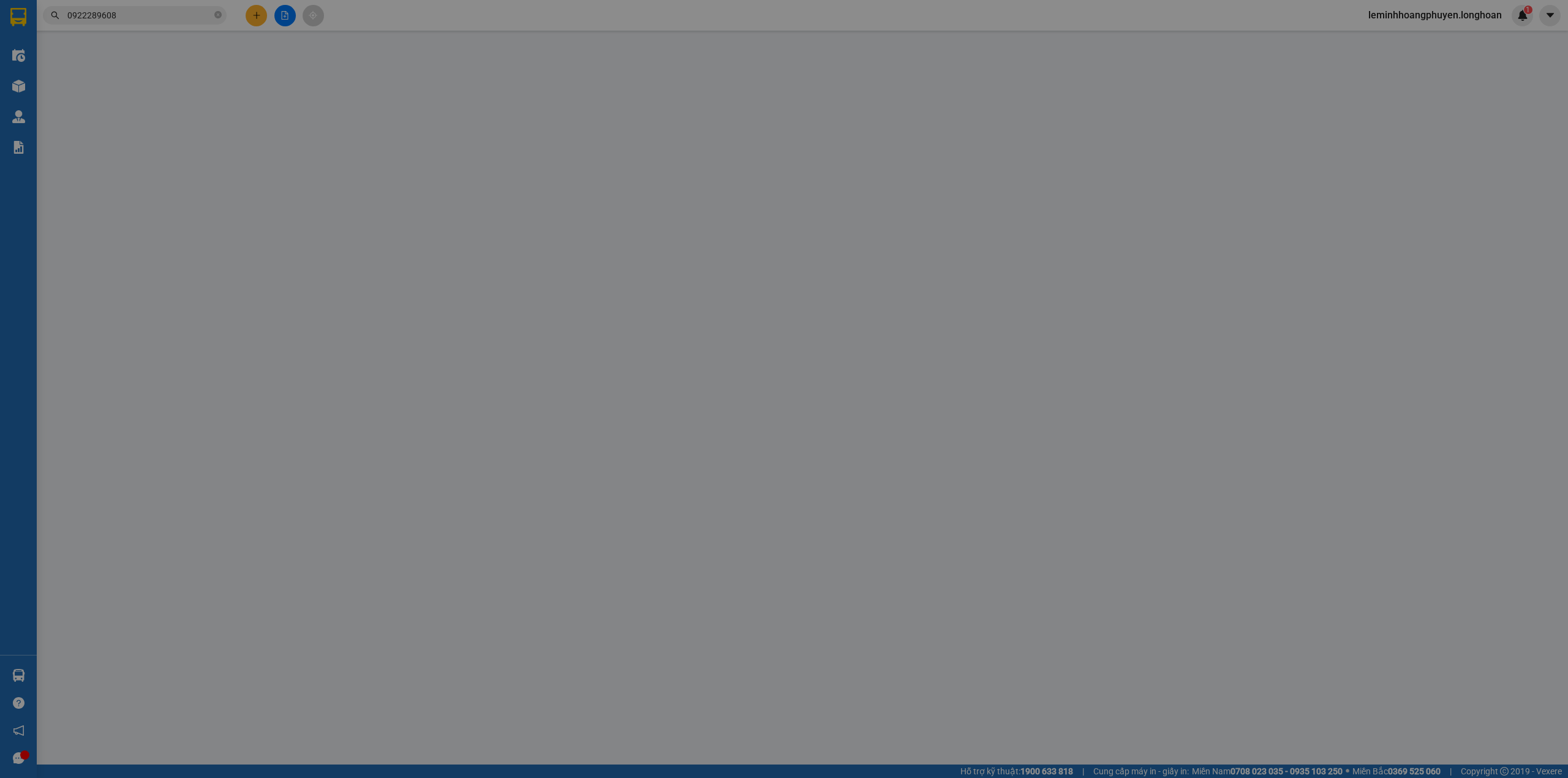
checkbox input "true"
type input "THÔN [GEOGRAPHIC_DATA] 1 [GEOGRAPHIC_DATA] [GEOGRAPHIC_DATA] [GEOGRAPHIC_DATA]"
type input "nhận nguyên kiện bể vỡ không đền"
checkbox input "true"
type input "27.000.000"
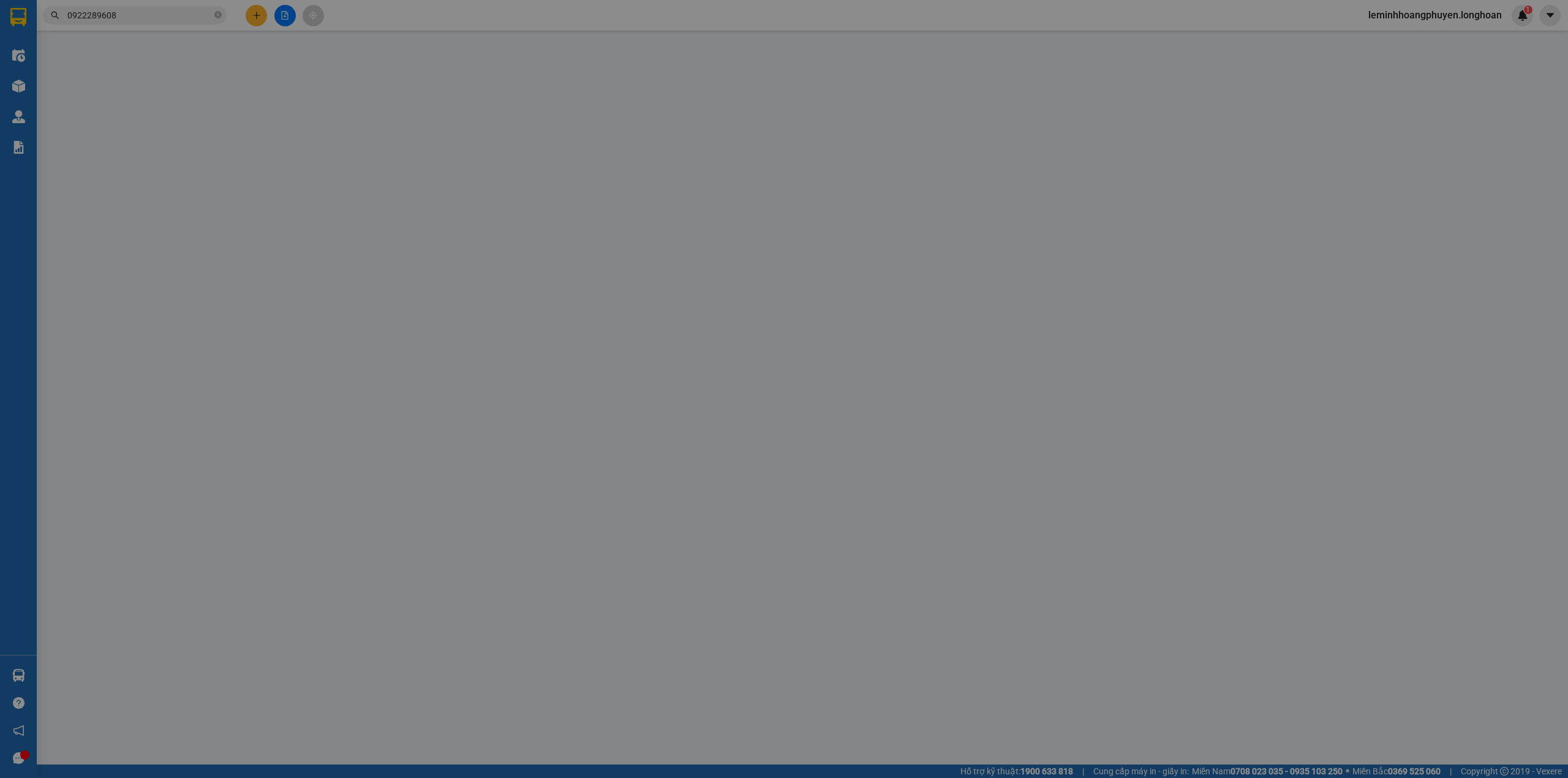
type input "60.000"
type input "100.000"
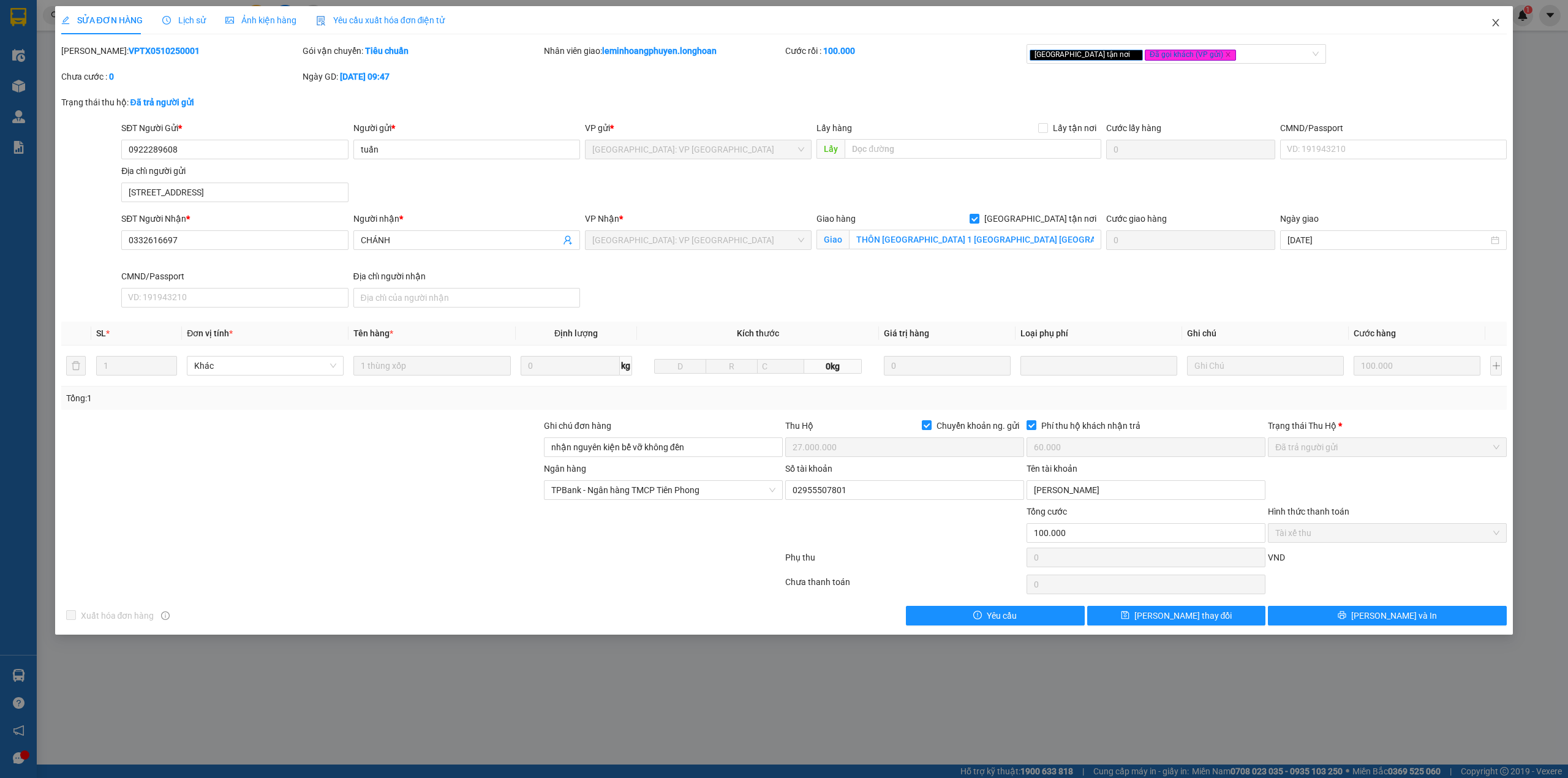
click at [1492, 18] on span "Close" at bounding box center [1495, 22] width 34 height 34
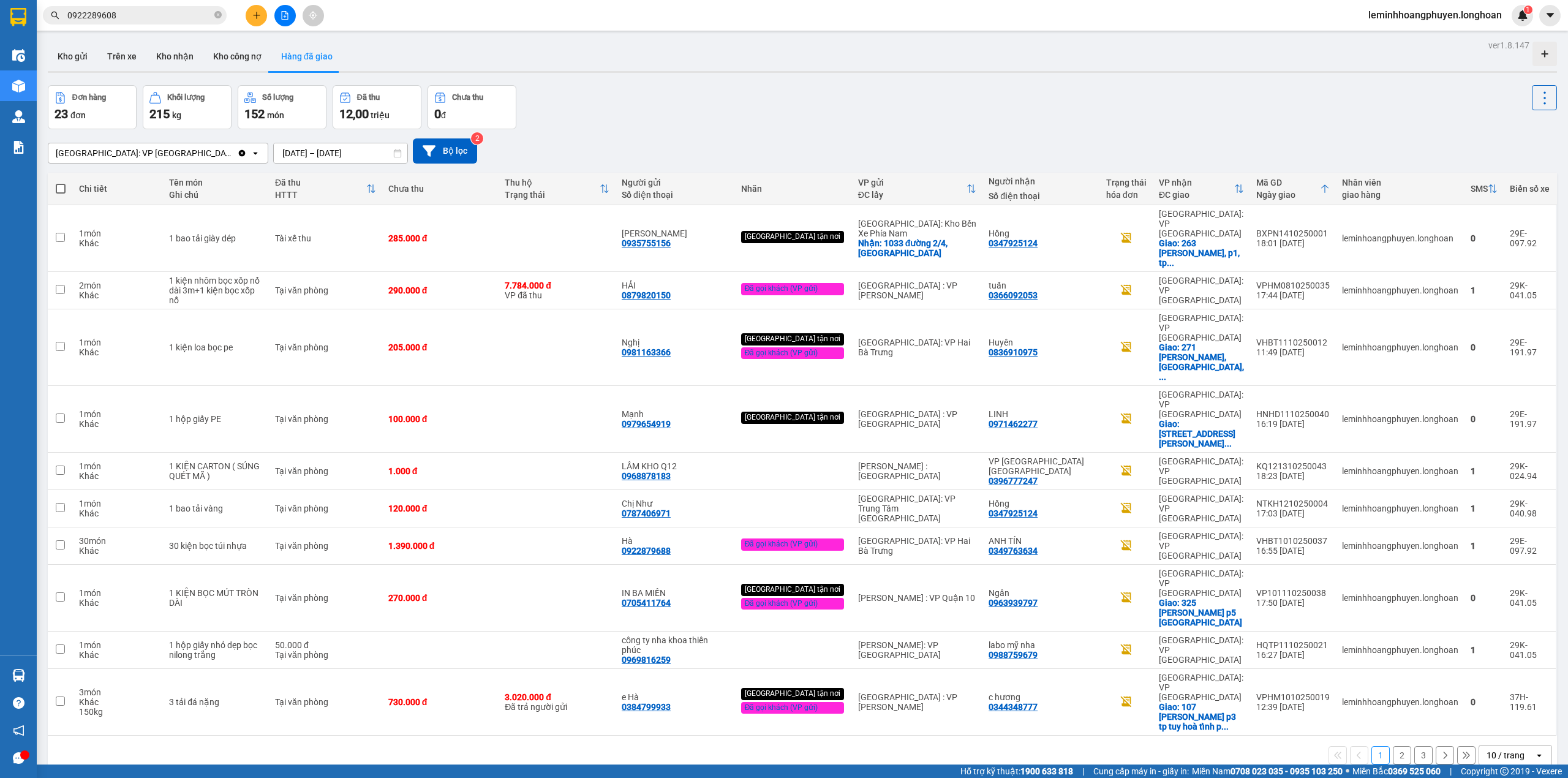
click at [155, 20] on input "0922289608" at bounding box center [139, 16] width 144 height 14
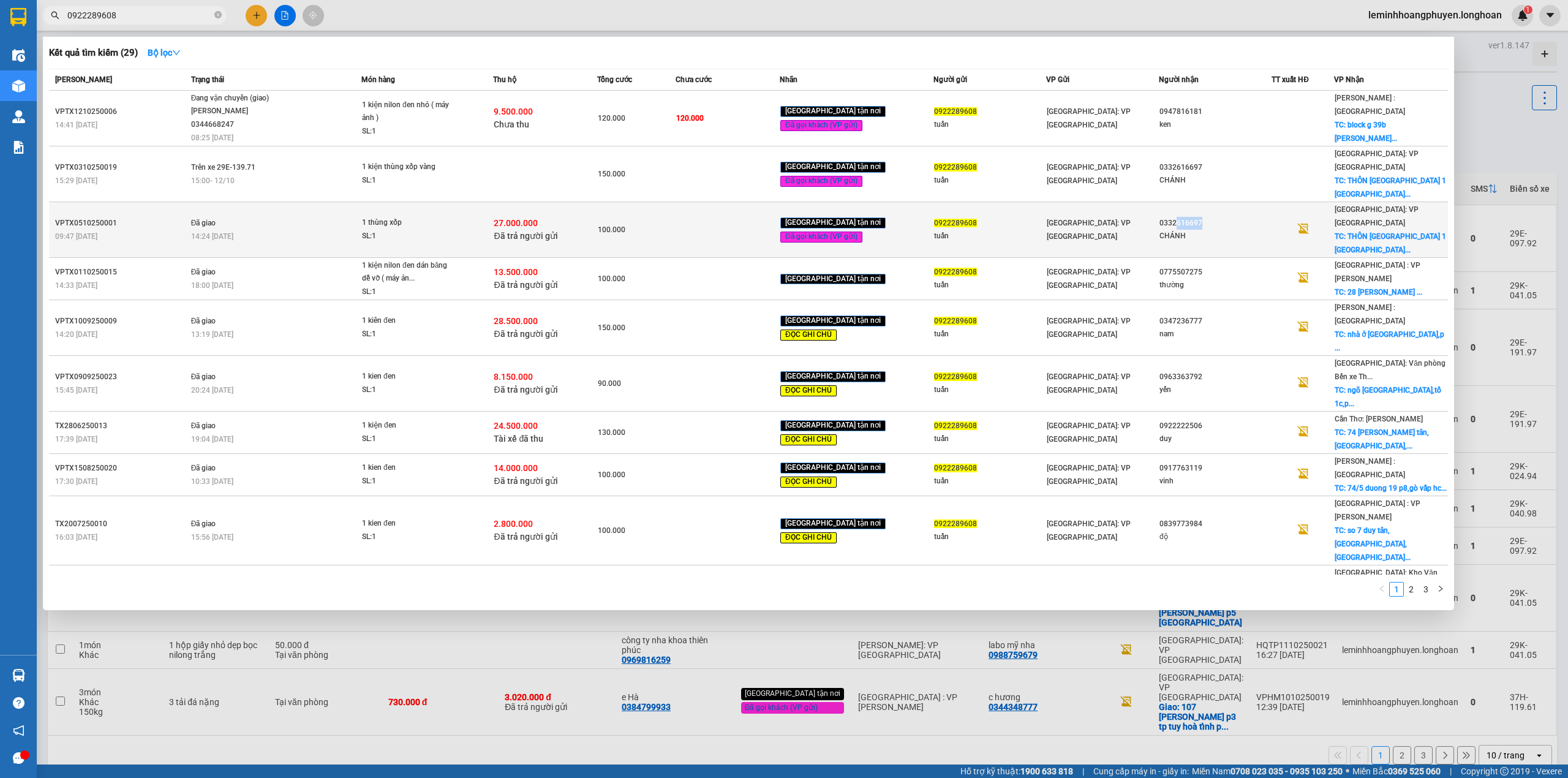
drag, startPoint x: 1230, startPoint y: 181, endPoint x: 1170, endPoint y: 185, distance: 60.1
click at [1170, 217] on div "0332616697" at bounding box center [1215, 223] width 111 height 13
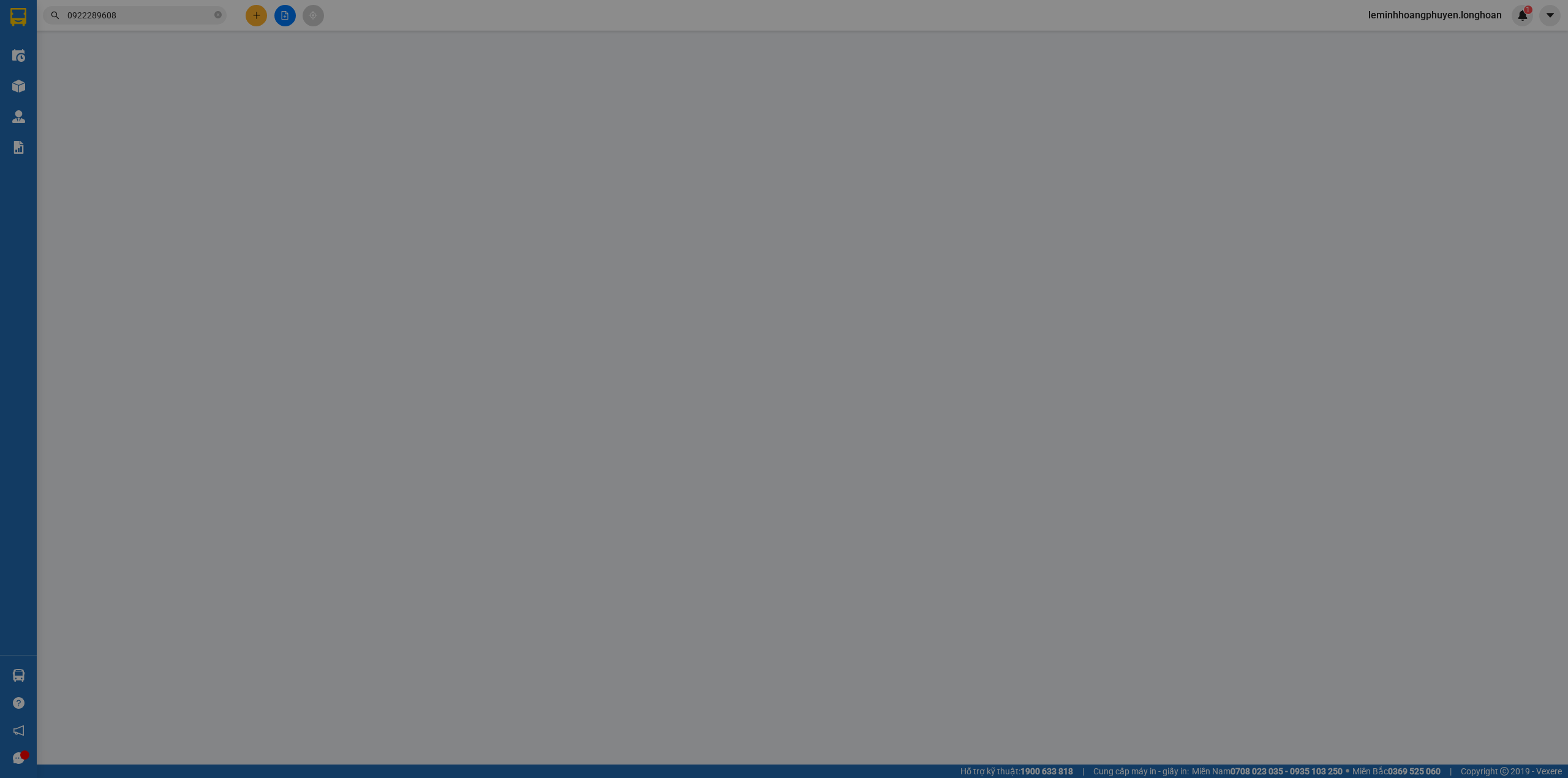
type input "0922289608"
type input "tuấn"
type input "[STREET_ADDRESS]"
type input "0332616697"
type input "CHÁNH"
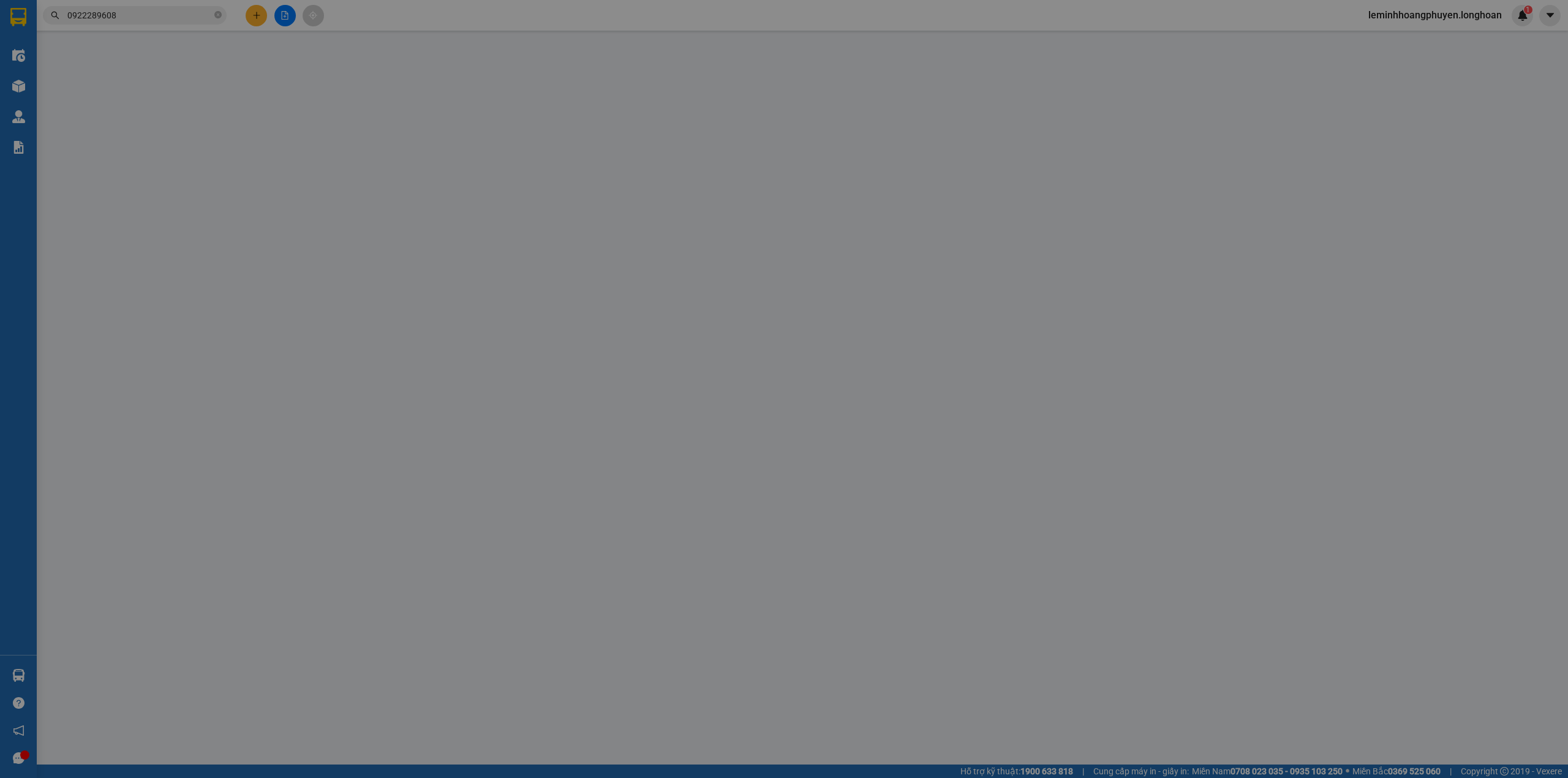
checkbox input "true"
type input "THÔN [GEOGRAPHIC_DATA] 1 [GEOGRAPHIC_DATA] [GEOGRAPHIC_DATA] [GEOGRAPHIC_DATA]"
type input "nhận nguyên kiện bể vỡ không đền"
checkbox input "true"
type input "27.000.000"
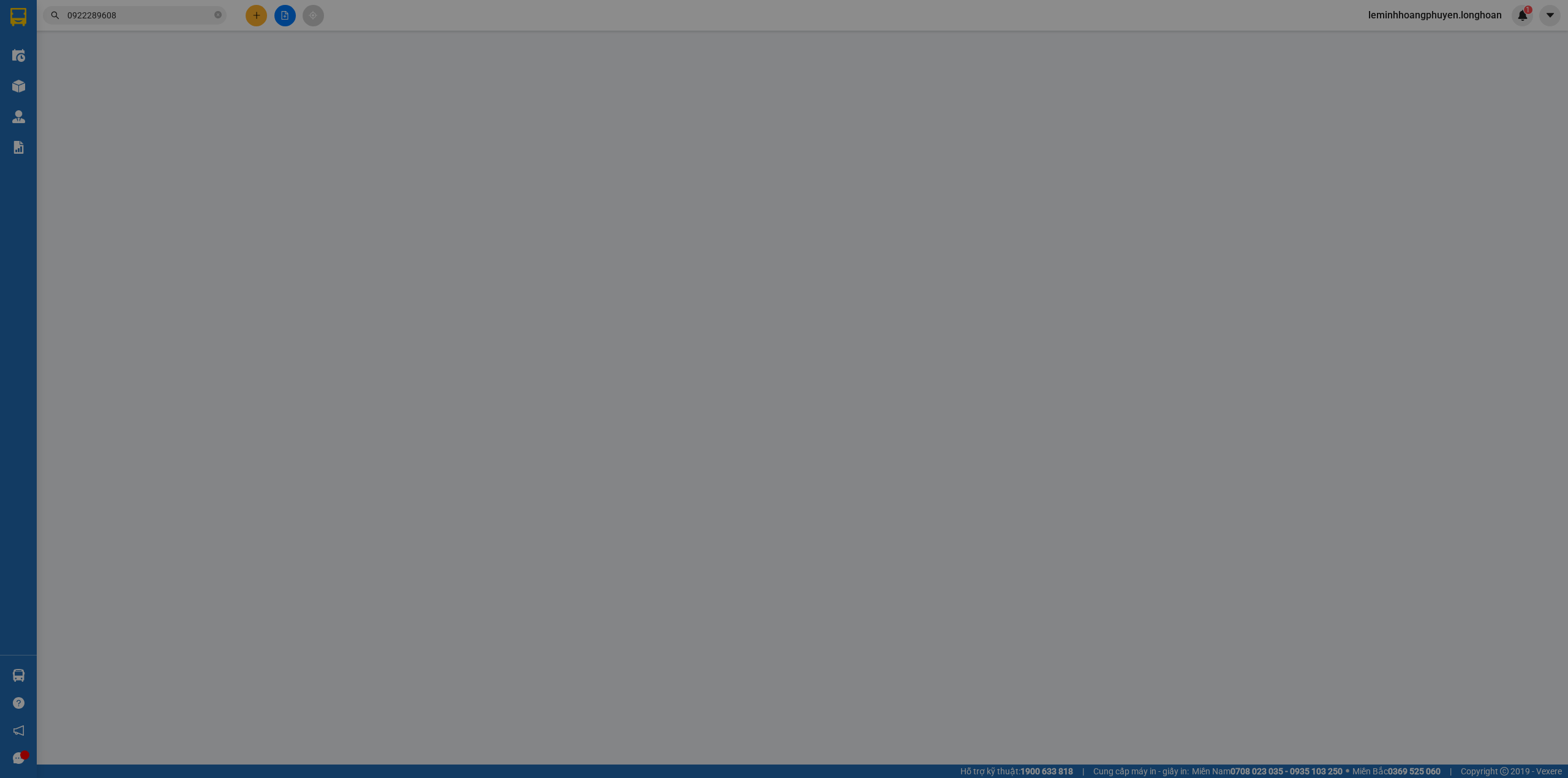
type input "60.000"
type input "100.000"
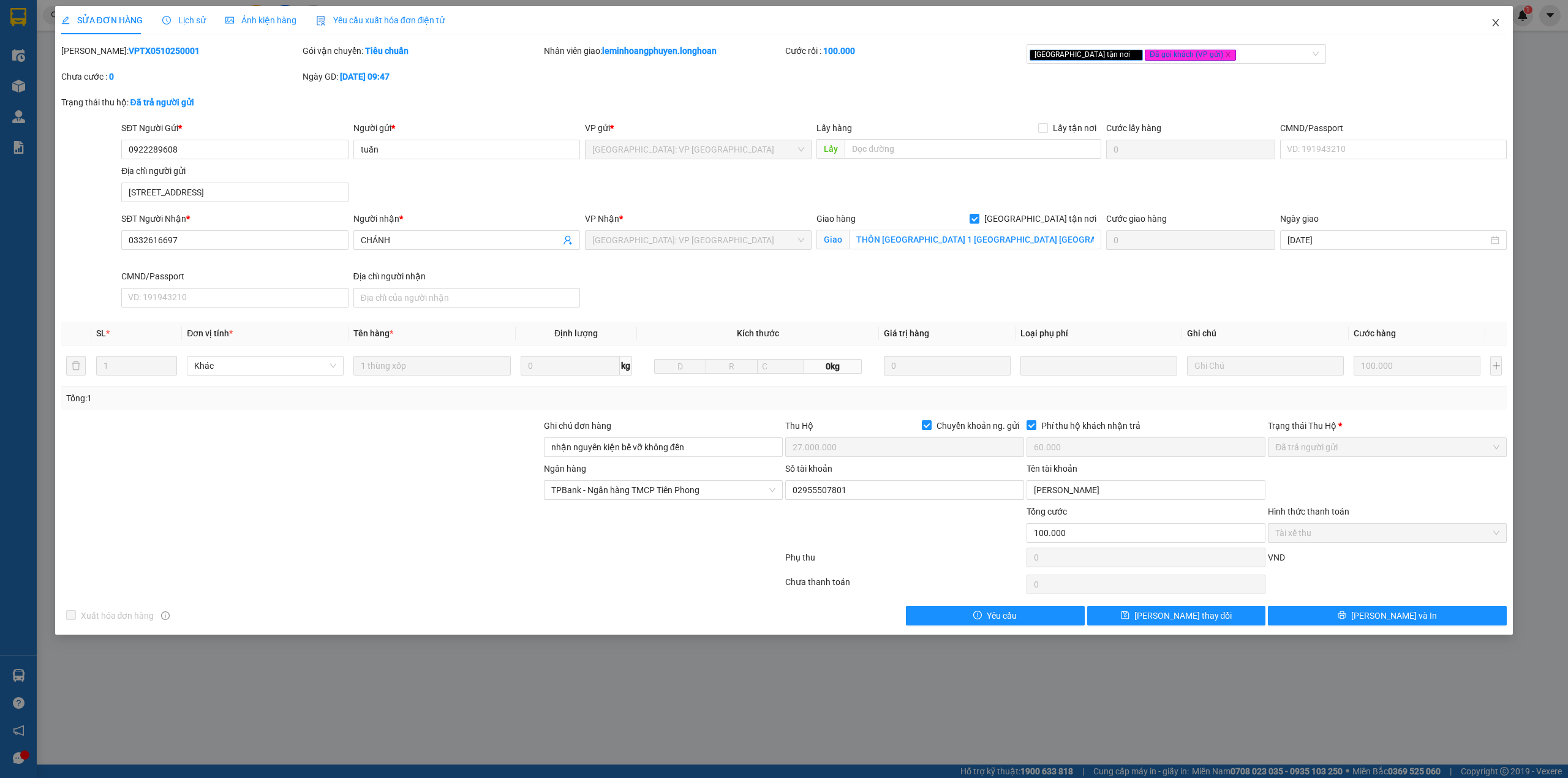
click at [1495, 19] on icon "close" at bounding box center [1496, 22] width 10 height 10
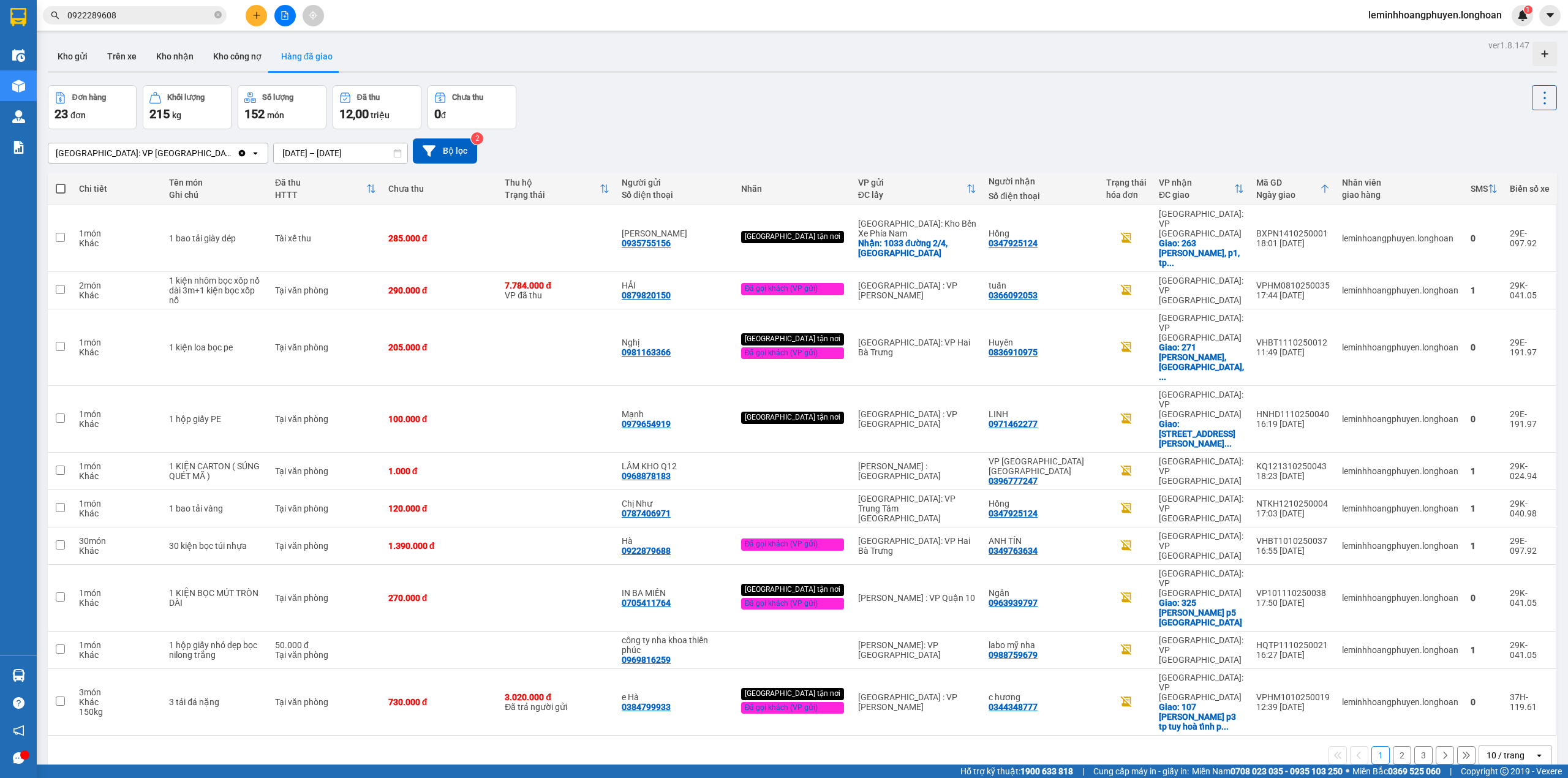
click at [161, 18] on input "0922289608" at bounding box center [139, 16] width 144 height 14
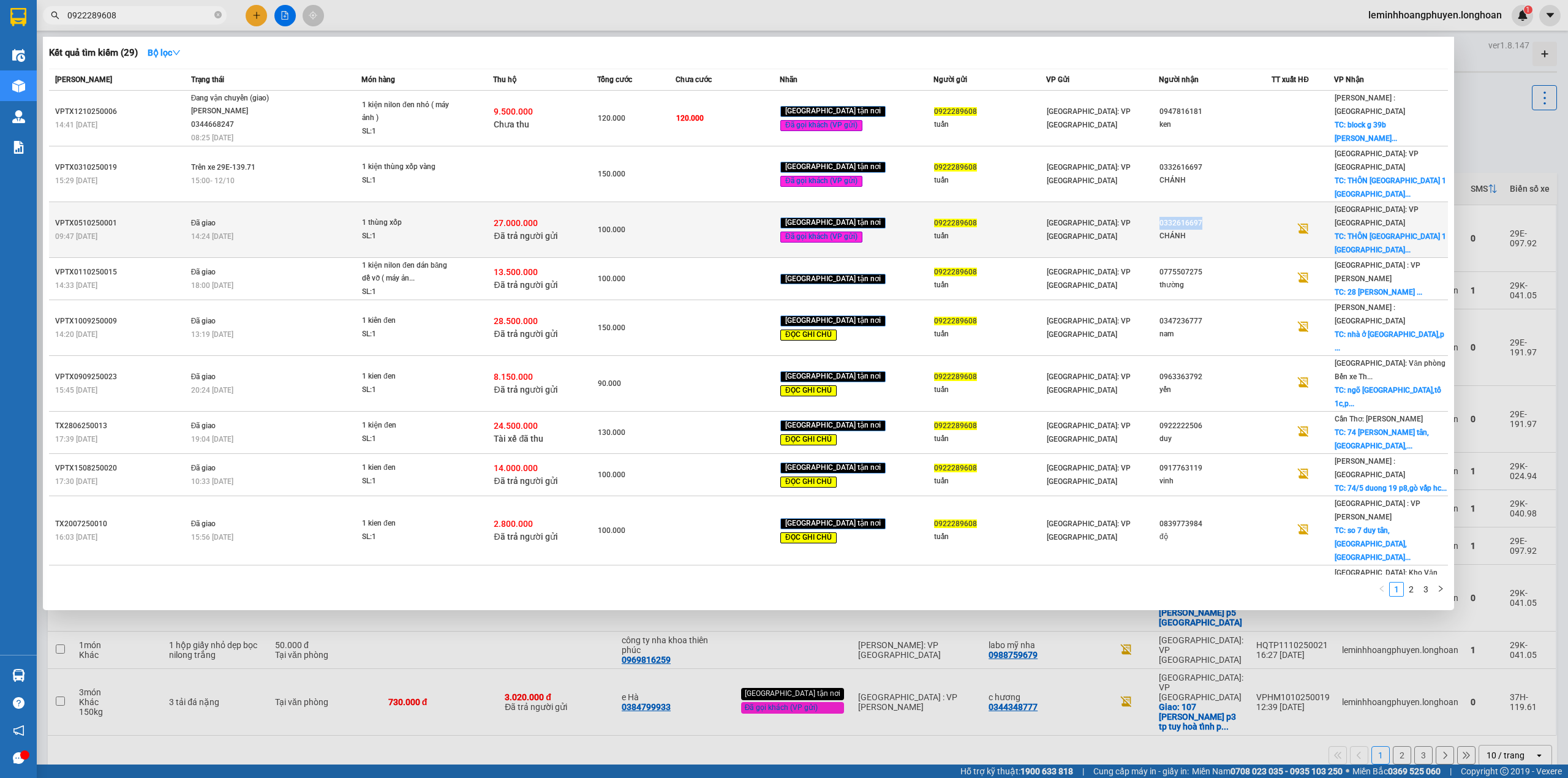
drag, startPoint x: 1202, startPoint y: 182, endPoint x: 1155, endPoint y: 189, distance: 47.5
click at [1160, 217] on div "0332616697" at bounding box center [1215, 223] width 111 height 13
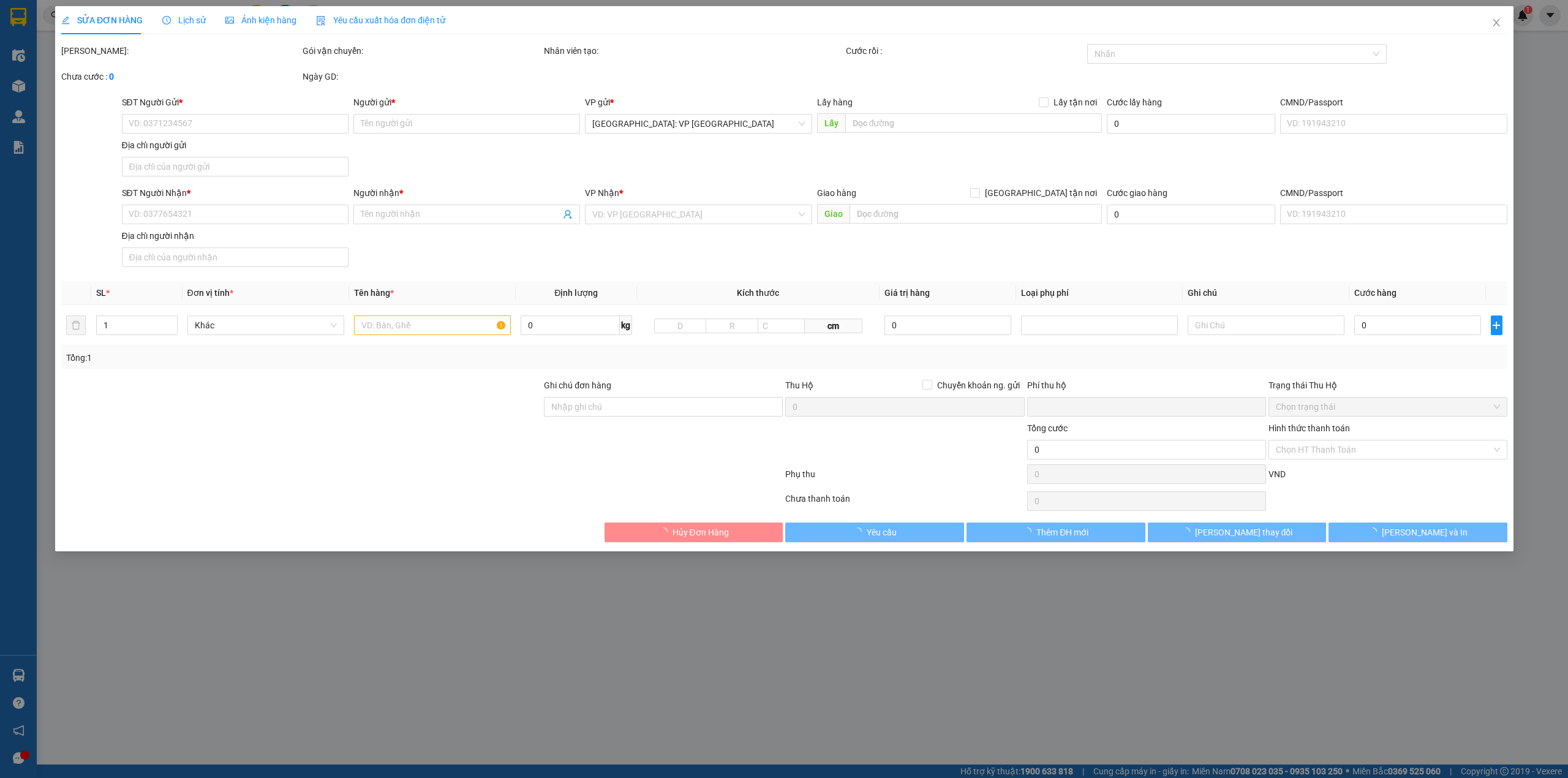
type input "0922289608"
type input "tuấn"
type input "[STREET_ADDRESS]"
type input "0332616697"
type input "CHÁNH"
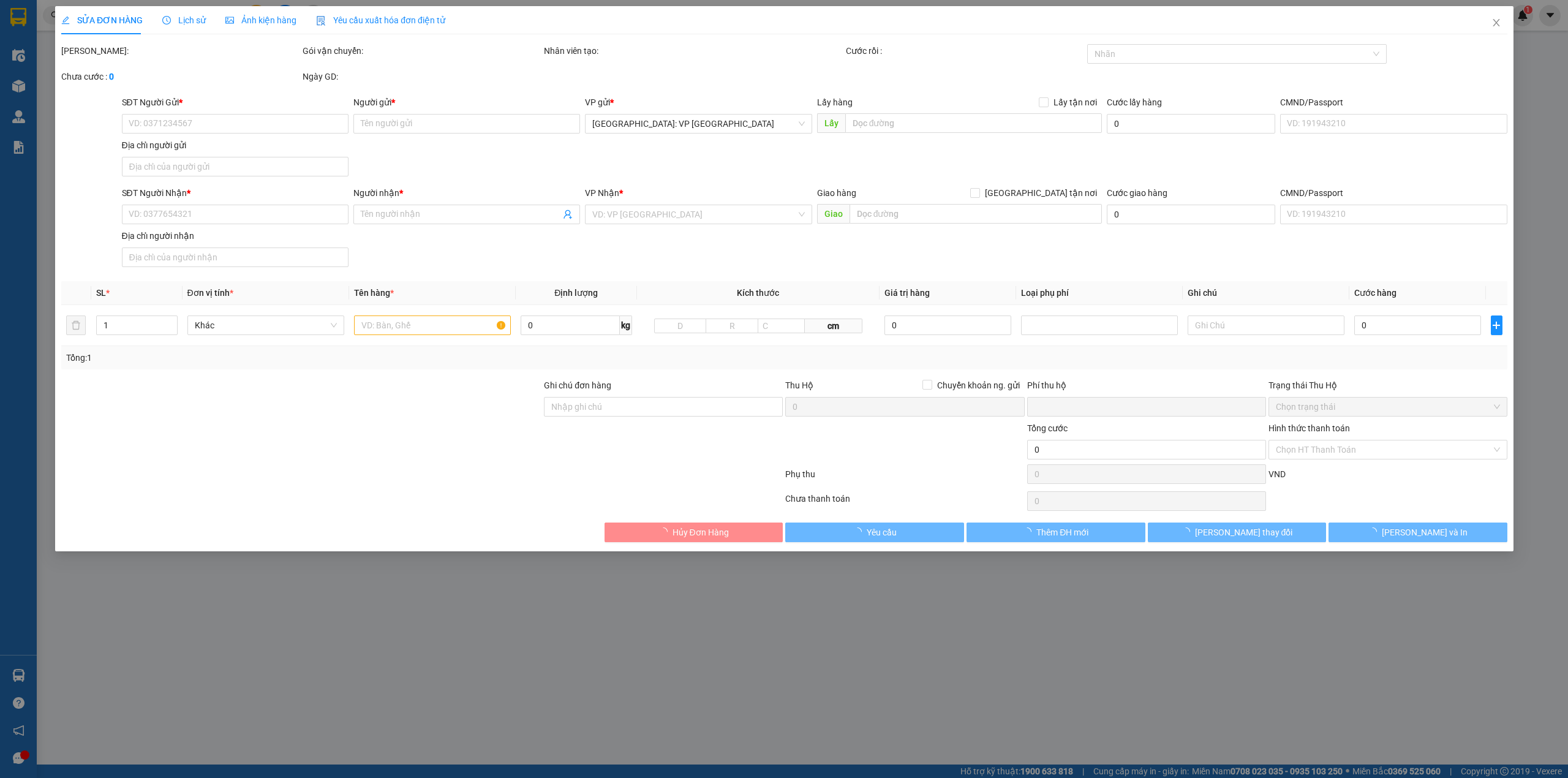
checkbox input "true"
type input "THÔN [GEOGRAPHIC_DATA] 1 [GEOGRAPHIC_DATA] [GEOGRAPHIC_DATA] [GEOGRAPHIC_DATA]"
type input "nhận nguyên kiện bể vỡ không đền"
checkbox input "true"
type input "27.000.000"
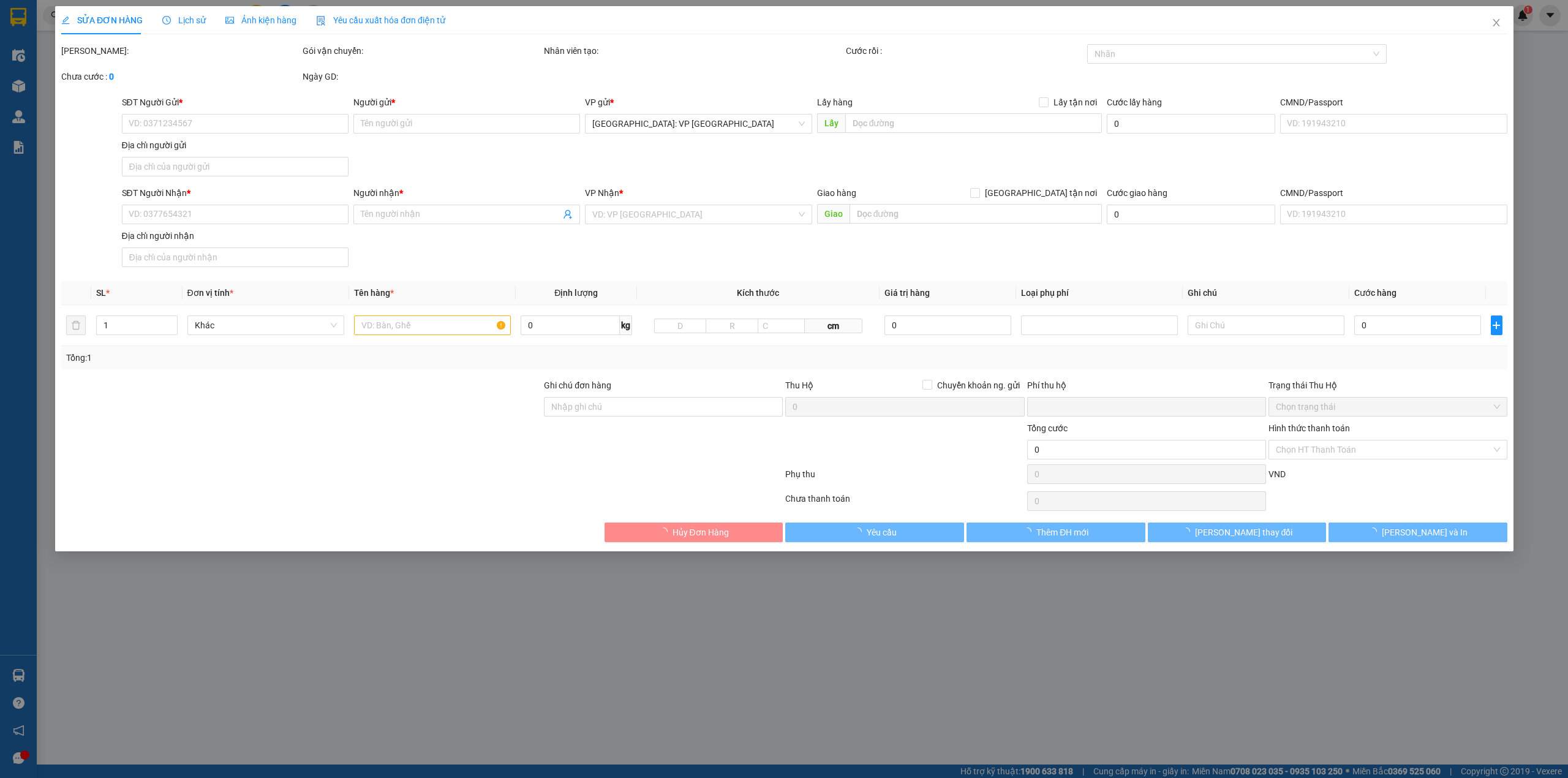
type input "60.000"
type input "100.000"
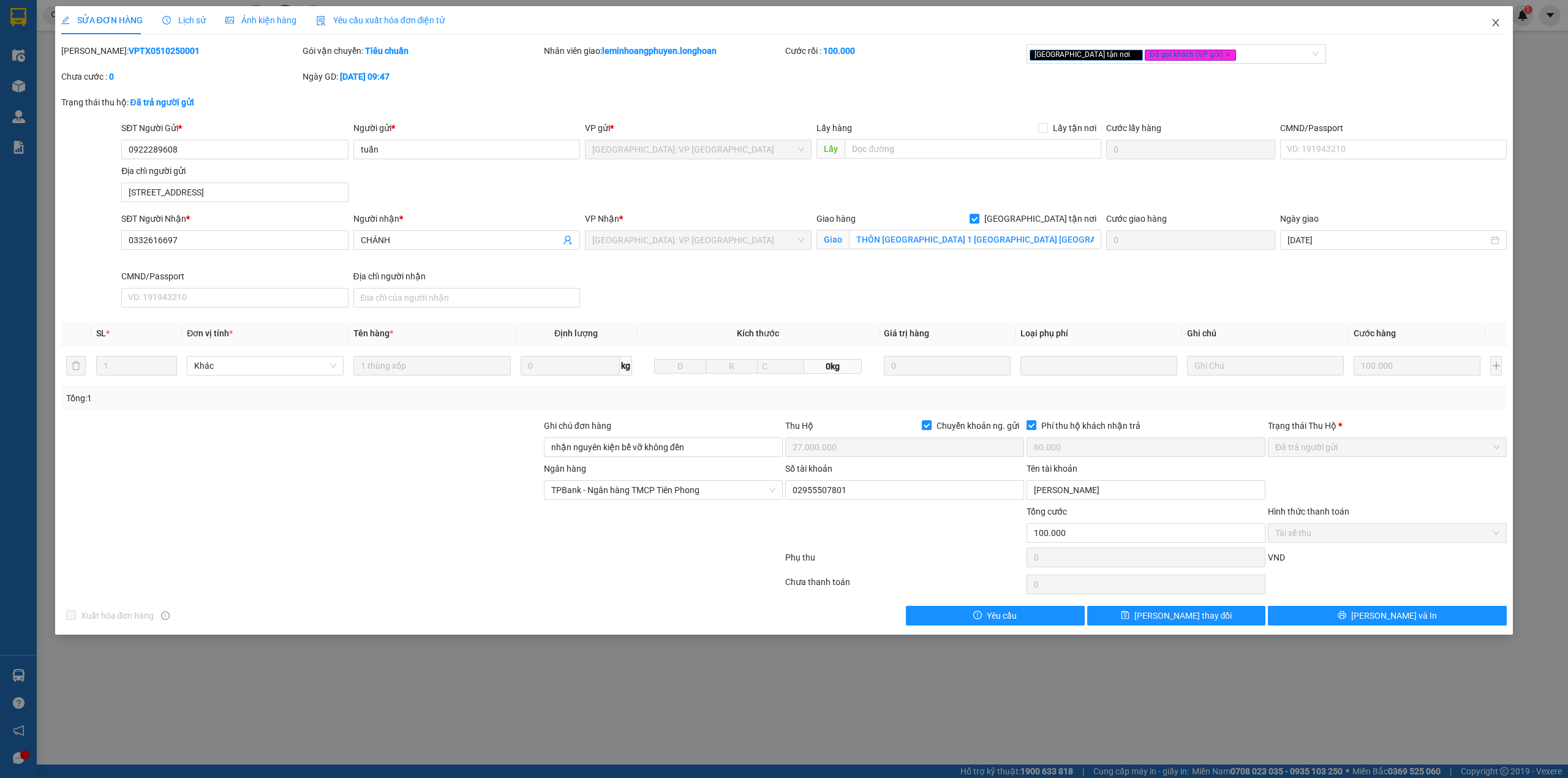
click at [1497, 25] on icon "close" at bounding box center [1496, 22] width 7 height 8
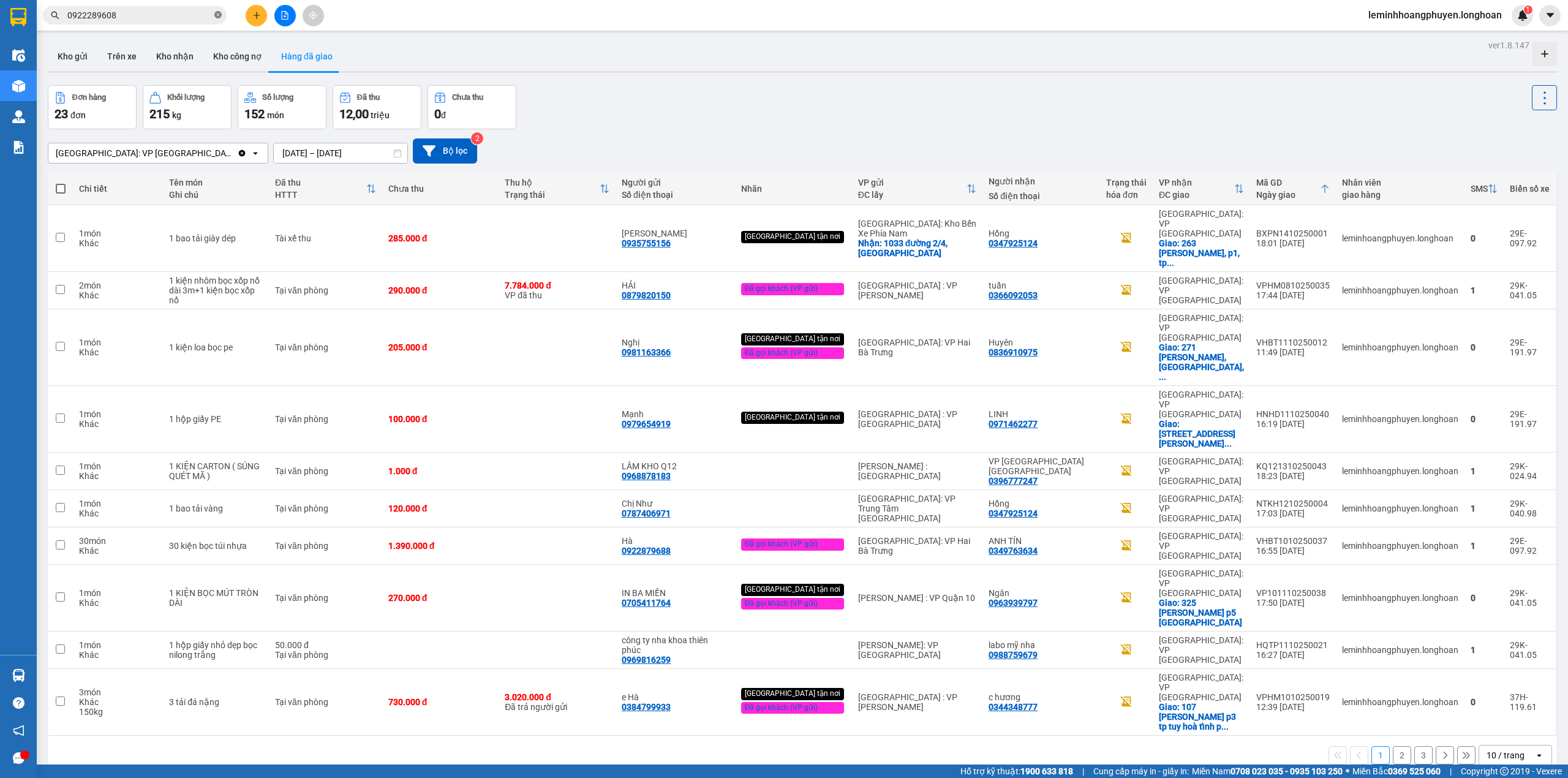
click at [217, 13] on icon "close-circle" at bounding box center [218, 15] width 8 height 8
paste input "041.05"
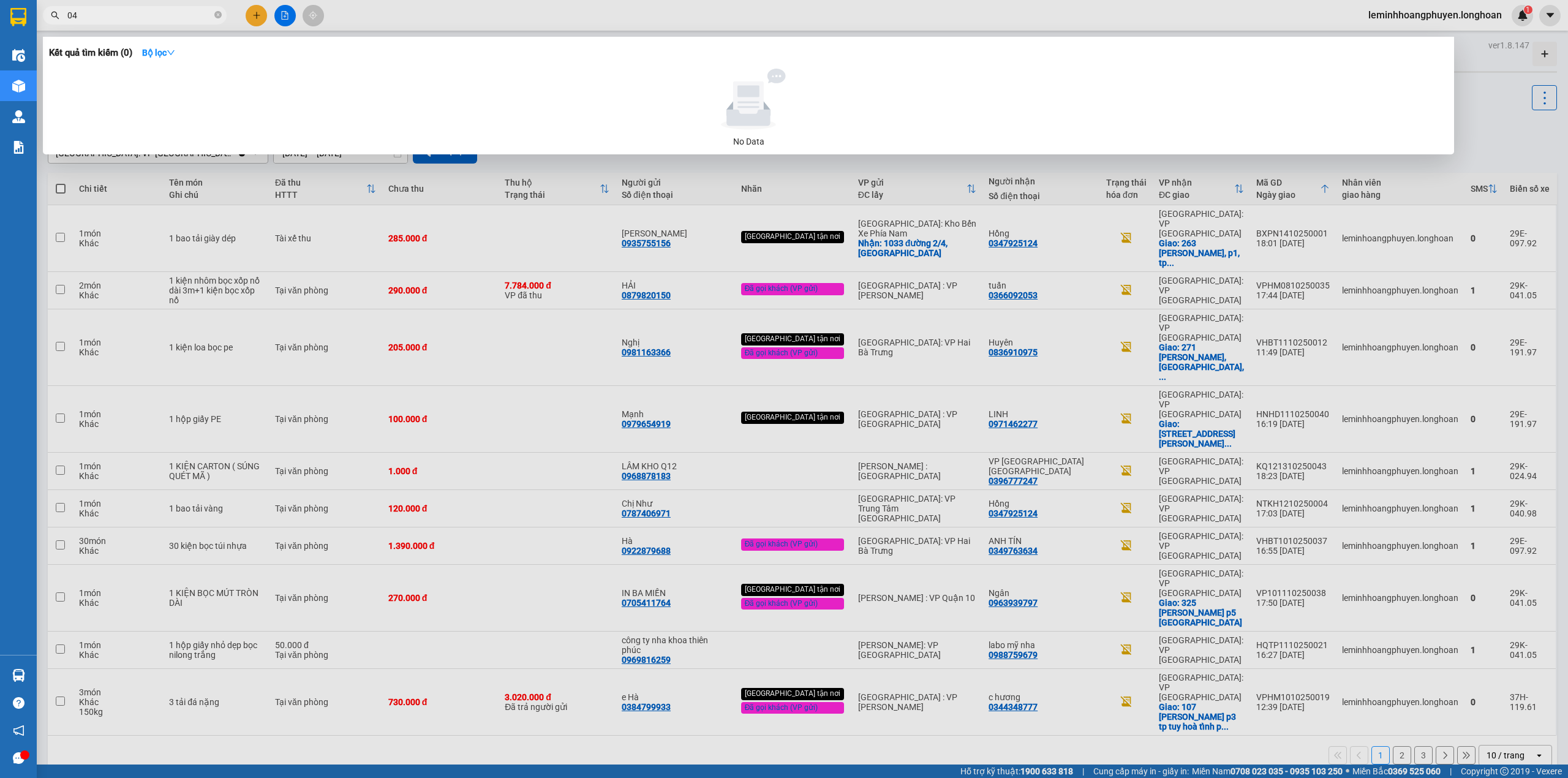
type input "0"
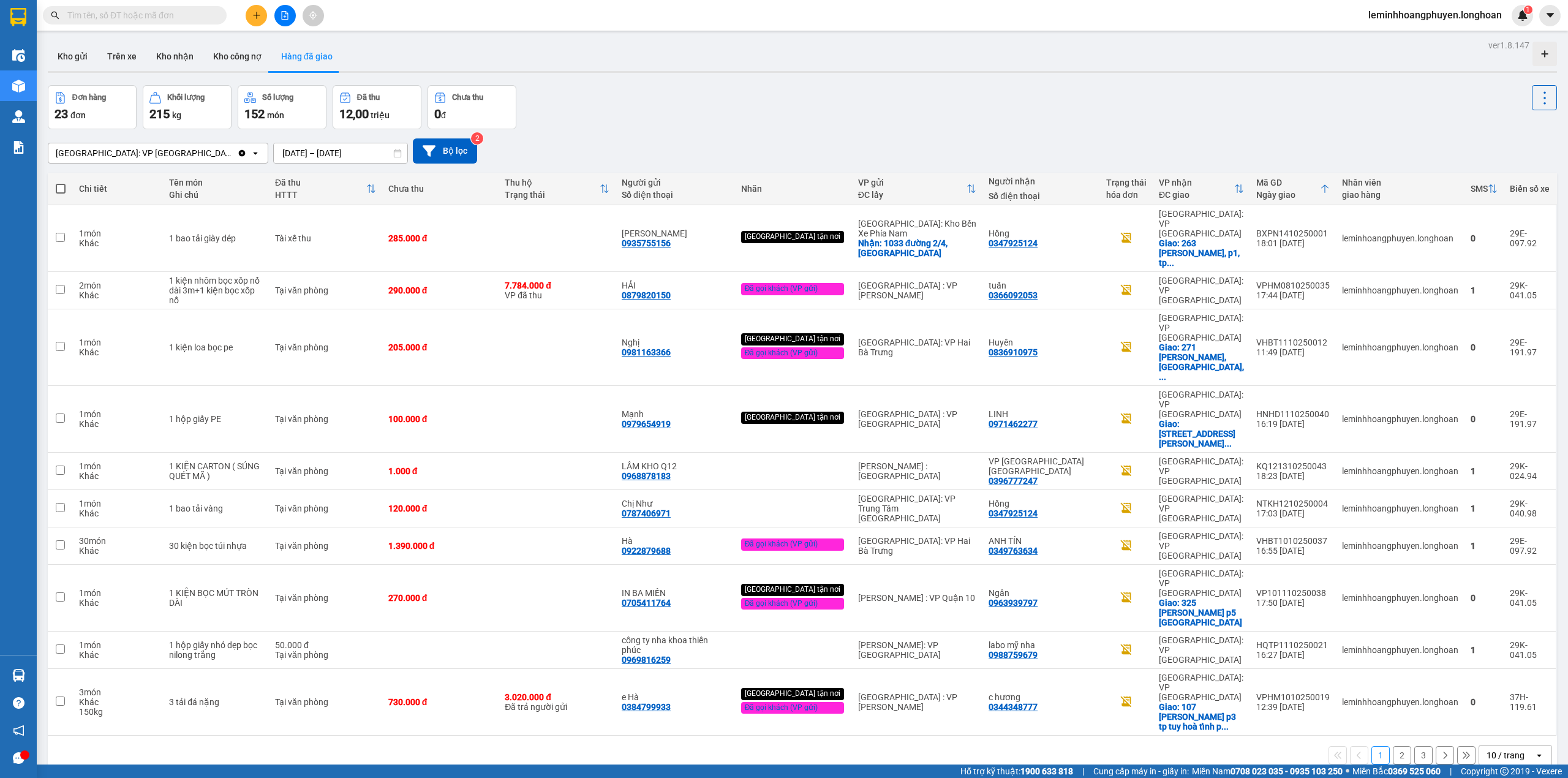
click at [1191, 707] on div "ver 1.8.147 Kho gửi Trên xe Kho nhận Kho công nợ Hàng đã giao Đơn hàng 23 đơn K…" at bounding box center [803, 426] width 1519 height 778
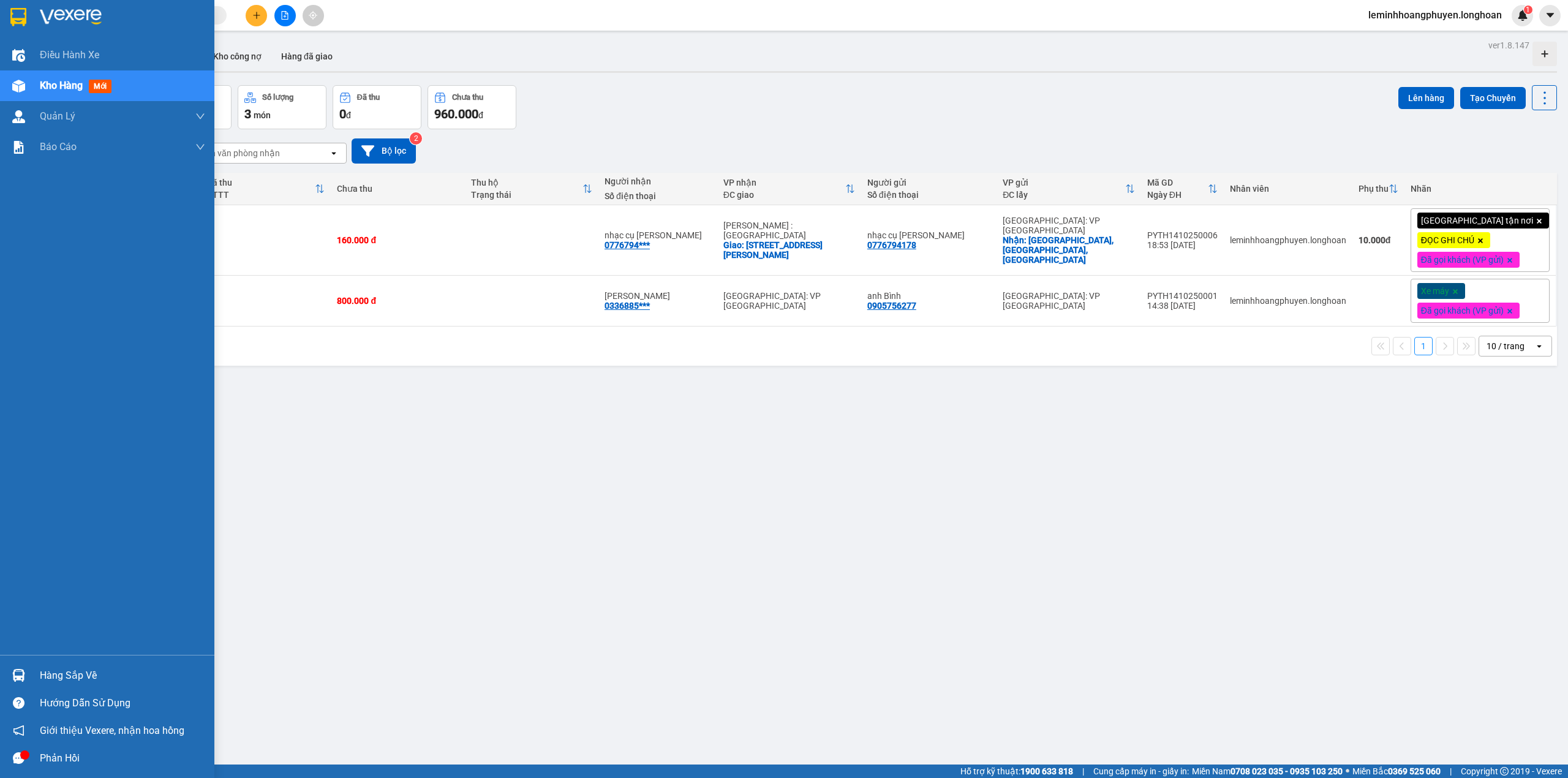
click at [19, 674] on img at bounding box center [19, 675] width 13 height 13
